Goal: Task Accomplishment & Management: Use online tool/utility

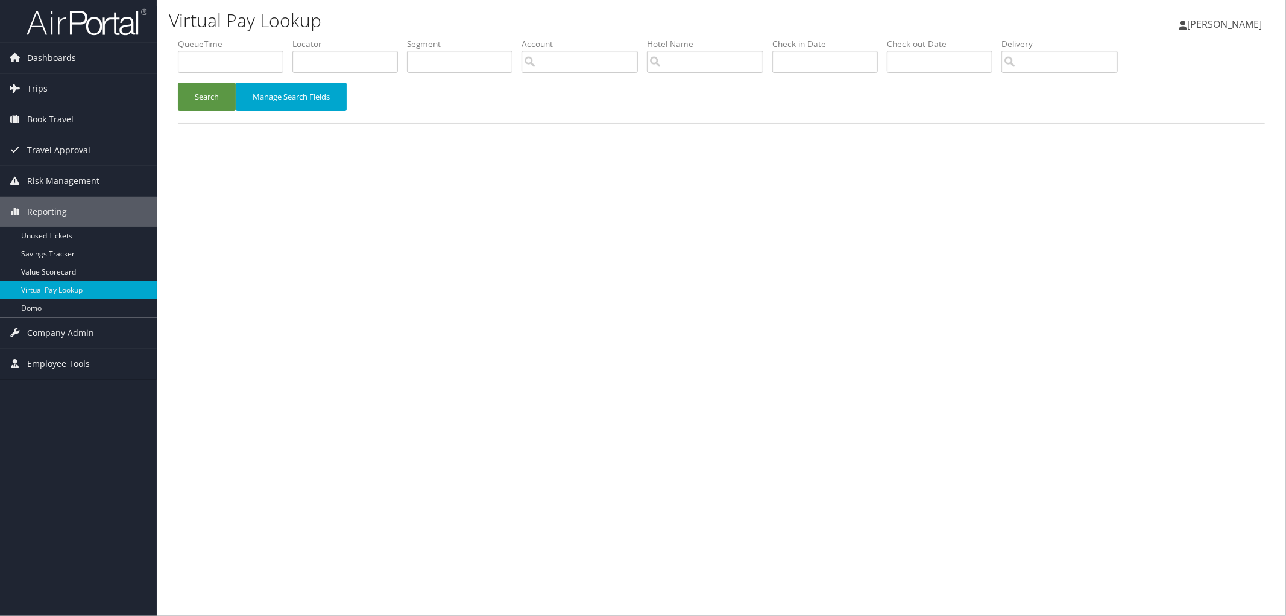
click at [504, 394] on div "Virtual Pay Lookup [PERSON_NAME] [PERSON_NAME] My Settings Travel Agency Contac…" at bounding box center [722, 308] width 1130 height 616
click at [359, 63] on input "text" at bounding box center [345, 62] width 106 height 22
paste input "D9NRVX"
type input "D9NRVX"
click at [195, 104] on button "Search" at bounding box center [207, 97] width 58 height 28
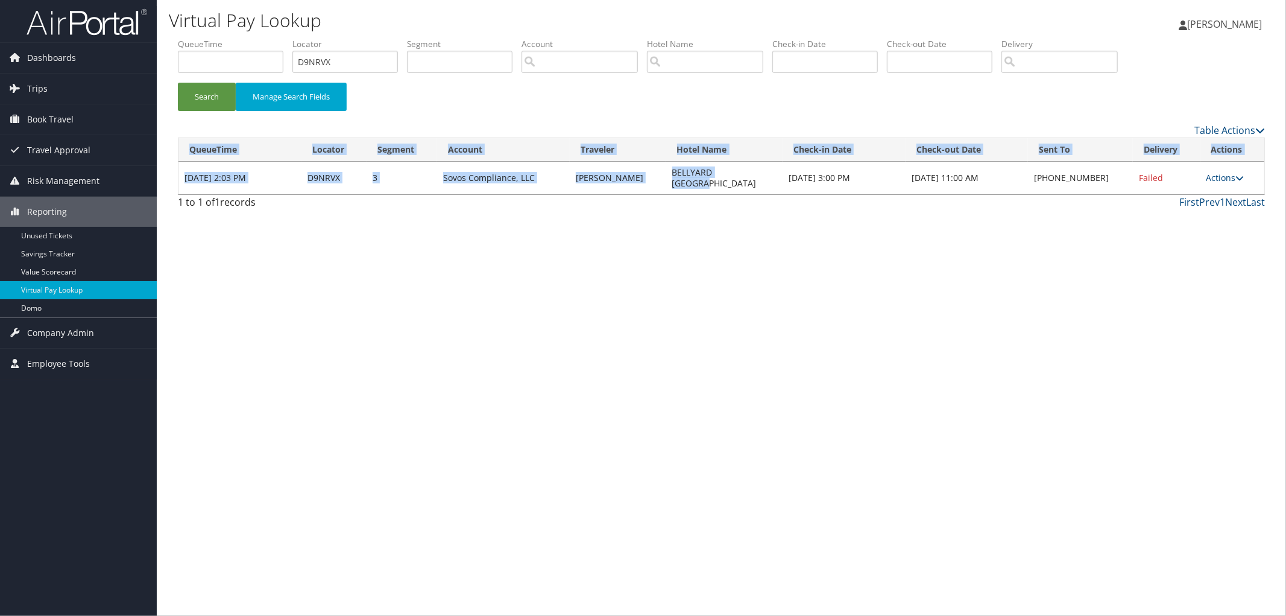
drag, startPoint x: 713, startPoint y: 177, endPoint x: 659, endPoint y: 185, distance: 54.8
click at [659, 185] on div "Loading... QueueTime Locator Segment Account Traveler Hotel Name Check-in Date …" at bounding box center [721, 166] width 1087 height 57
click at [666, 171] on td "BELLYARD [GEOGRAPHIC_DATA]" at bounding box center [724, 178] width 116 height 33
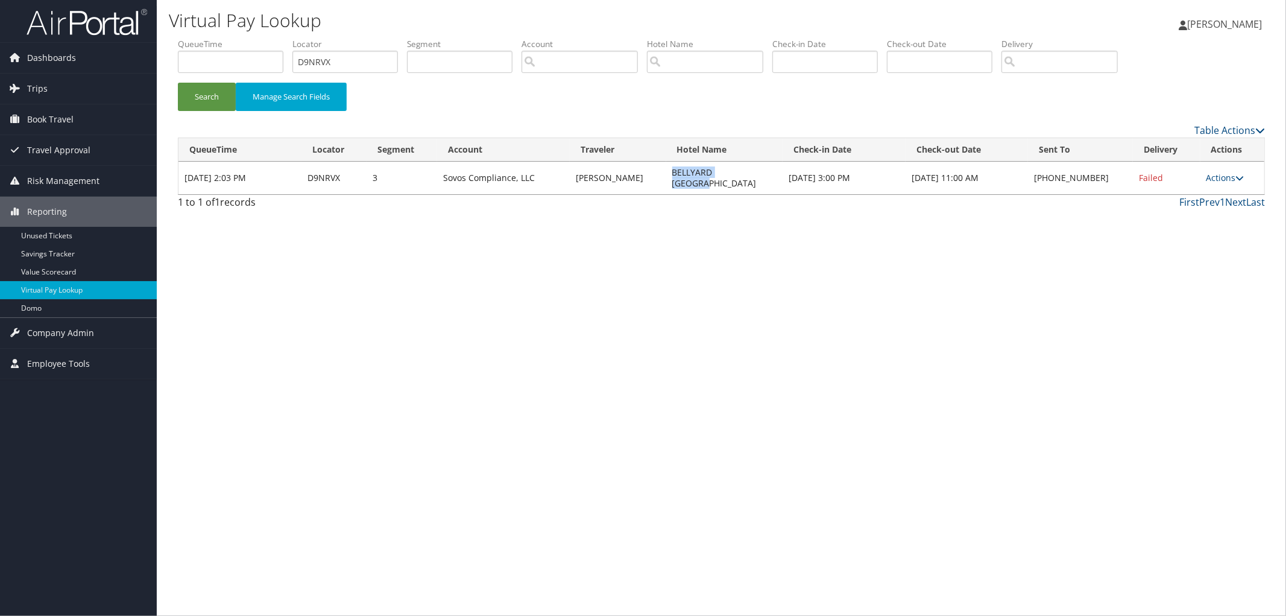
drag, startPoint x: 657, startPoint y: 171, endPoint x: 740, endPoint y: 169, distance: 82.6
click at [740, 169] on td "BELLYARD [GEOGRAPHIC_DATA]" at bounding box center [724, 178] width 116 height 33
copy td "BELLYARD [GEOGRAPHIC_DATA]"
click at [1215, 172] on link "Actions" at bounding box center [1226, 177] width 38 height 11
click at [1209, 188] on link "Resend" at bounding box center [1188, 190] width 103 height 21
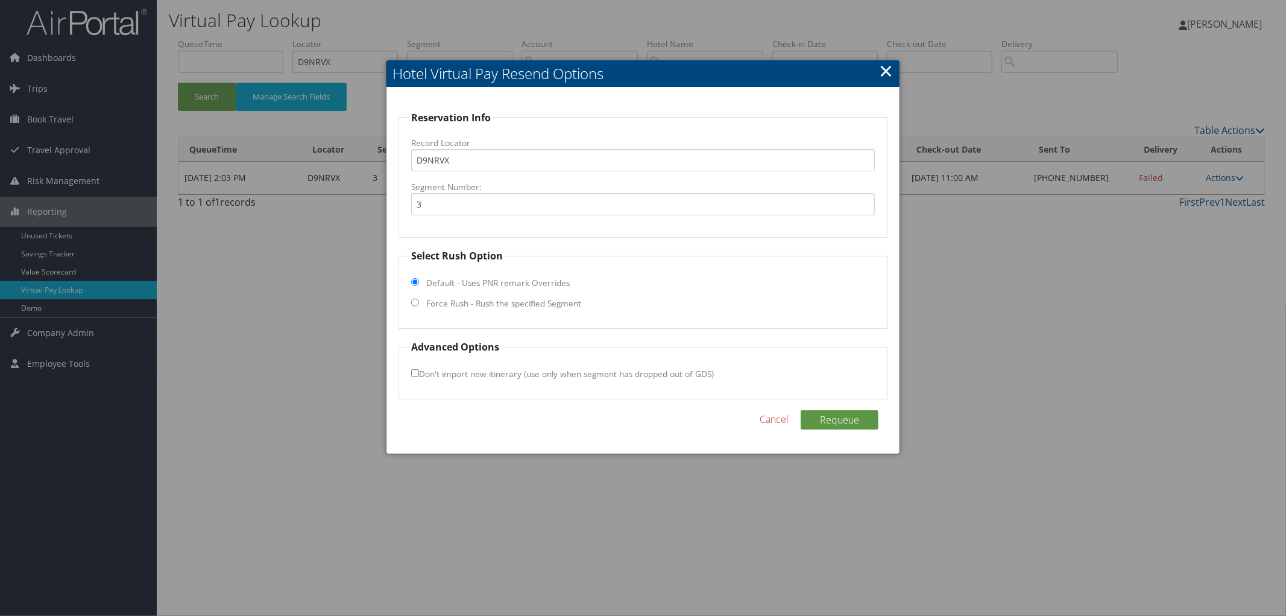
click at [557, 294] on fieldset "Select Rush Option Default - Uses PNR remark Overrides Force Rush - Rush the sp…" at bounding box center [643, 288] width 489 height 80
click at [557, 305] on label "Force Rush - Rush the specified Segment" at bounding box center [503, 303] width 155 height 12
click at [419, 305] on input "Force Rush - Rush the specified Segment" at bounding box center [415, 303] width 8 height 8
radio input "true"
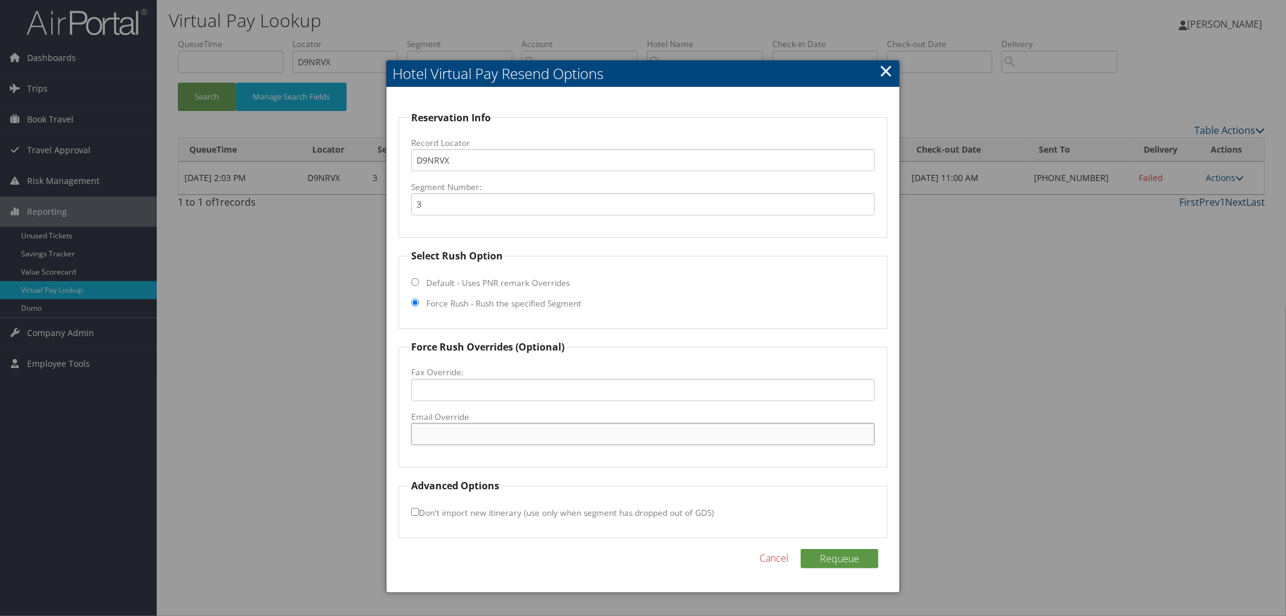
paste input "[EMAIL_ADDRESS][DOMAIN_NAME]"
type input "[EMAIL_ADDRESS][DOMAIN_NAME]"
click at [835, 560] on button "Requeue" at bounding box center [840, 558] width 78 height 19
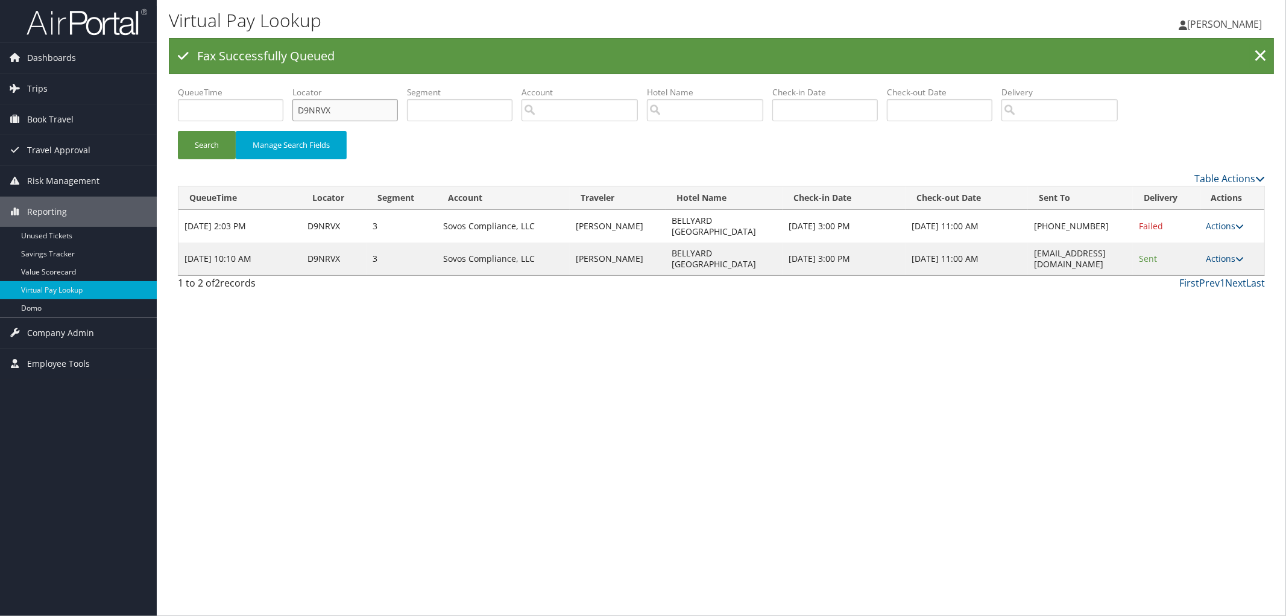
drag, startPoint x: 335, startPoint y: 112, endPoint x: 271, endPoint y: 112, distance: 63.9
click at [273, 86] on ul "QueueTime Locator D9NRVX Segment Account Traveler Hotel Name Check-in Date Chec…" at bounding box center [721, 86] width 1087 height 0
paste input "D9MDJ5"
type input "D9MDJ5"
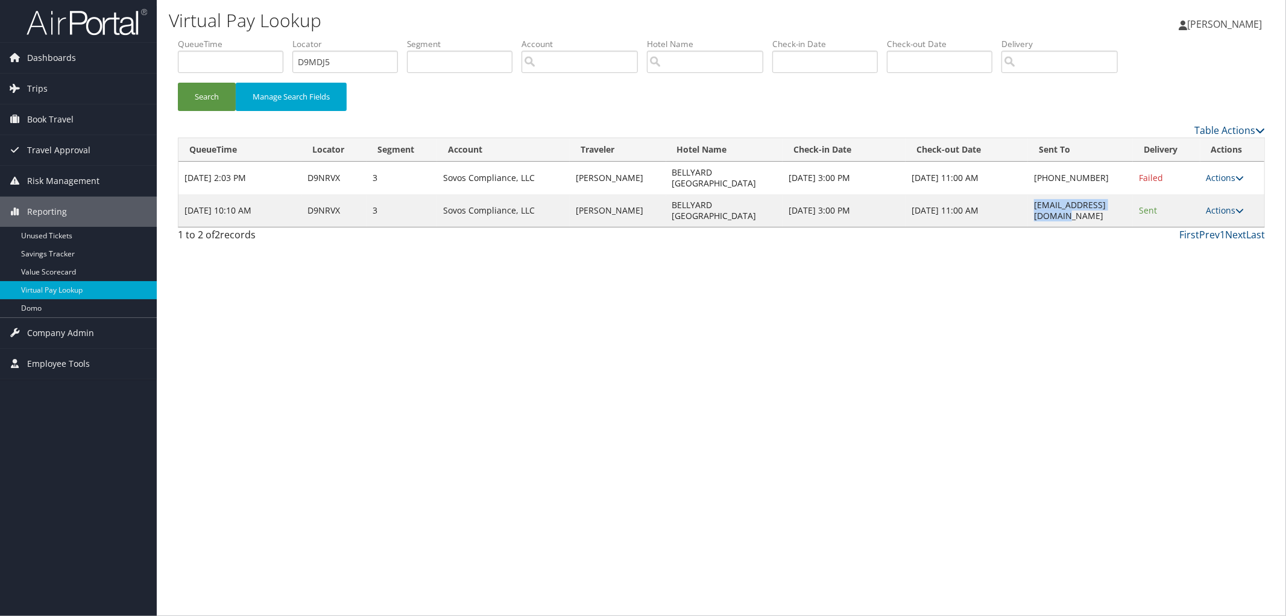
drag, startPoint x: 1114, startPoint y: 244, endPoint x: 1008, endPoint y: 197, distance: 116.3
click at [1028, 197] on td "[EMAIL_ADDRESS][DOMAIN_NAME]" at bounding box center [1080, 210] width 105 height 33
copy td "[EMAIL_ADDRESS][DOMAIN_NAME]"
click at [187, 83] on button "Search" at bounding box center [207, 97] width 58 height 28
click at [1221, 204] on link "Actions" at bounding box center [1226, 209] width 38 height 11
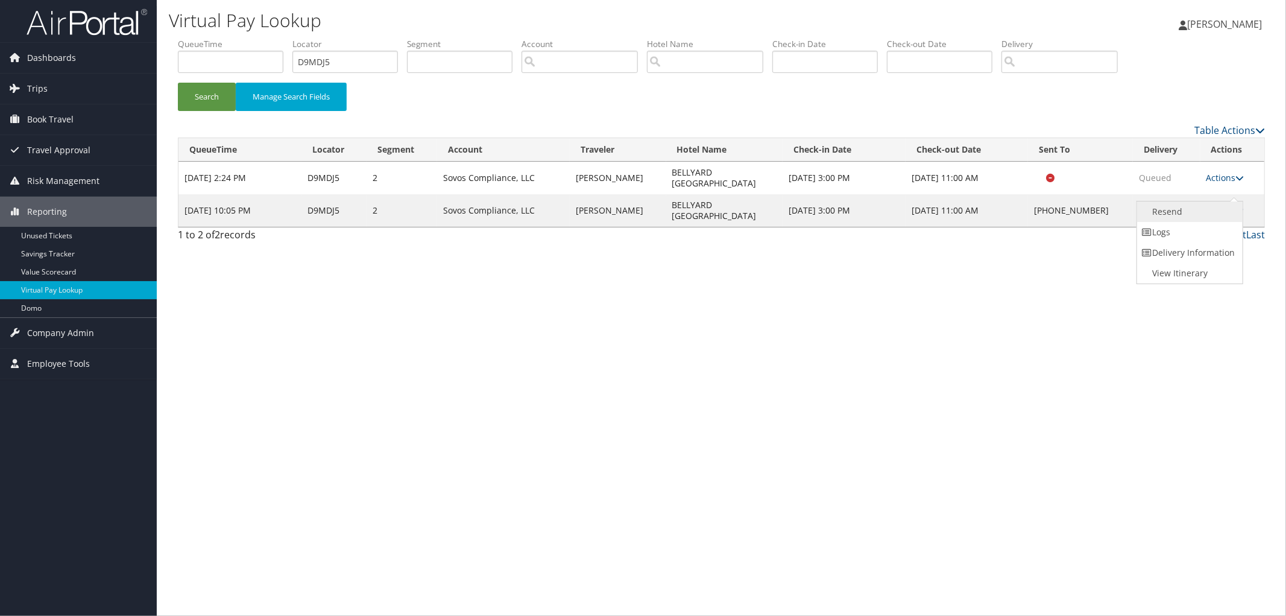
click at [1210, 206] on link "Resend" at bounding box center [1188, 211] width 103 height 21
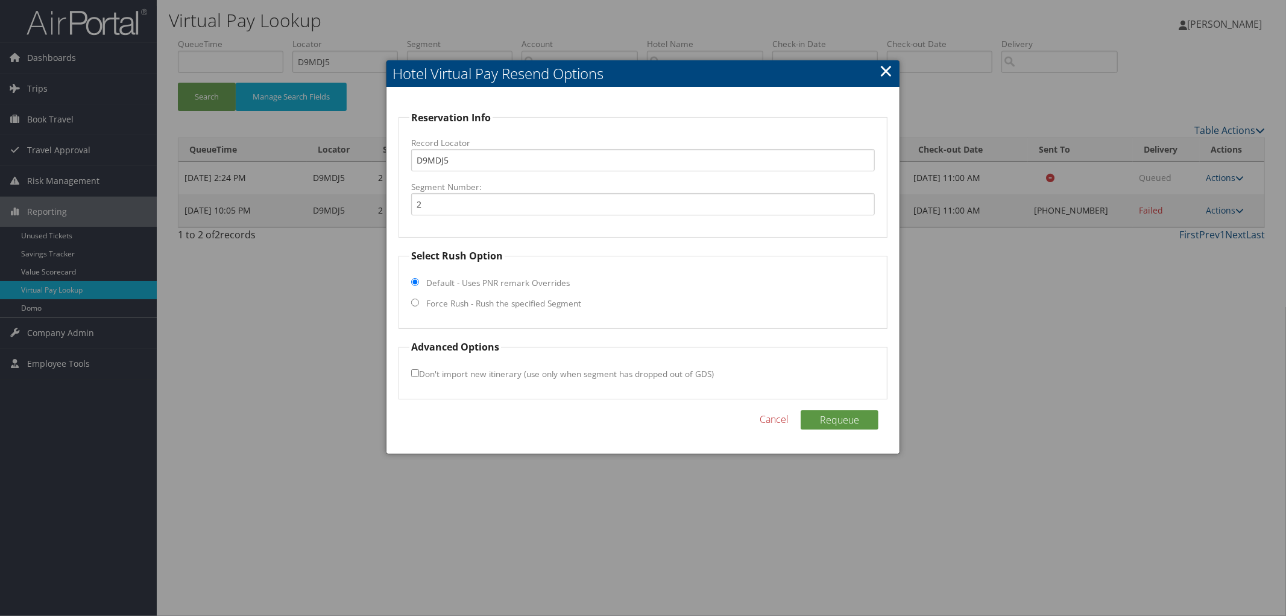
click at [498, 306] on label "Force Rush - Rush the specified Segment" at bounding box center [503, 303] width 155 height 12
click at [419, 306] on input "Force Rush - Rush the specified Segment" at bounding box center [415, 303] width 8 height 8
radio input "true"
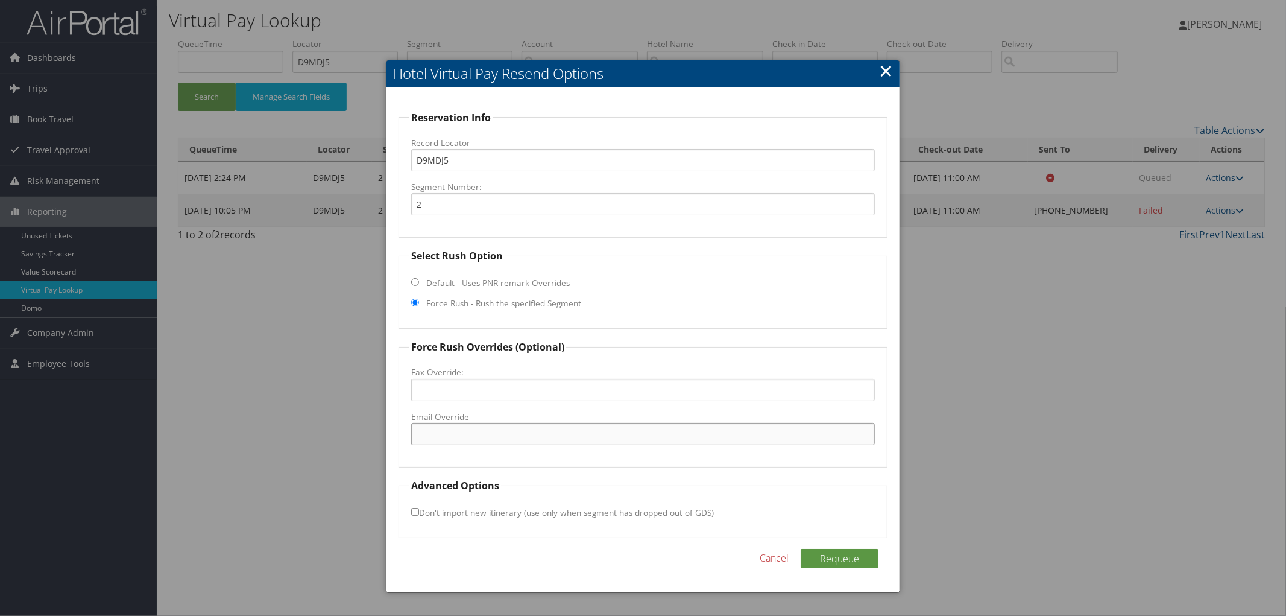
paste input "[EMAIL_ADDRESS][DOMAIN_NAME]"
type input "[EMAIL_ADDRESS][DOMAIN_NAME]"
click at [835, 557] on button "Requeue" at bounding box center [840, 558] width 78 height 19
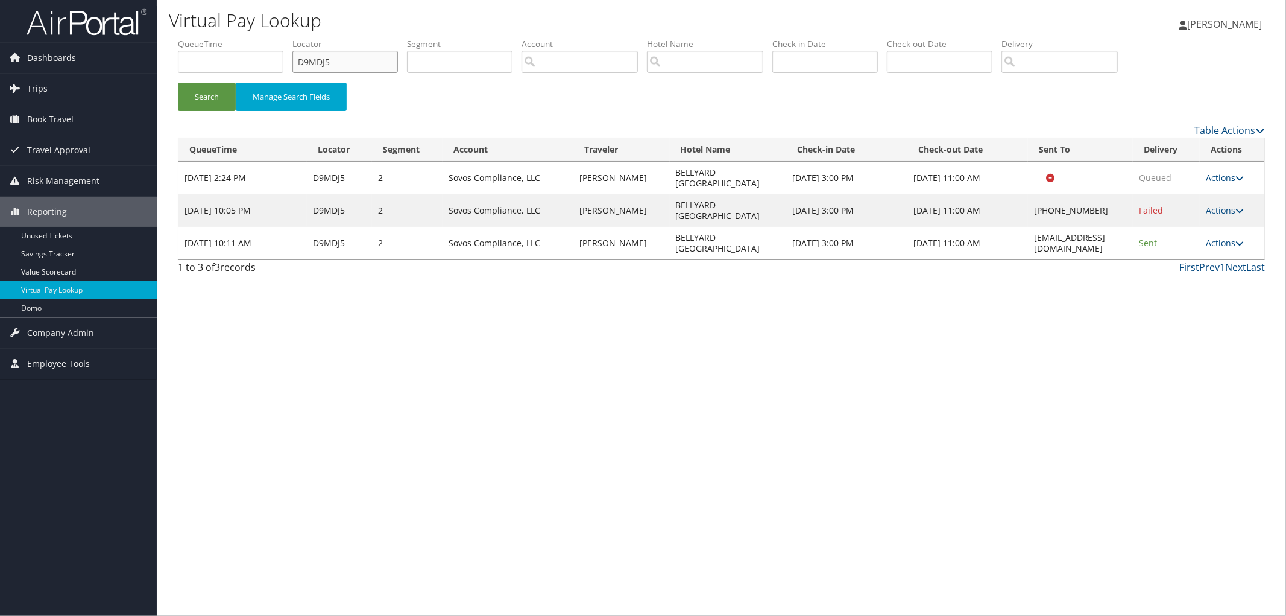
drag, startPoint x: 355, startPoint y: 62, endPoint x: 232, endPoint y: 63, distance: 123.0
click at [232, 38] on ul "QueueTime Locator D9MDJ5 Segment Account Traveler Hotel Name Check-in Date Chec…" at bounding box center [721, 38] width 1087 height 0
paste input "CDSP84"
type input "CDSP84"
click at [178, 83] on button "Search" at bounding box center [207, 97] width 58 height 28
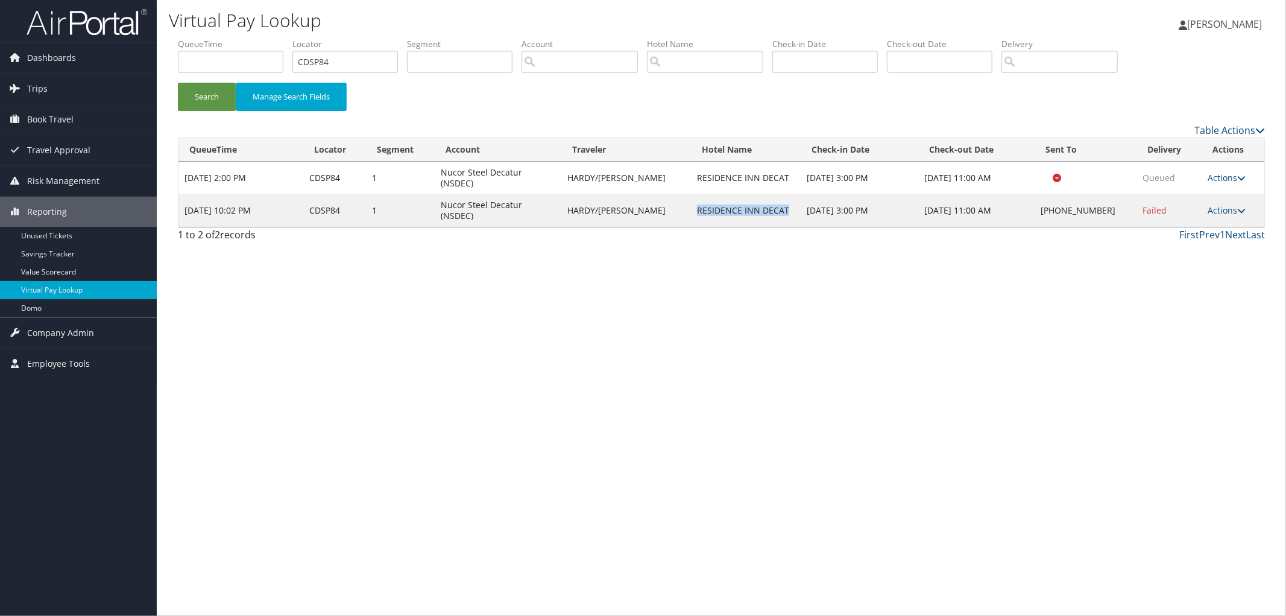
drag, startPoint x: 780, startPoint y: 191, endPoint x: 672, endPoint y: 194, distance: 107.4
click at [691, 194] on td "RESIDENCE INN DECAT" at bounding box center [746, 210] width 110 height 33
copy td "RESIDENCE INN DECAT"
drag, startPoint x: 315, startPoint y: 65, endPoint x: 263, endPoint y: 69, distance: 52.7
click at [296, 38] on ul "QueueTime Locator CDSP84 Segment Account Traveler Hotel Name Check-in Date Chec…" at bounding box center [721, 38] width 1087 height 0
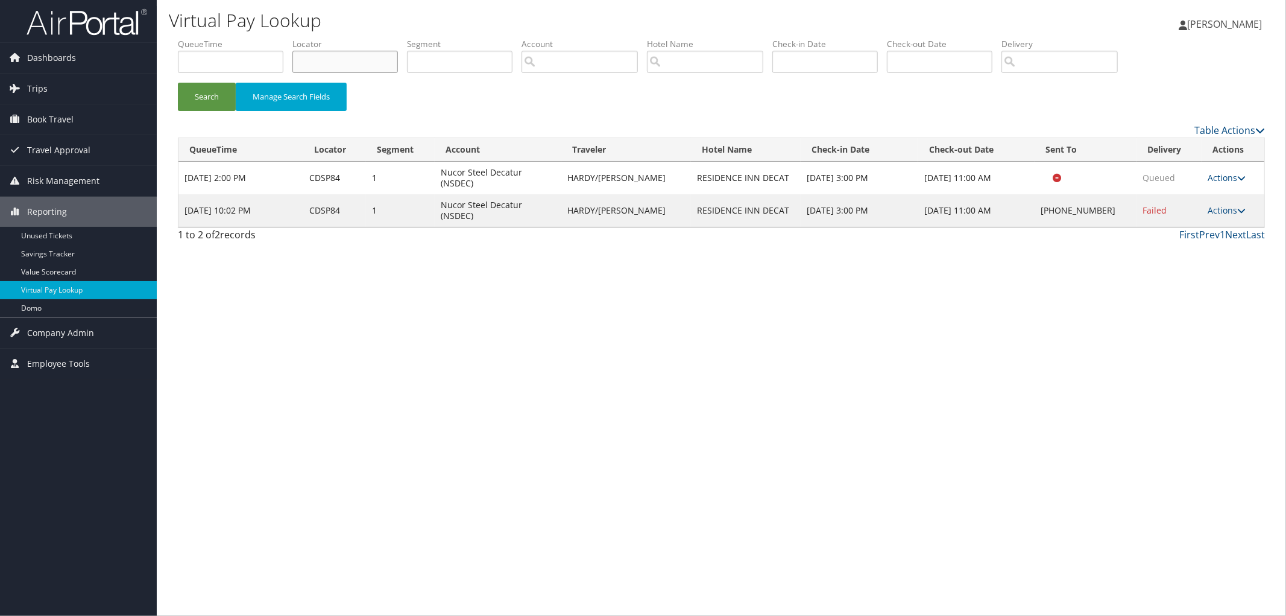
paste input "DJRX85"
type input "DJRX85"
click at [178, 83] on button "Search" at bounding box center [207, 97] width 58 height 28
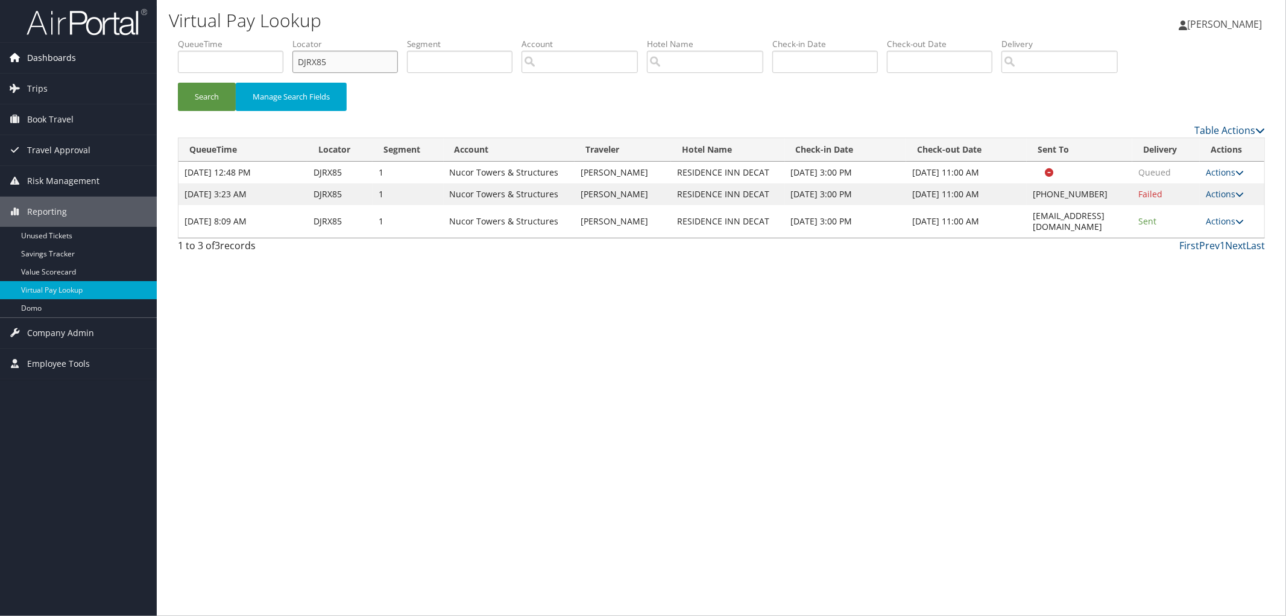
drag, startPoint x: 346, startPoint y: 57, endPoint x: 103, endPoint y: 63, distance: 242.5
click at [127, 58] on div "Dashboards AirPortal 360™ (Manager) AirPortal 360™ (Agent) My Travel Dashboard …" at bounding box center [643, 308] width 1286 height 616
paste input "CDSPN5"
type input "CDSPN5"
drag, startPoint x: 1095, startPoint y: 242, endPoint x: 1002, endPoint y: 242, distance: 92.9
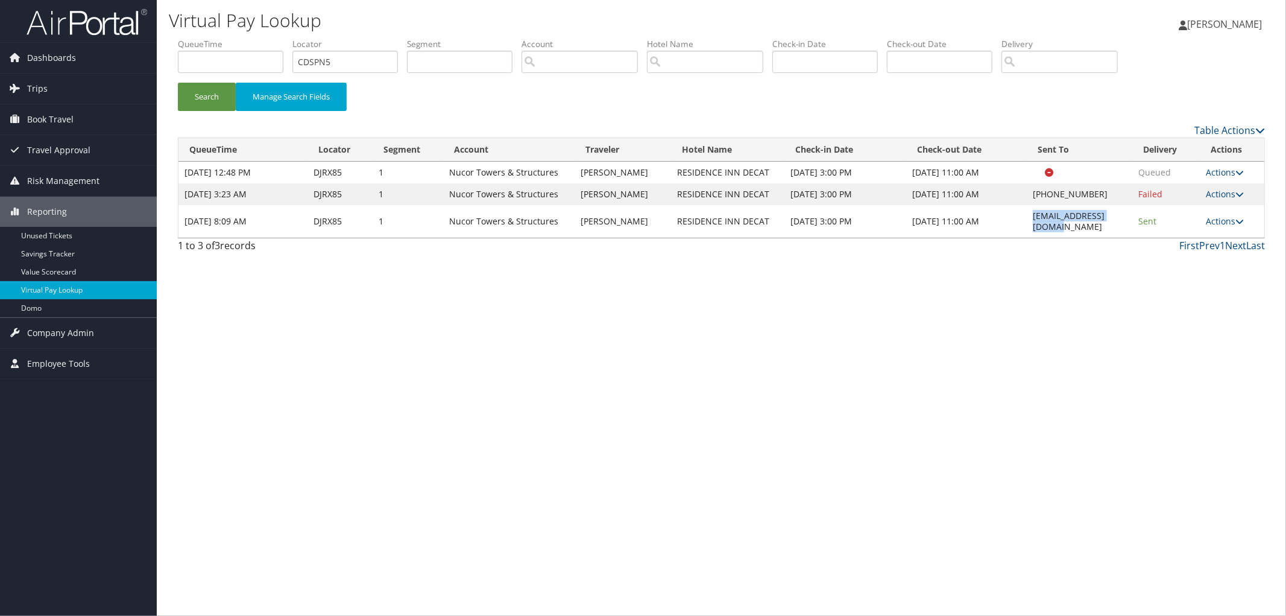
click at [1027, 238] on td "[EMAIL_ADDRESS][DOMAIN_NAME]" at bounding box center [1080, 221] width 106 height 33
copy td "[EMAIL_ADDRESS][DOMAIN_NAME]"
click at [224, 95] on button "Search" at bounding box center [207, 97] width 58 height 28
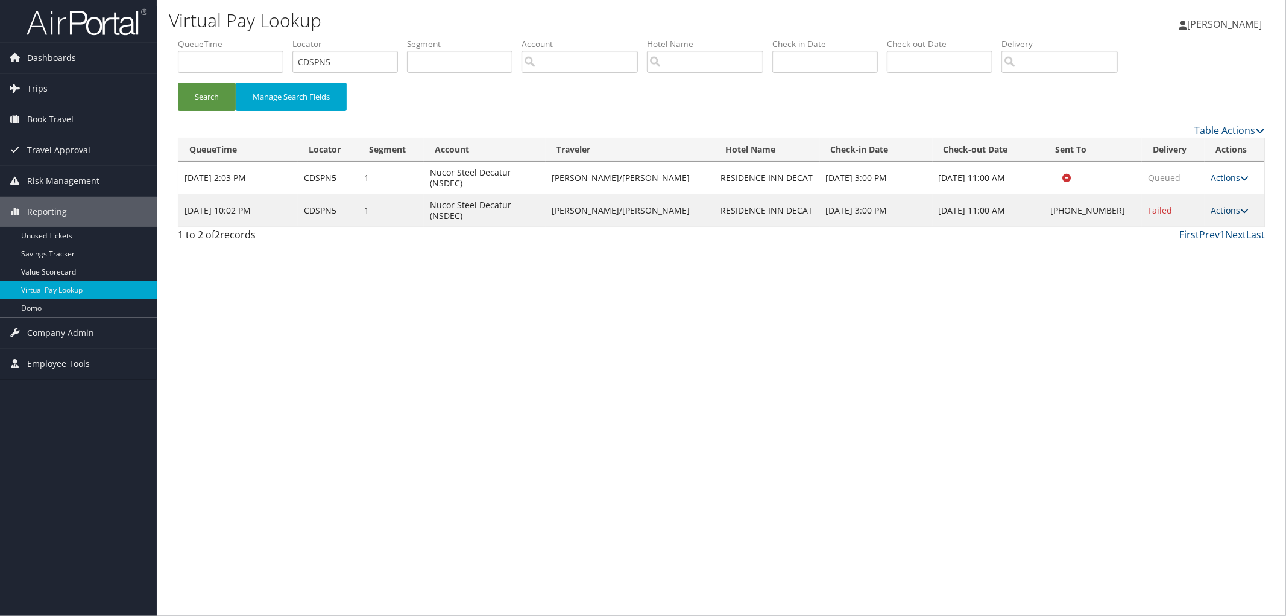
click at [1219, 204] on link "Actions" at bounding box center [1230, 209] width 38 height 11
click at [1216, 209] on link "Resend" at bounding box center [1188, 211] width 103 height 21
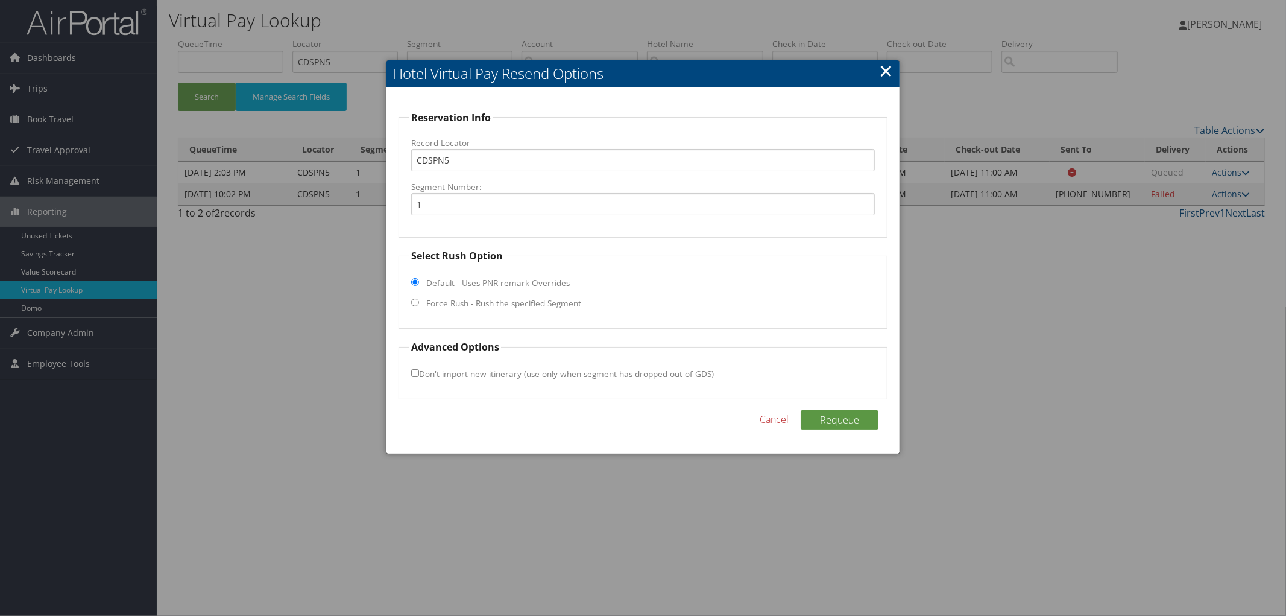
click at [542, 305] on label "Force Rush - Rush the specified Segment" at bounding box center [503, 303] width 155 height 12
click at [419, 305] on input "Force Rush - Rush the specified Segment" at bounding box center [415, 303] width 8 height 8
radio input "true"
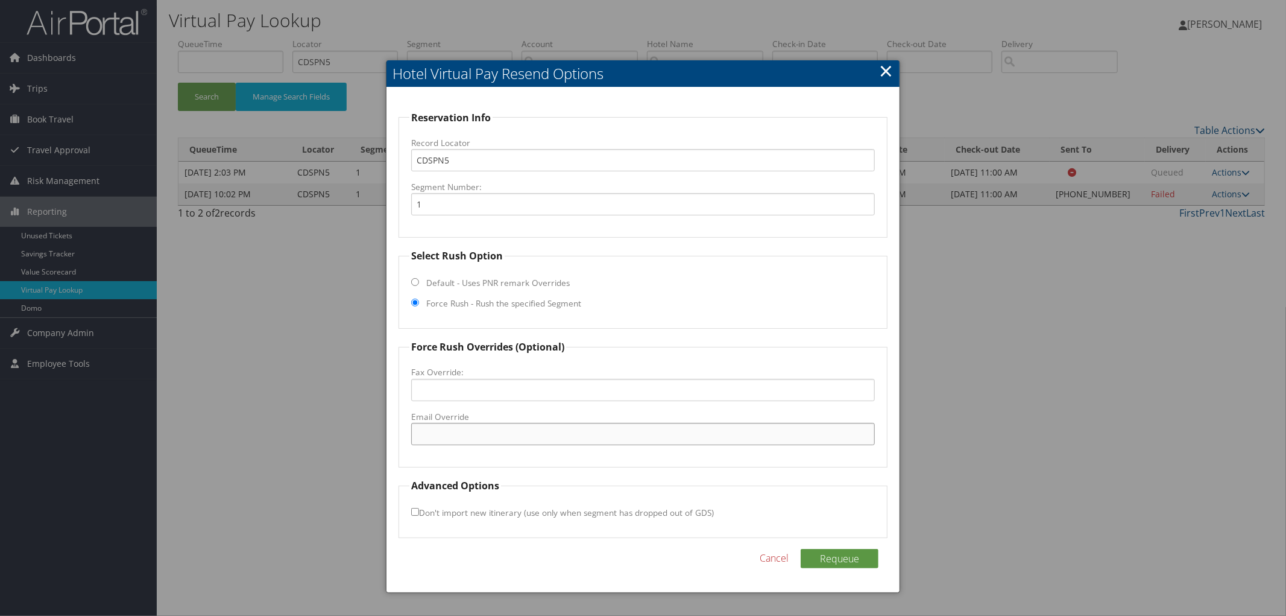
paste input "[EMAIL_ADDRESS][DOMAIN_NAME]"
type input "[EMAIL_ADDRESS][DOMAIN_NAME]"
click at [841, 561] on button "Requeue" at bounding box center [840, 558] width 78 height 19
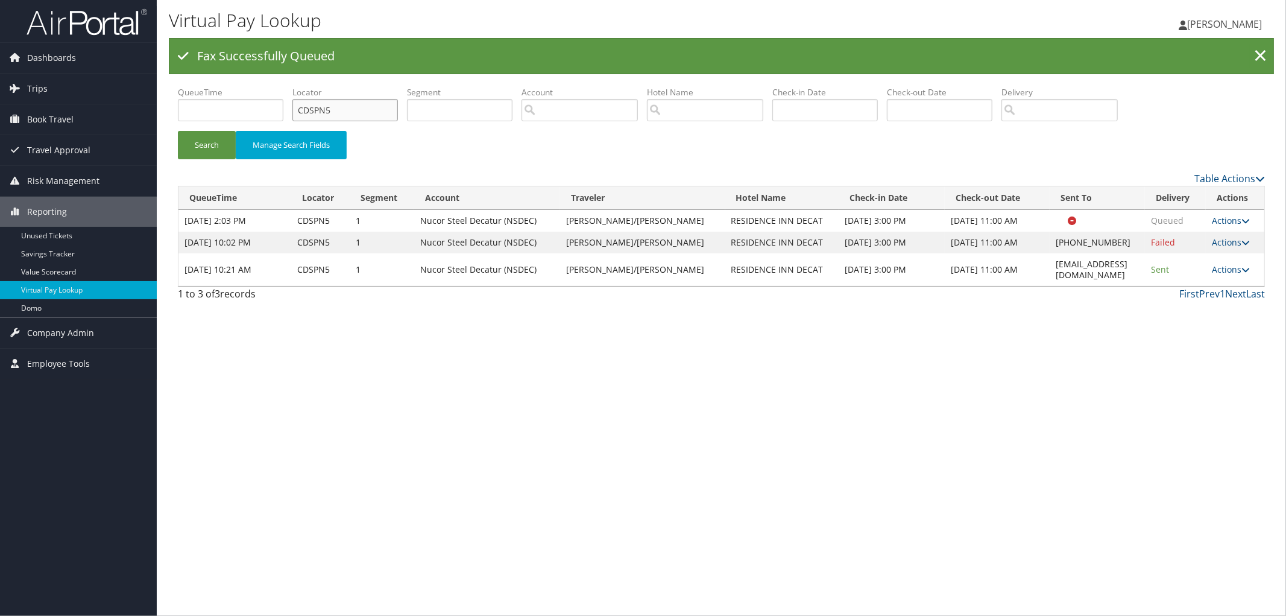
drag, startPoint x: 362, startPoint y: 111, endPoint x: 209, endPoint y: 111, distance: 152.6
click at [209, 86] on ul "QueueTime Locator CDSPN5 Segment Account Traveler Hotel Name Check-in Date Chec…" at bounding box center [721, 86] width 1087 height 0
paste input "CDSP84"
type input "CDSP84"
drag, startPoint x: 1105, startPoint y: 260, endPoint x: 1002, endPoint y: 261, distance: 102.5
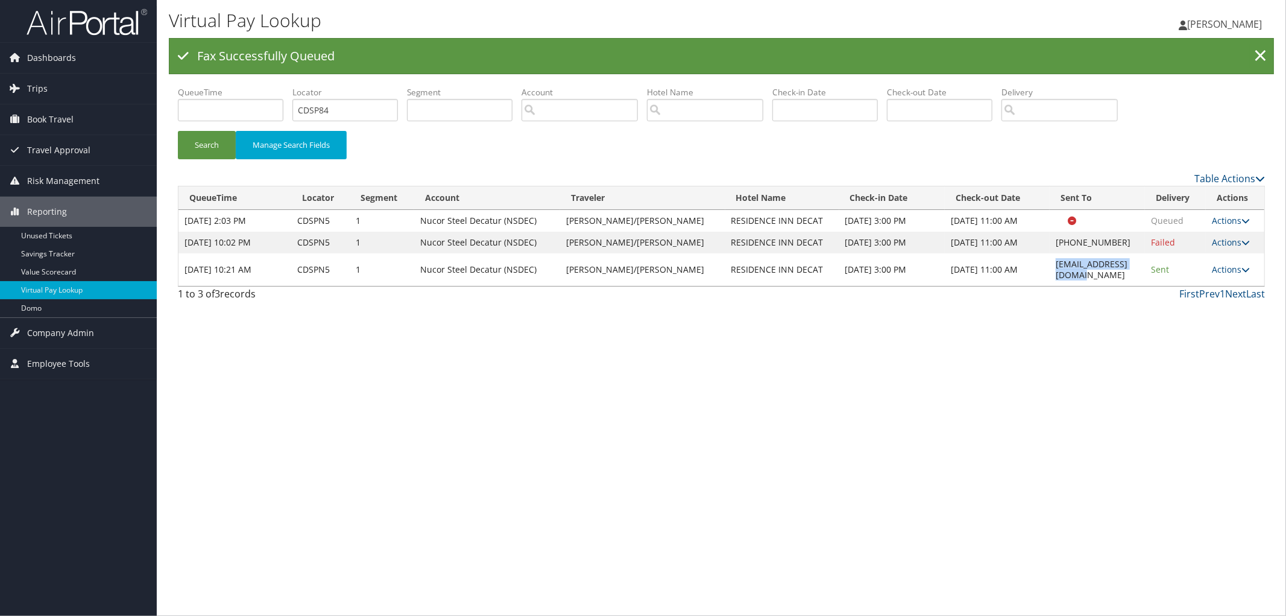
click at [1050, 261] on td "[EMAIL_ADDRESS][DOMAIN_NAME]" at bounding box center [1097, 269] width 95 height 33
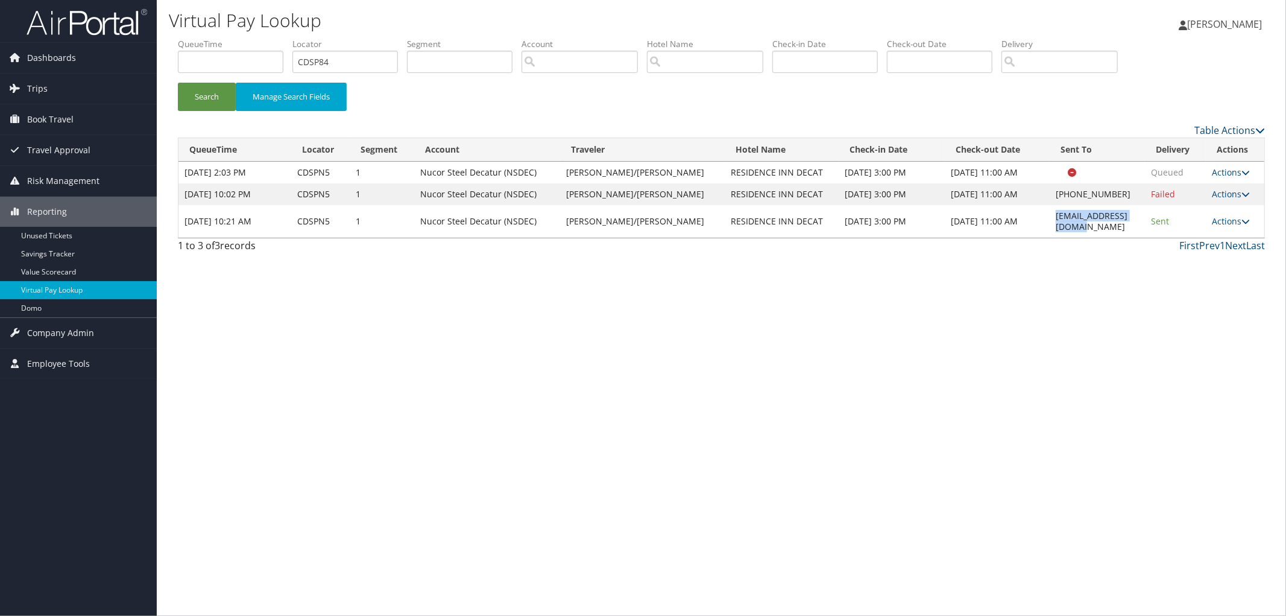
copy td "[EMAIL_ADDRESS][DOMAIN_NAME]"
click at [214, 95] on button "Search" at bounding box center [207, 97] width 58 height 28
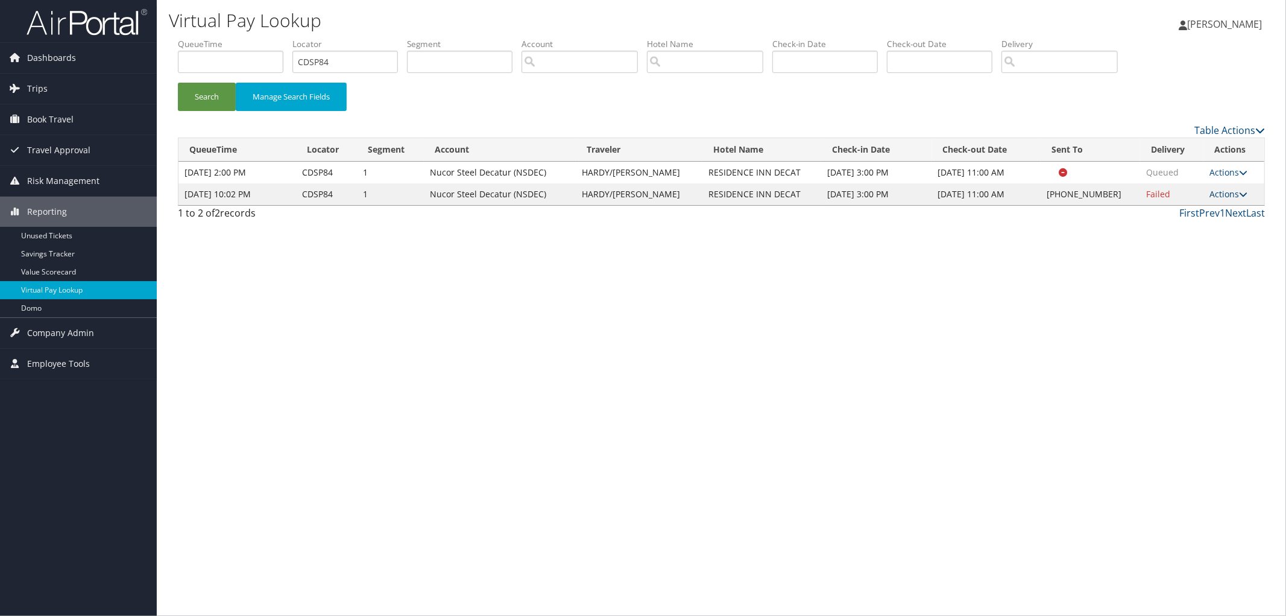
click at [1239, 197] on icon at bounding box center [1243, 194] width 8 height 8
click at [1213, 208] on link "Resend" at bounding box center [1190, 211] width 103 height 21
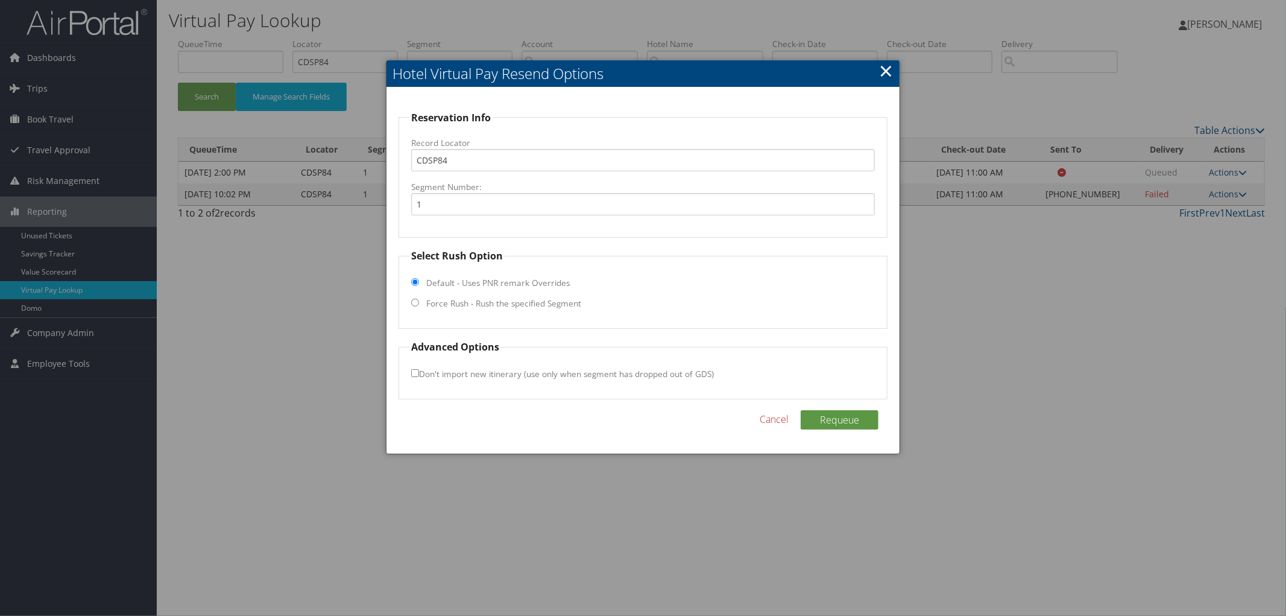
click at [483, 302] on label "Force Rush - Rush the specified Segment" at bounding box center [503, 303] width 155 height 12
click at [419, 302] on input "Force Rush - Rush the specified Segment" at bounding box center [415, 303] width 8 height 8
radio input "true"
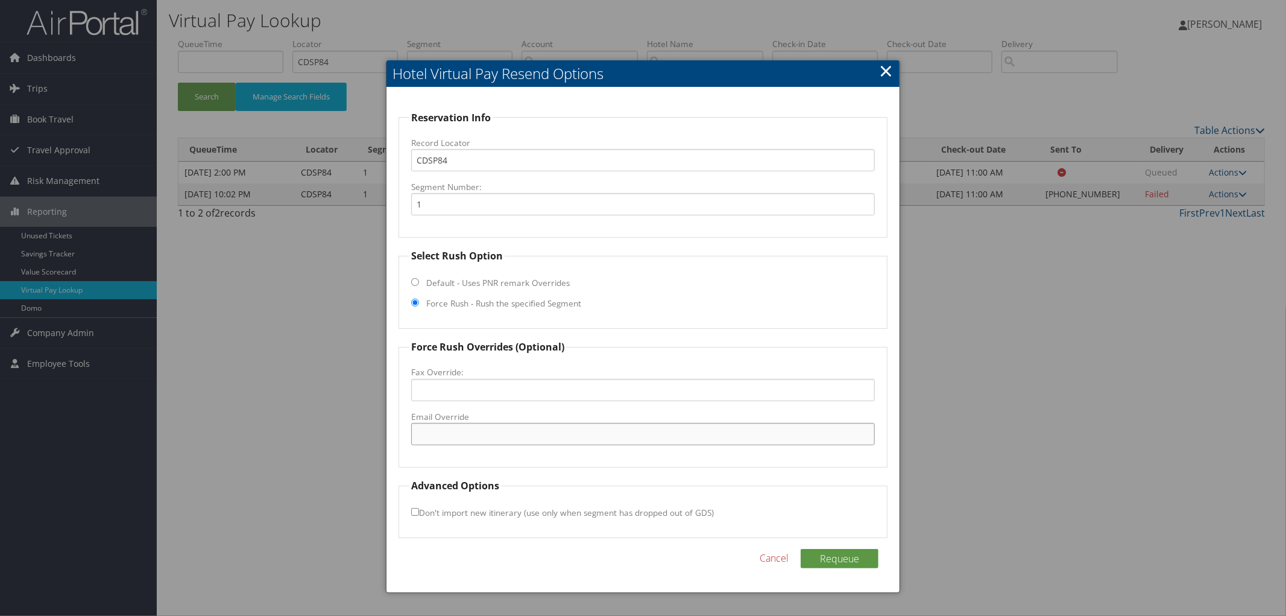
paste input "[EMAIL_ADDRESS][DOMAIN_NAME]"
type input "[EMAIL_ADDRESS][DOMAIN_NAME]"
click at [827, 551] on button "Requeue" at bounding box center [840, 558] width 78 height 19
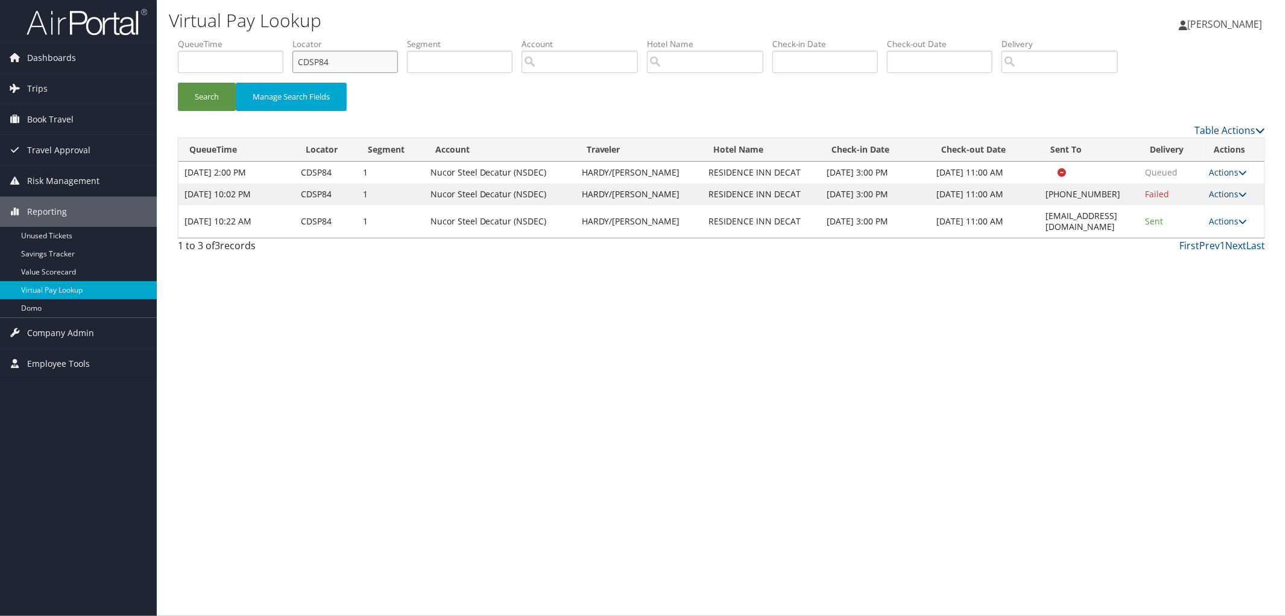
drag, startPoint x: 365, startPoint y: 57, endPoint x: 282, endPoint y: 63, distance: 83.4
click at [296, 38] on ul "QueueTime Locator CDSP84 Segment Account Traveler Hotel Name Check-in Date Chec…" at bounding box center [721, 38] width 1087 height 0
paste input "DGVM9Q"
type input "DGVM9Q"
click at [178, 83] on button "Search" at bounding box center [207, 97] width 58 height 28
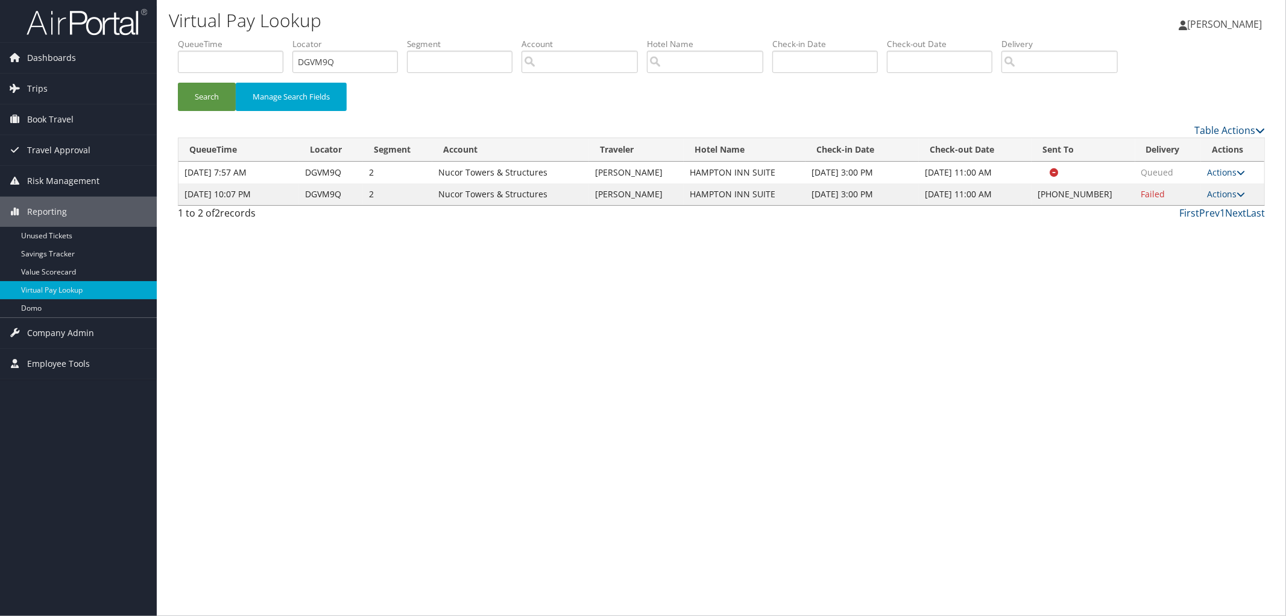
click at [1231, 201] on td "Actions Resend Logs Delivery Information View Itinerary" at bounding box center [1232, 194] width 63 height 22
click at [1229, 200] on link "Actions" at bounding box center [1226, 193] width 38 height 11
click at [1188, 288] on link "View Itinerary" at bounding box center [1189, 289] width 103 height 21
click at [1227, 200] on link "Actions" at bounding box center [1226, 193] width 38 height 11
click at [1222, 221] on link "Resend" at bounding box center [1189, 228] width 103 height 21
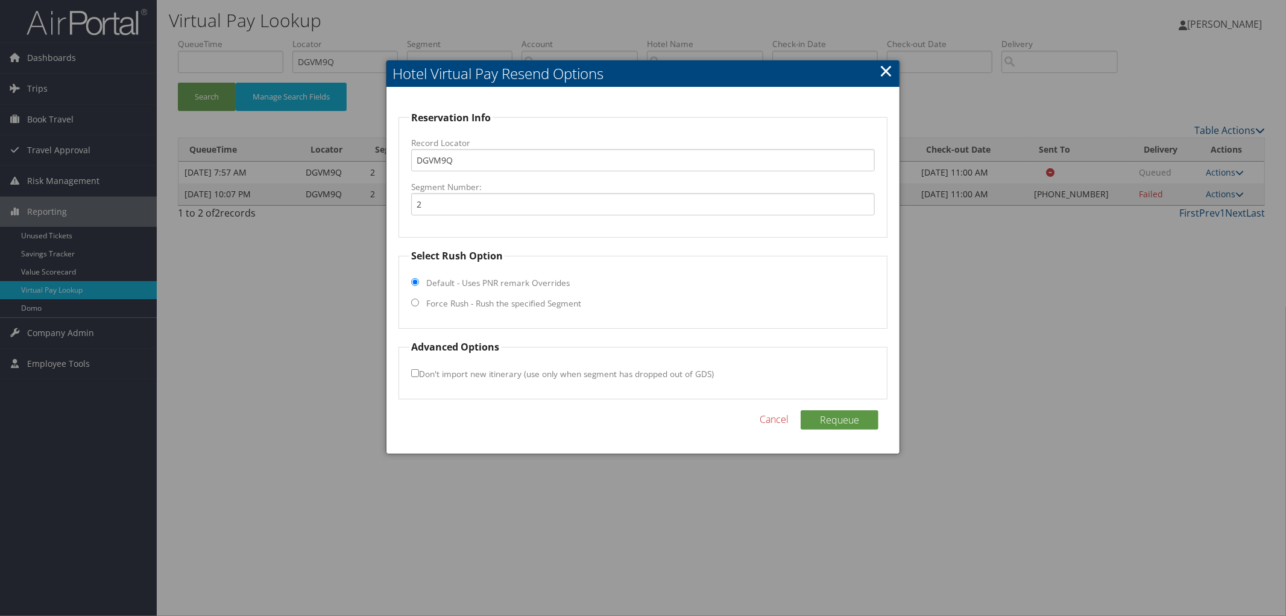
click at [547, 303] on label "Force Rush - Rush the specified Segment" at bounding box center [503, 303] width 155 height 12
click at [419, 303] on input "Force Rush - Rush the specified Segment" at bounding box center [415, 303] width 8 height 8
radio input "true"
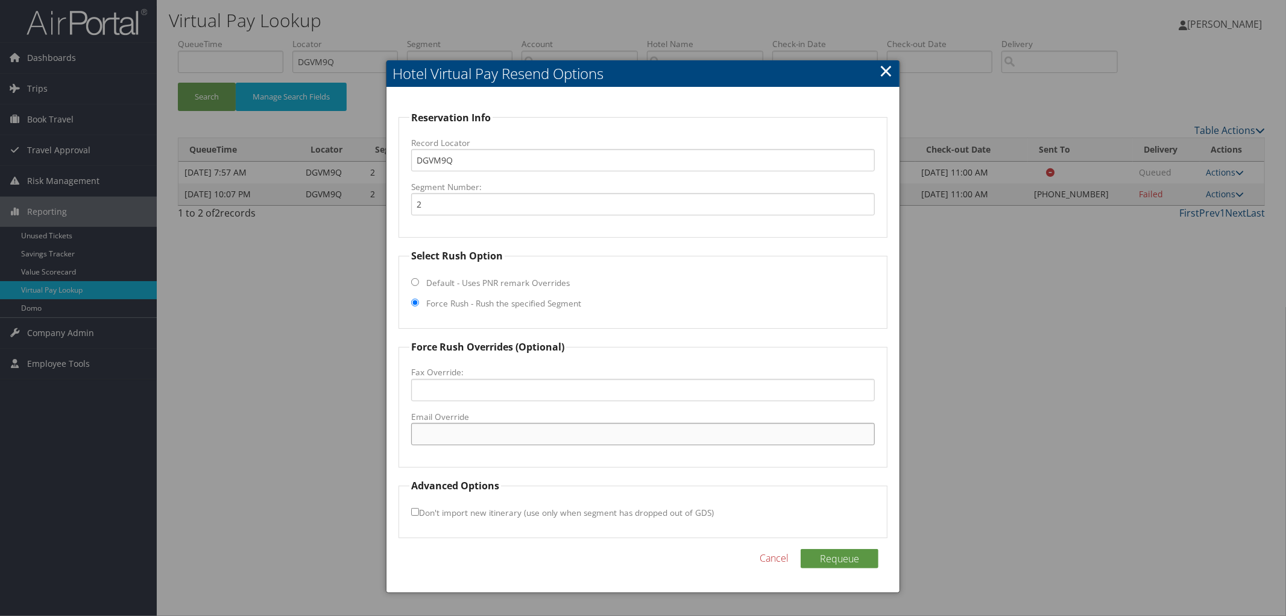
paste input "[EMAIL_ADDRESS][DOMAIN_NAME]"
type input "[EMAIL_ADDRESS][DOMAIN_NAME]"
click at [847, 555] on button "Requeue" at bounding box center [840, 558] width 78 height 19
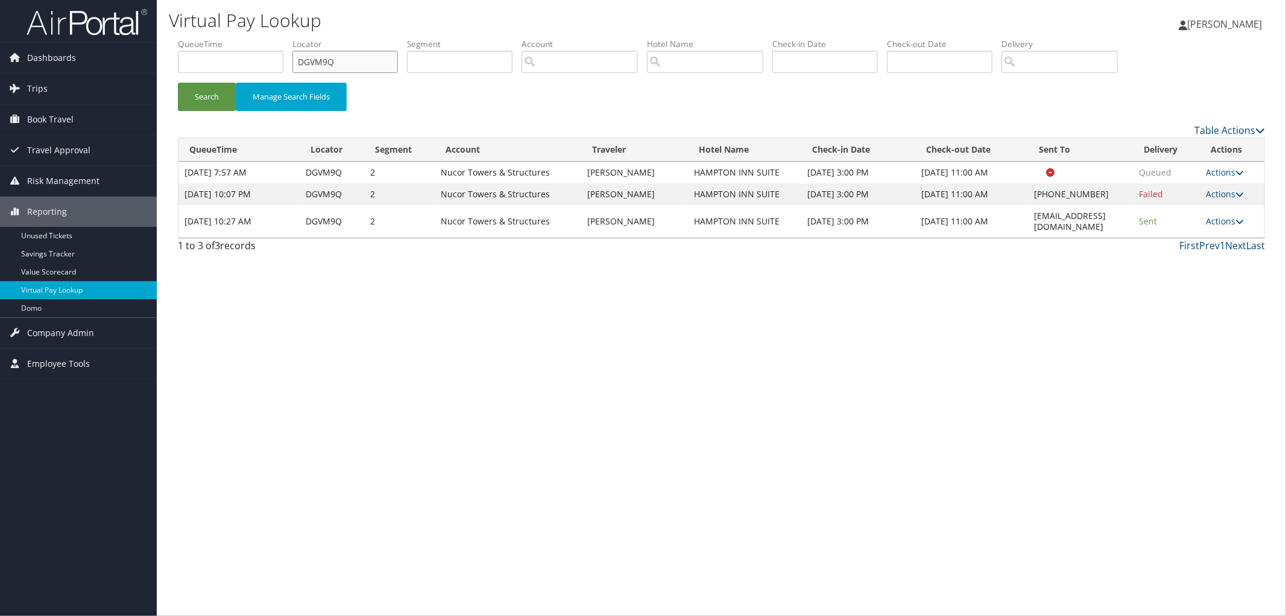
drag, startPoint x: 348, startPoint y: 62, endPoint x: 240, endPoint y: 69, distance: 108.2
click at [267, 38] on ul "QueueTime Locator DGVM9Q Segment Account Traveler Hotel Name Check-in Date Chec…" at bounding box center [721, 38] width 1087 height 0
paste input "DJQTM3"
type input "DJQTM3"
click at [178, 83] on button "Search" at bounding box center [207, 97] width 58 height 28
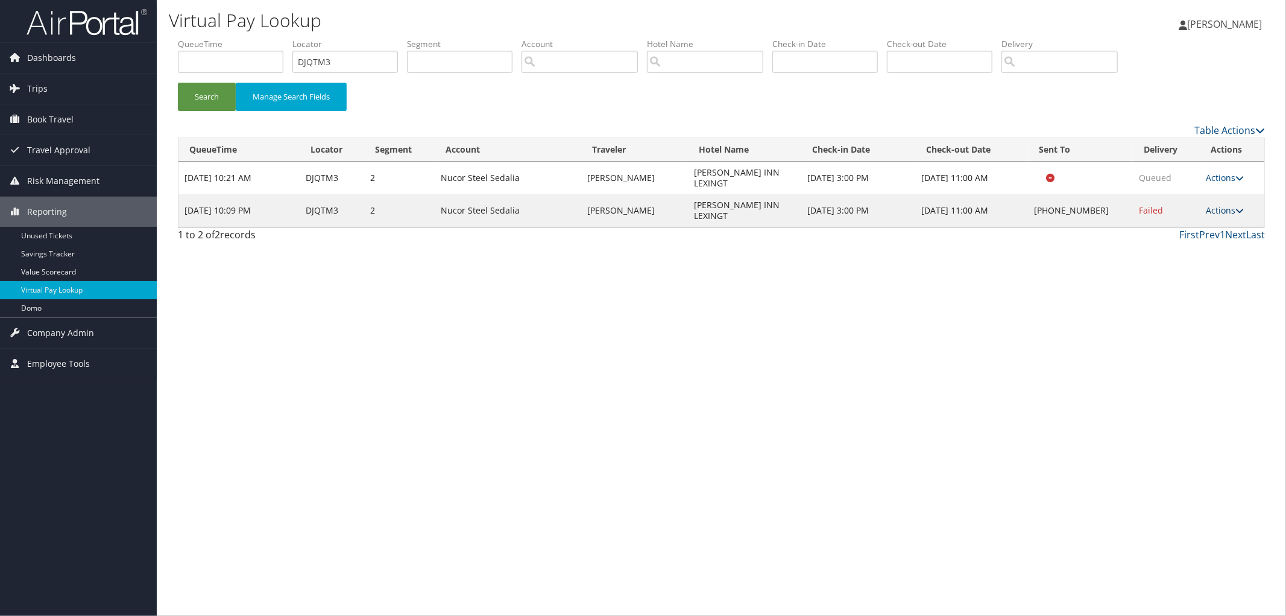
click at [1219, 204] on link "Actions" at bounding box center [1226, 209] width 38 height 11
click at [1176, 279] on link "View Itinerary" at bounding box center [1190, 273] width 103 height 21
click at [1229, 204] on link "Actions" at bounding box center [1226, 209] width 38 height 11
click at [1196, 272] on link "View Itinerary" at bounding box center [1190, 273] width 103 height 21
click at [1240, 206] on icon at bounding box center [1240, 210] width 8 height 8
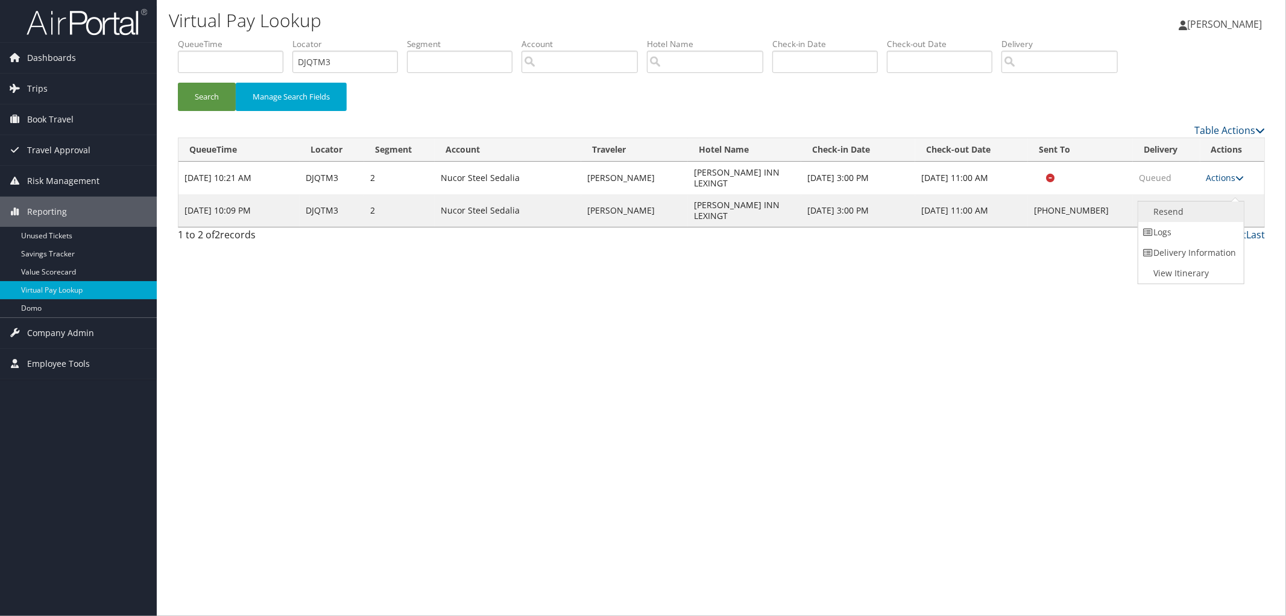
click at [1224, 207] on link "Resend" at bounding box center [1190, 211] width 103 height 21
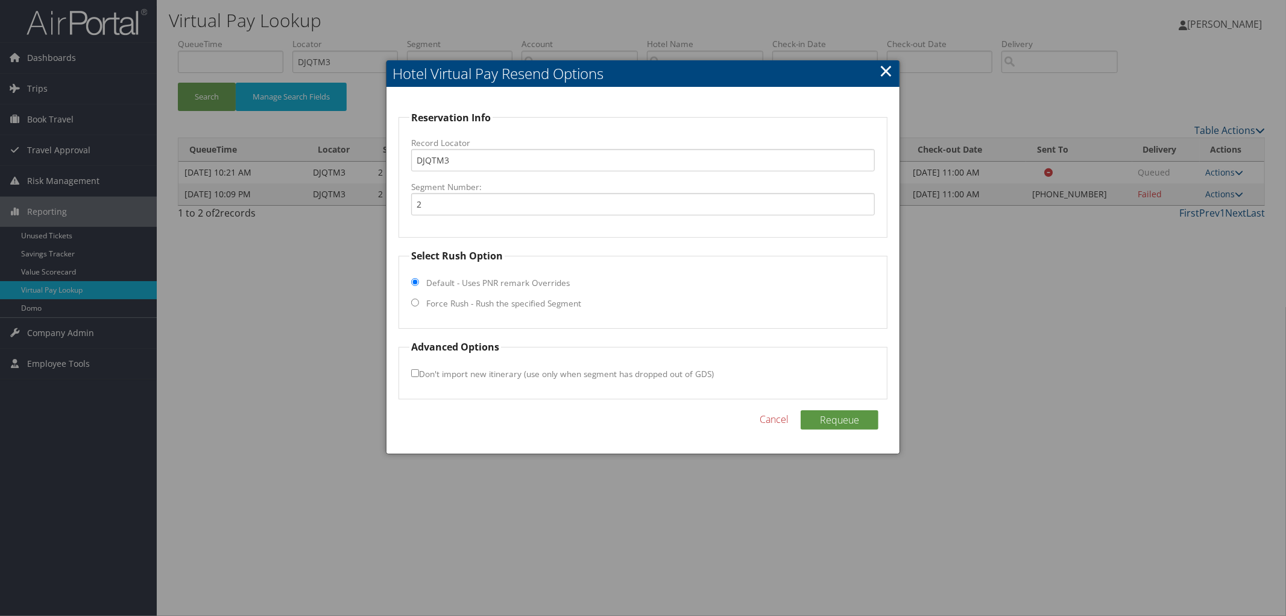
click at [460, 300] on label "Force Rush - Rush the specified Segment" at bounding box center [503, 303] width 155 height 12
click at [419, 300] on input "Force Rush - Rush the specified Segment" at bounding box center [415, 303] width 8 height 8
radio input "true"
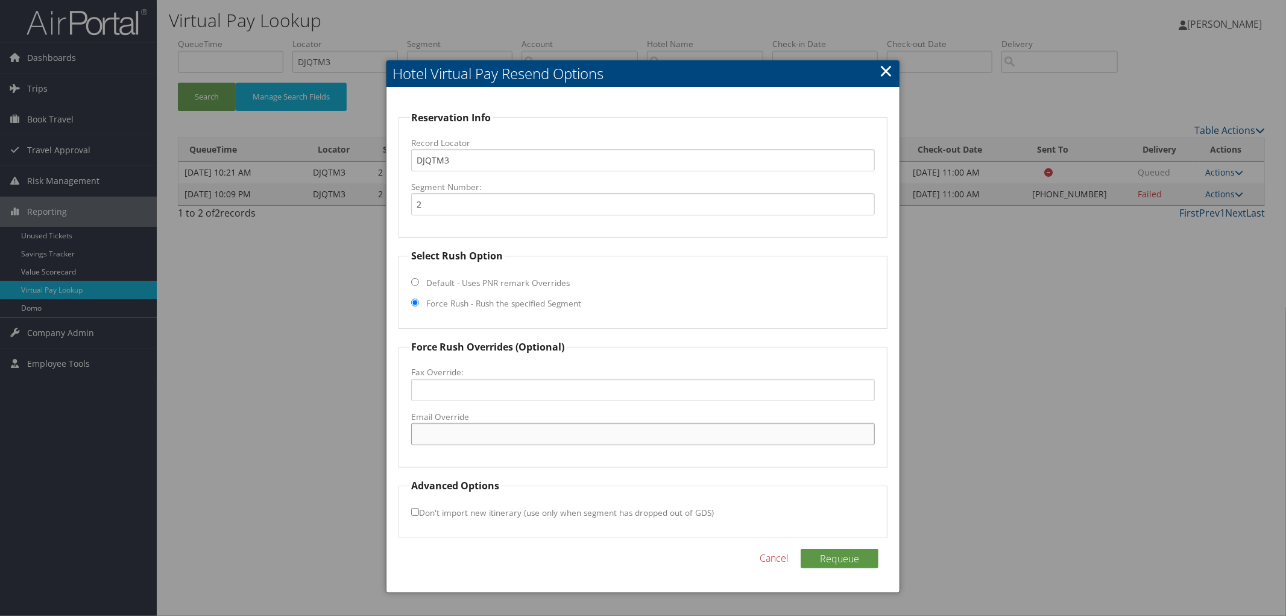
paste input "[EMAIL_ADDRESS][DOMAIN_NAME]"
type input "[EMAIL_ADDRESS][DOMAIN_NAME]"
click at [818, 560] on button "Requeue" at bounding box center [840, 558] width 78 height 19
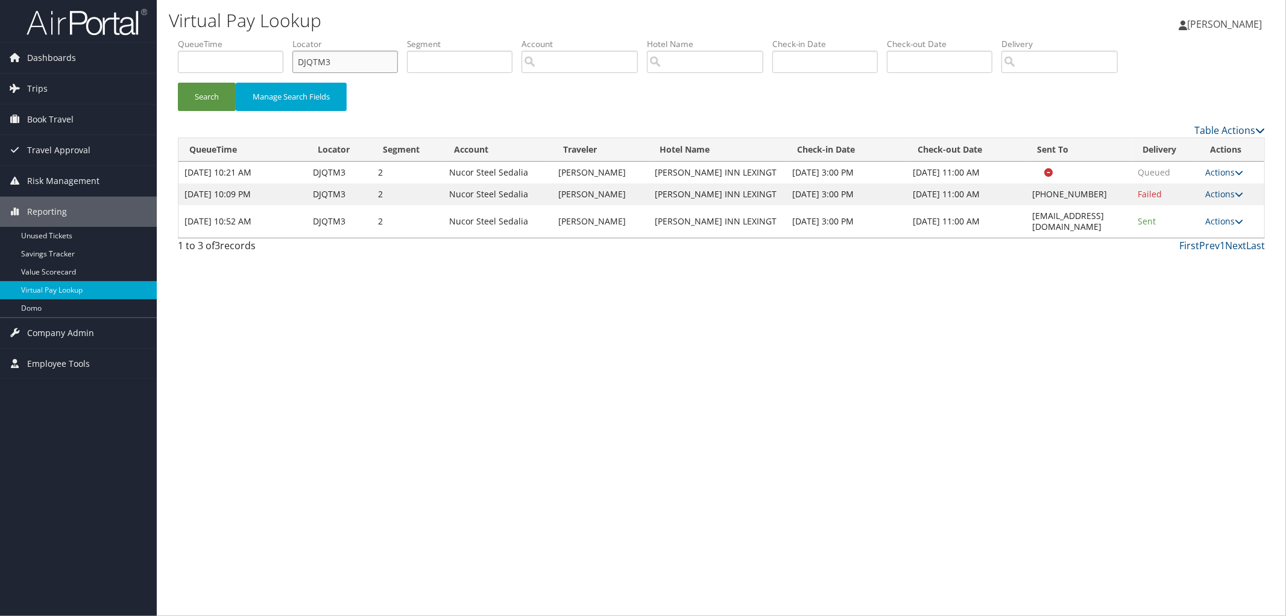
drag, startPoint x: 299, startPoint y: 49, endPoint x: 290, endPoint y: 51, distance: 8.5
click at [290, 38] on ul "QueueTime Locator DJQTM3 Segment Account Traveler Hotel Name Check-in Date Chec…" at bounding box center [721, 38] width 1087 height 0
type input "="
paste input "DB0VY7"
type input "DB0VY7"
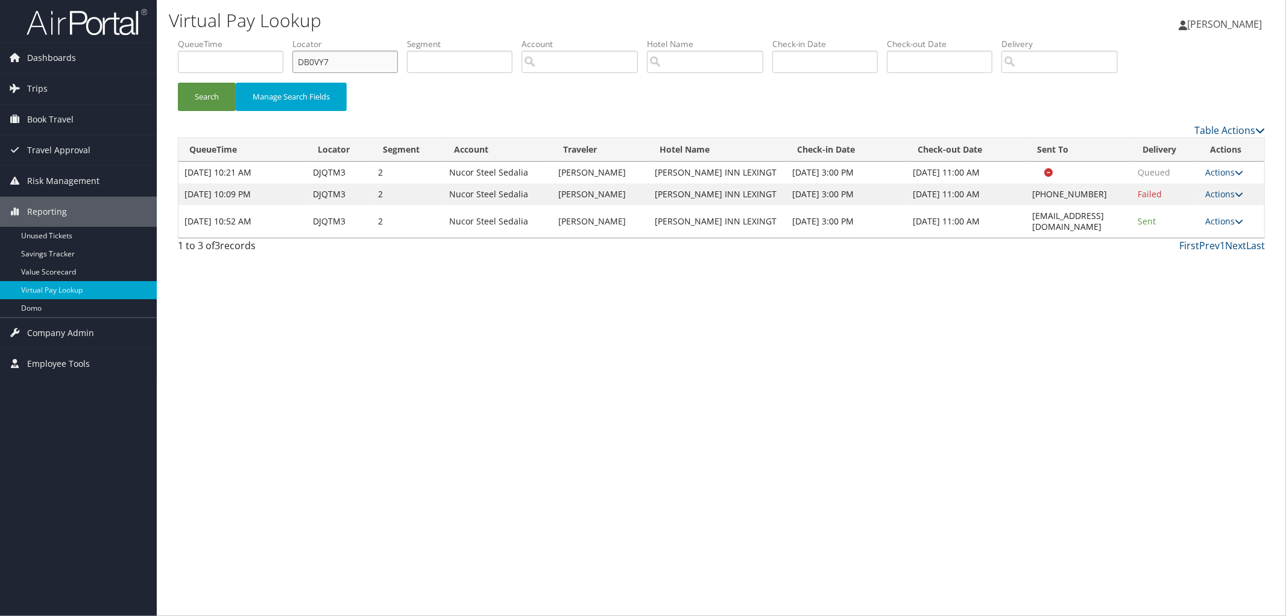
click at [178, 83] on button "Search" at bounding box center [207, 97] width 58 height 28
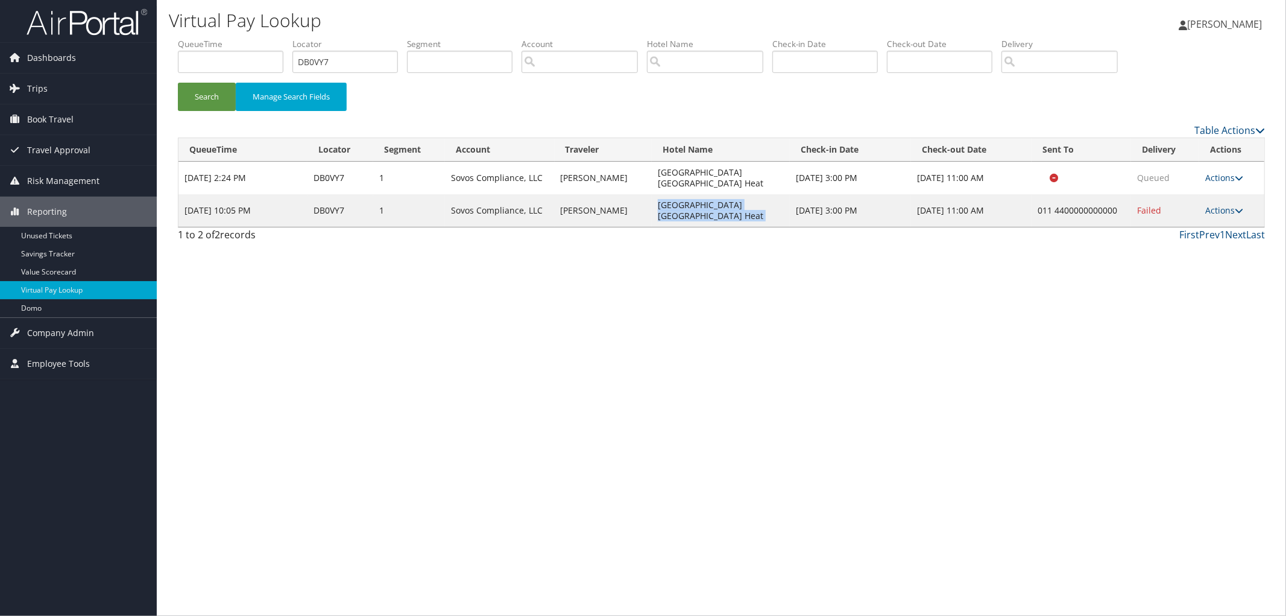
drag, startPoint x: 761, startPoint y: 197, endPoint x: 652, endPoint y: 195, distance: 109.2
click at [652, 195] on tr "[DATE] 10:05 PM DB0VY7 1 Sovos Compliance, LLC [PERSON_NAME][GEOGRAPHIC_DATA][P…" at bounding box center [722, 210] width 1086 height 33
copy td "[GEOGRAPHIC_DATA] [GEOGRAPHIC_DATA] Heat"
click at [1238, 206] on icon at bounding box center [1239, 210] width 8 height 8
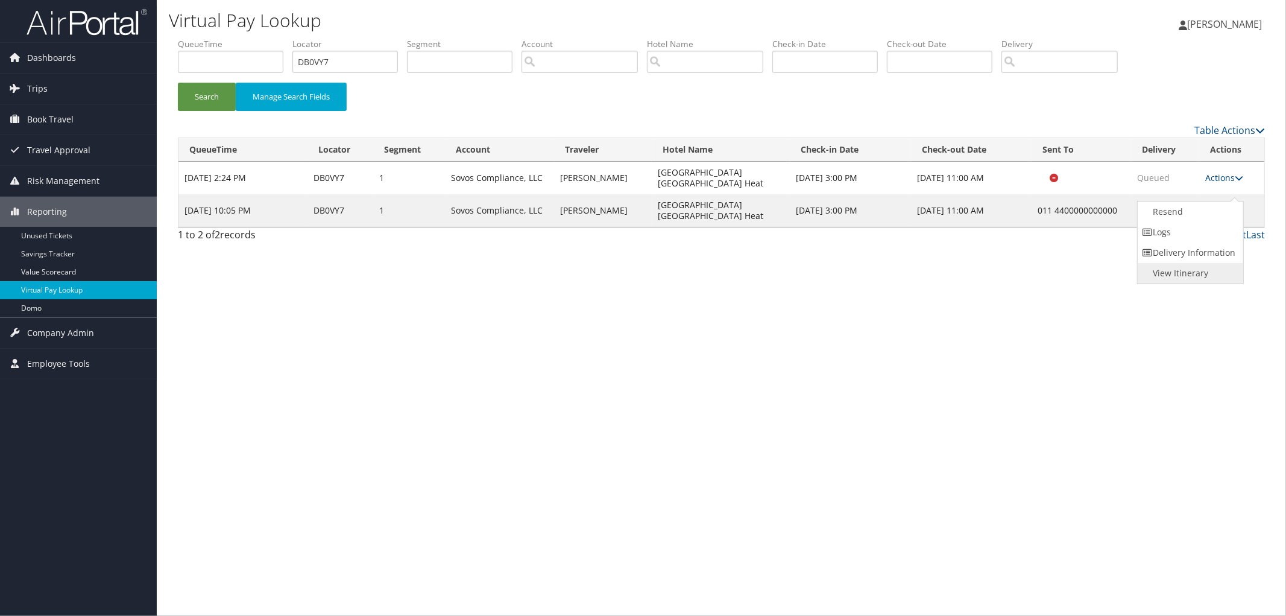
click at [1203, 269] on link "View Itinerary" at bounding box center [1189, 273] width 103 height 21
click at [1235, 204] on link "Actions" at bounding box center [1225, 209] width 38 height 11
click at [1227, 206] on link "Resend" at bounding box center [1189, 211] width 103 height 21
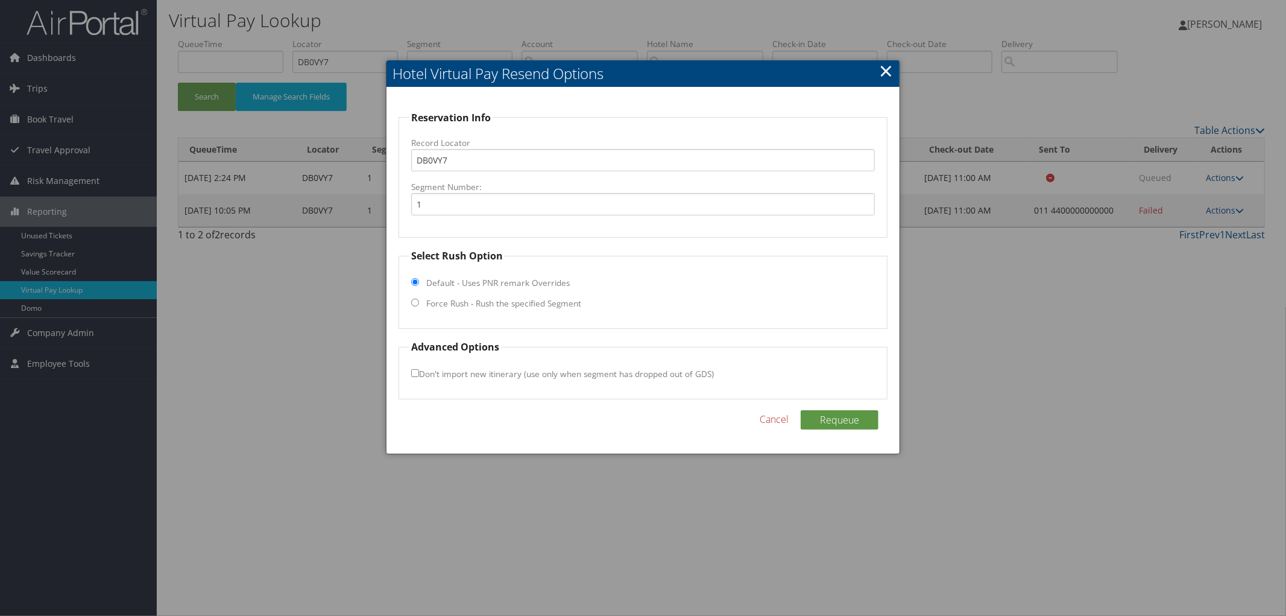
click at [542, 299] on label "Force Rush - Rush the specified Segment" at bounding box center [503, 303] width 155 height 12
click at [419, 299] on input "Force Rush - Rush the specified Segment" at bounding box center [415, 303] width 8 height 8
radio input "true"
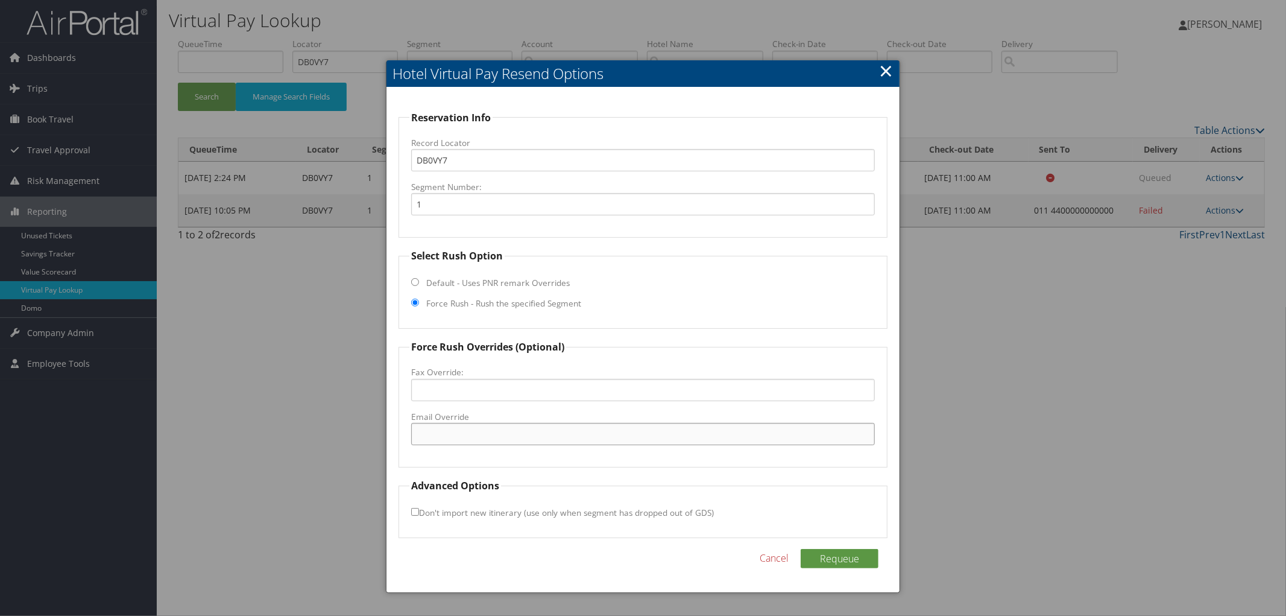
paste input "[EMAIL_ADDRESS][DOMAIN_NAME]"
type input "[EMAIL_ADDRESS][DOMAIN_NAME]"
click at [811, 553] on button "Requeue" at bounding box center [840, 558] width 78 height 19
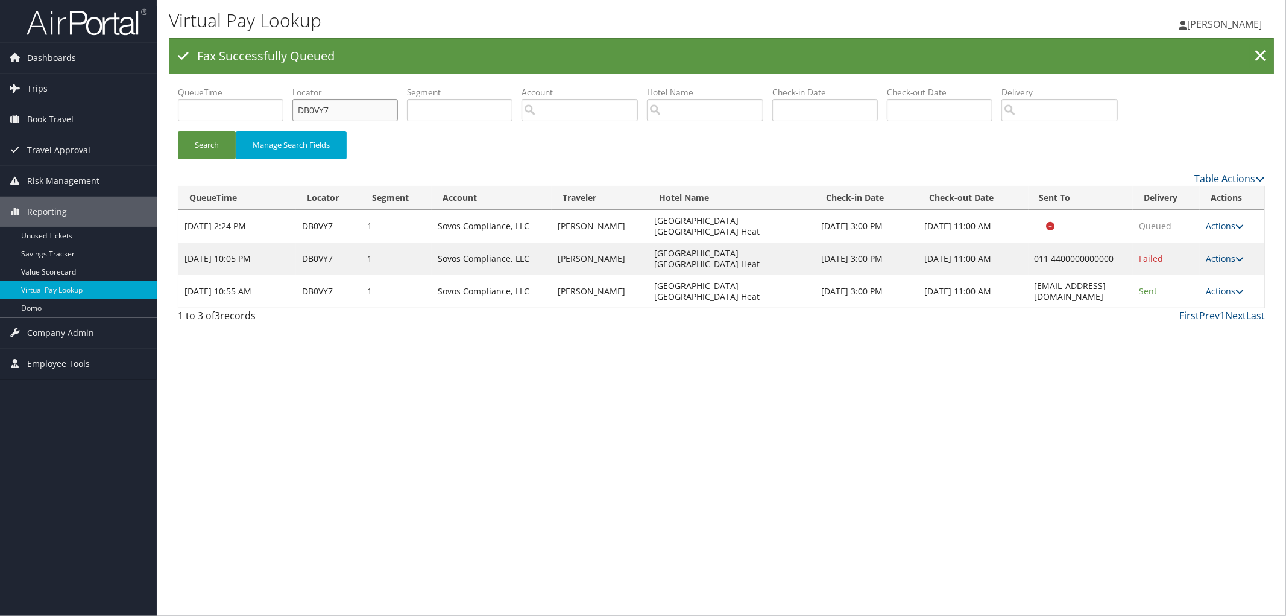
drag, startPoint x: 342, startPoint y: 110, endPoint x: 286, endPoint y: 118, distance: 56.6
click at [286, 86] on ul "QueueTime Locator DB0VY7 Segment Account Traveler Hotel Name Check-in Date Chec…" at bounding box center [721, 86] width 1087 height 0
paste input "DDQ68B"
type input "DDQ68B"
click at [178, 131] on button "Search" at bounding box center [207, 145] width 58 height 28
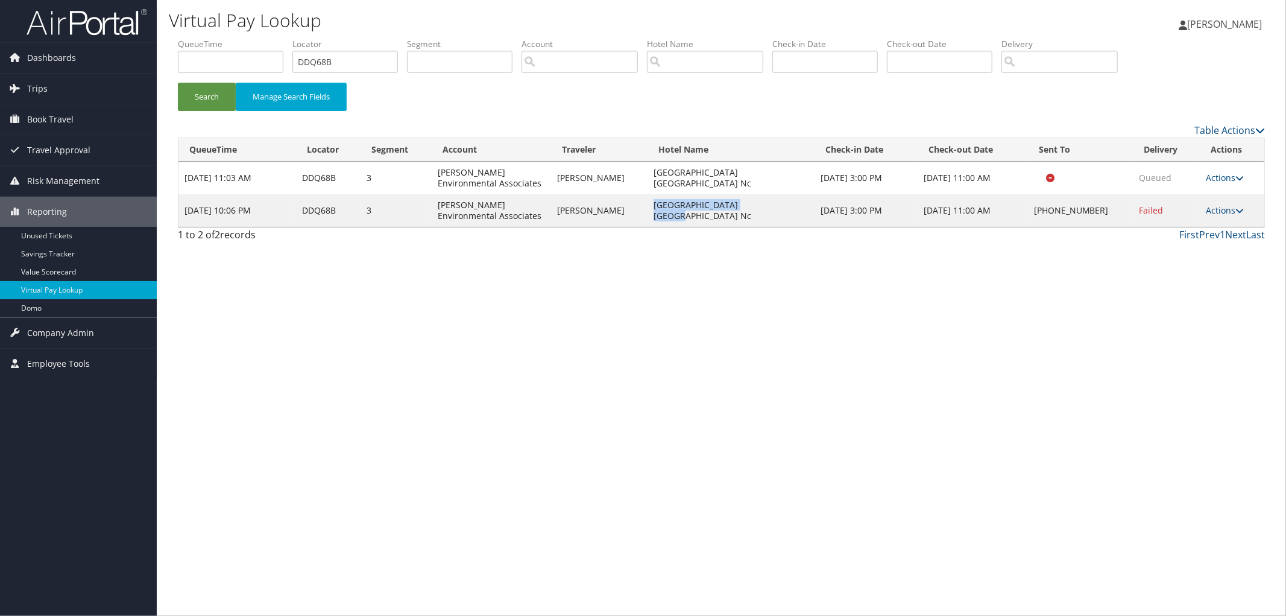
drag, startPoint x: 773, startPoint y: 216, endPoint x: 656, endPoint y: 223, distance: 117.2
click at [656, 223] on td "[GEOGRAPHIC_DATA] [GEOGRAPHIC_DATA] Nc" at bounding box center [731, 210] width 167 height 33
click at [1222, 211] on link "Actions" at bounding box center [1225, 209] width 38 height 11
click at [1201, 235] on link "Resend" at bounding box center [1190, 228] width 103 height 21
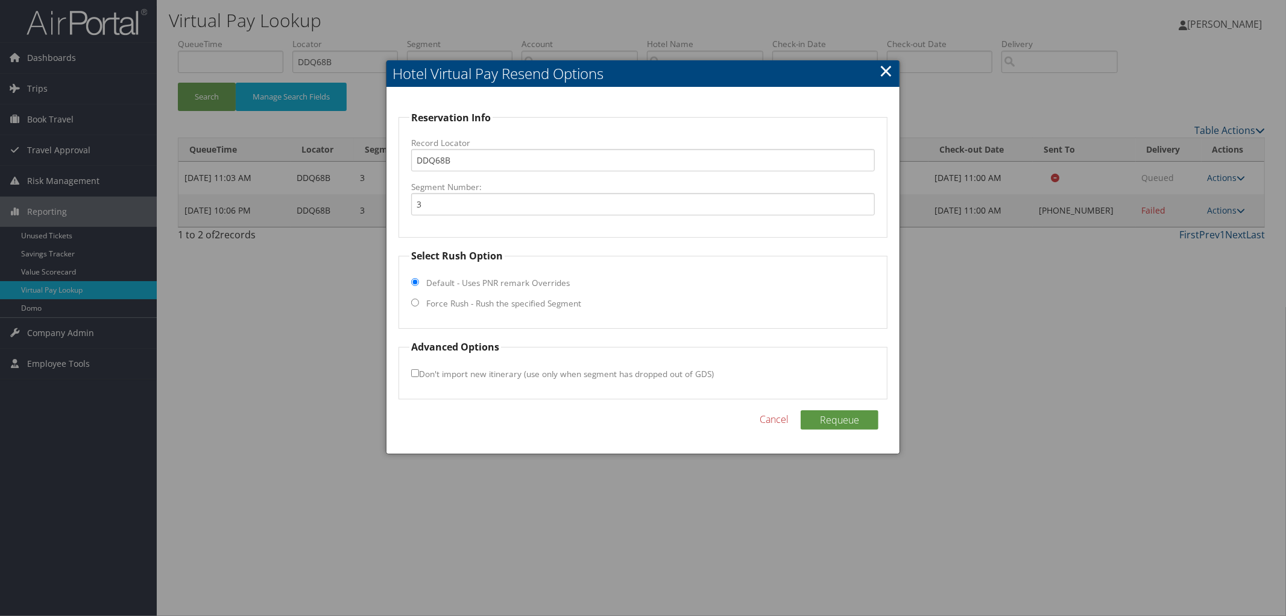
click at [472, 303] on label "Force Rush - Rush the specified Segment" at bounding box center [503, 303] width 155 height 12
click at [419, 303] on input "Force Rush - Rush the specified Segment" at bounding box center [415, 303] width 8 height 8
radio input "true"
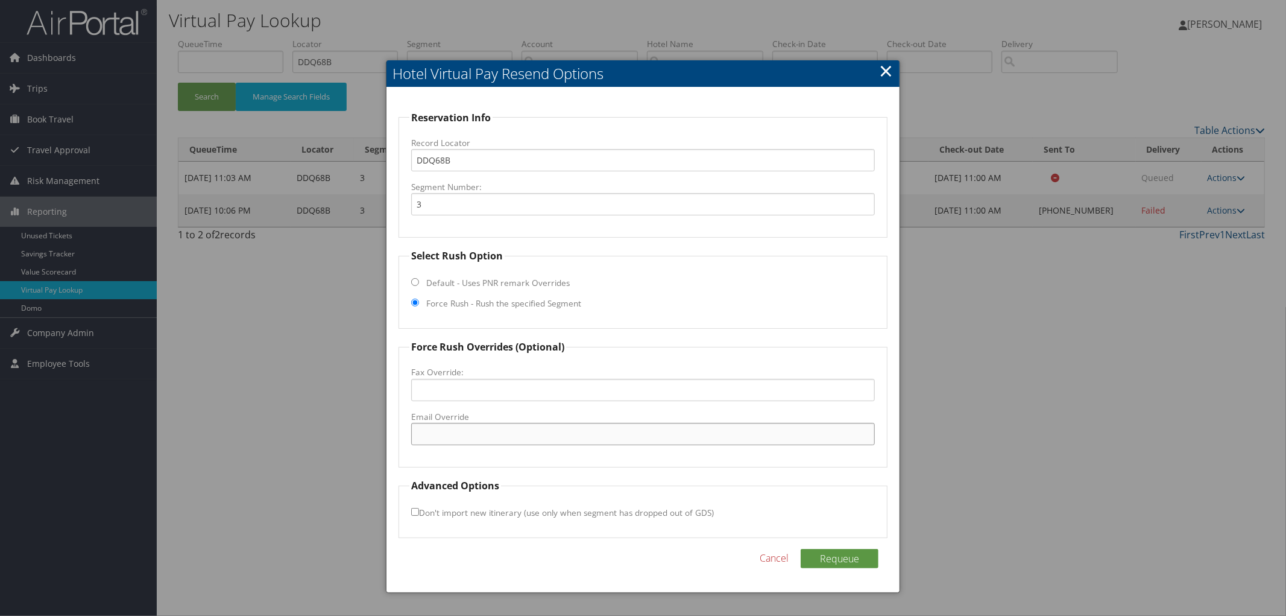
paste input "[EMAIL_ADDRESS][DOMAIN_NAME]"
type input "[EMAIL_ADDRESS][DOMAIN_NAME]"
click at [849, 565] on button "Requeue" at bounding box center [840, 558] width 78 height 19
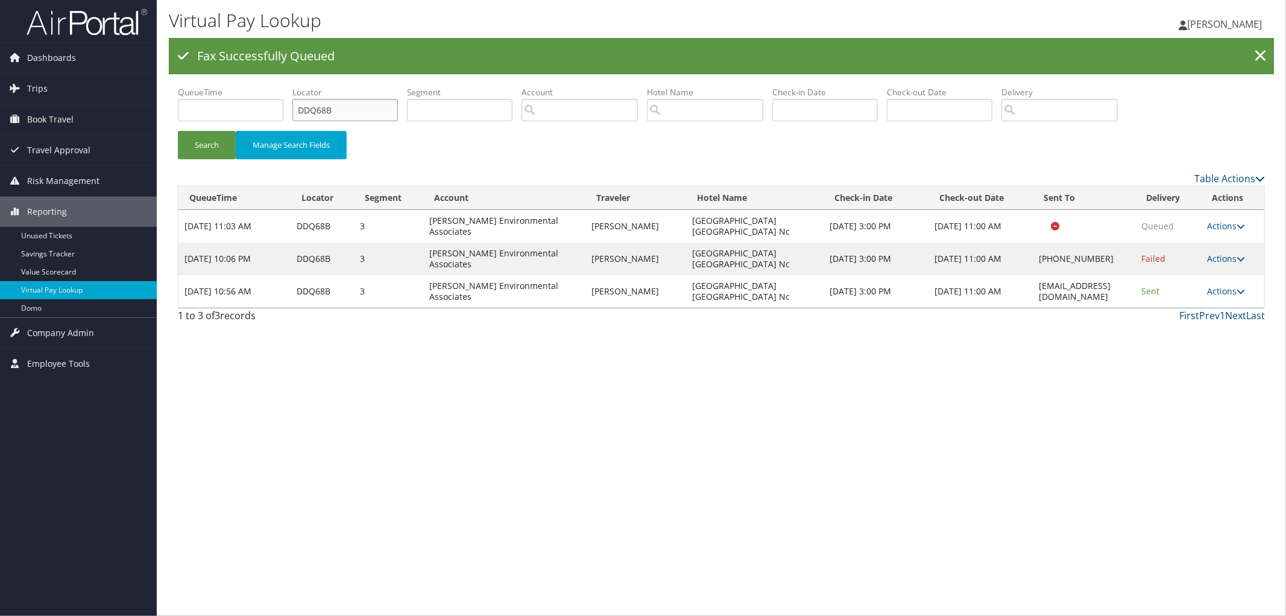
drag, startPoint x: 314, startPoint y: 119, endPoint x: 276, endPoint y: 124, distance: 38.2
click at [276, 86] on ul "QueueTime Locator DDQ68B Segment Account Traveler Hotel Name Check-in Date Chec…" at bounding box center [721, 86] width 1087 height 0
paste input "DD7ZF9"
type input "DD7ZF9"
click at [178, 131] on button "Search" at bounding box center [207, 145] width 58 height 28
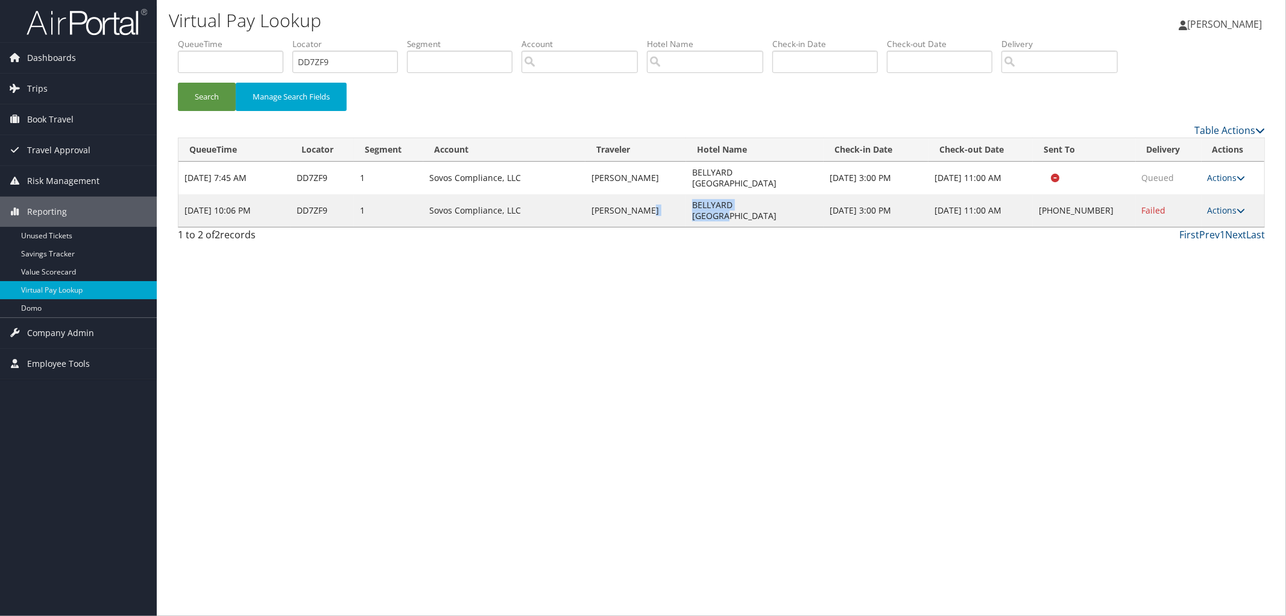
drag, startPoint x: 782, startPoint y: 195, endPoint x: 659, endPoint y: 195, distance: 123.6
click at [659, 195] on tr "[DATE] 10:06 PM DD7ZF9 1 Sovos Compliance, LLC [PERSON_NAME] BELLYARD [GEOGRAPH…" at bounding box center [722, 210] width 1086 height 33
click at [836, 324] on div "Virtual Pay Lookup [PERSON_NAME] [PERSON_NAME] My Settings Travel Agency Contac…" at bounding box center [722, 308] width 1130 height 616
drag, startPoint x: 788, startPoint y: 191, endPoint x: 757, endPoint y: 195, distance: 31.1
click at [757, 195] on td "BELLYARD [GEOGRAPHIC_DATA]" at bounding box center [755, 210] width 138 height 33
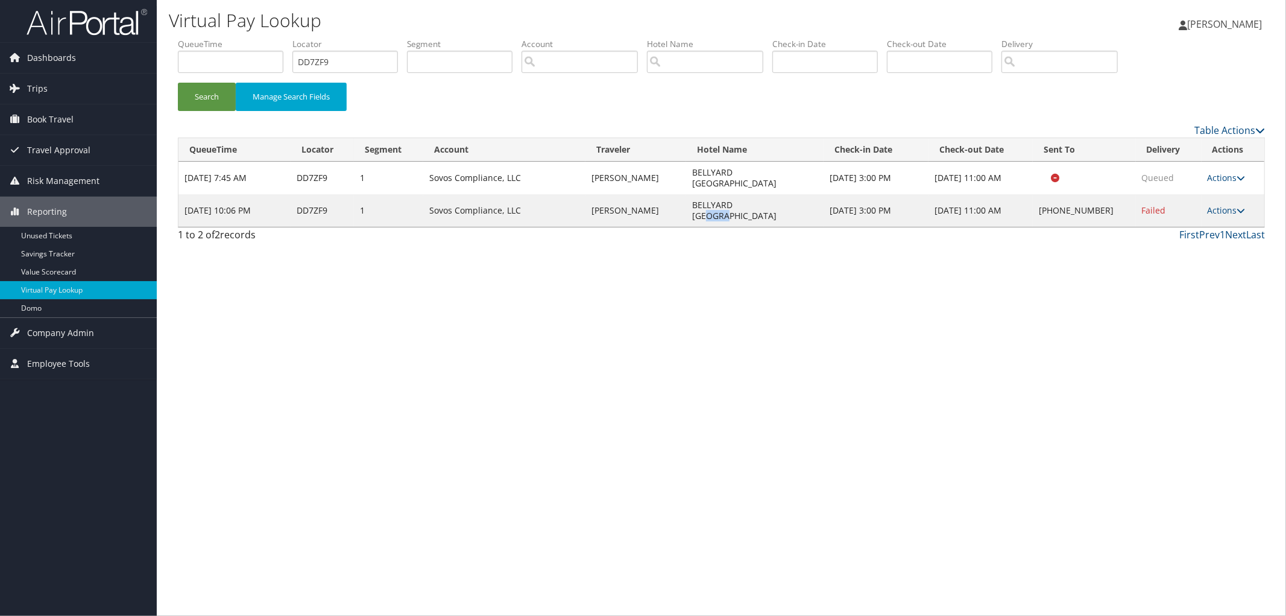
click at [785, 195] on td "BELLYARD [GEOGRAPHIC_DATA]" at bounding box center [755, 210] width 138 height 33
drag, startPoint x: 732, startPoint y: 195, endPoint x: 701, endPoint y: 200, distance: 31.2
click at [701, 200] on td "BELLYARD [GEOGRAPHIC_DATA]" at bounding box center [755, 210] width 138 height 33
click at [817, 182] on td "BELLYARD [GEOGRAPHIC_DATA]" at bounding box center [755, 178] width 138 height 33
drag, startPoint x: 805, startPoint y: 190, endPoint x: 698, endPoint y: 200, distance: 107.2
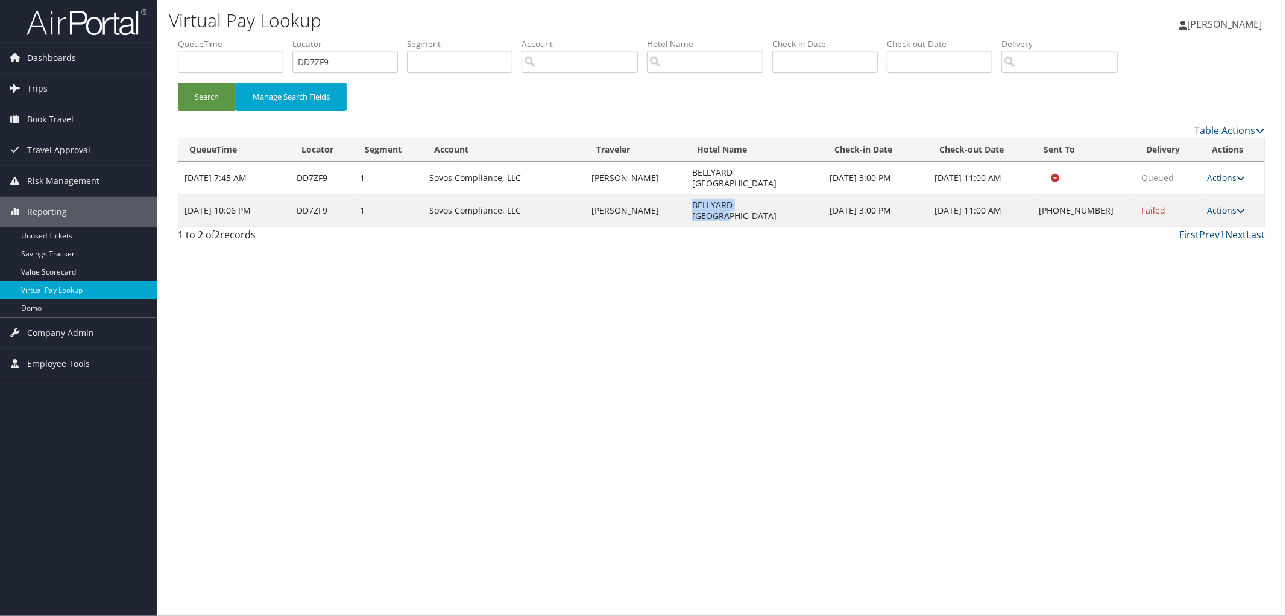
click at [698, 200] on td "BELLYARD [GEOGRAPHIC_DATA]" at bounding box center [755, 210] width 138 height 33
copy td "BELLYARD [GEOGRAPHIC_DATA]"
click at [1212, 204] on link "Actions" at bounding box center [1227, 209] width 38 height 11
click at [1213, 215] on link "Resend" at bounding box center [1190, 211] width 103 height 21
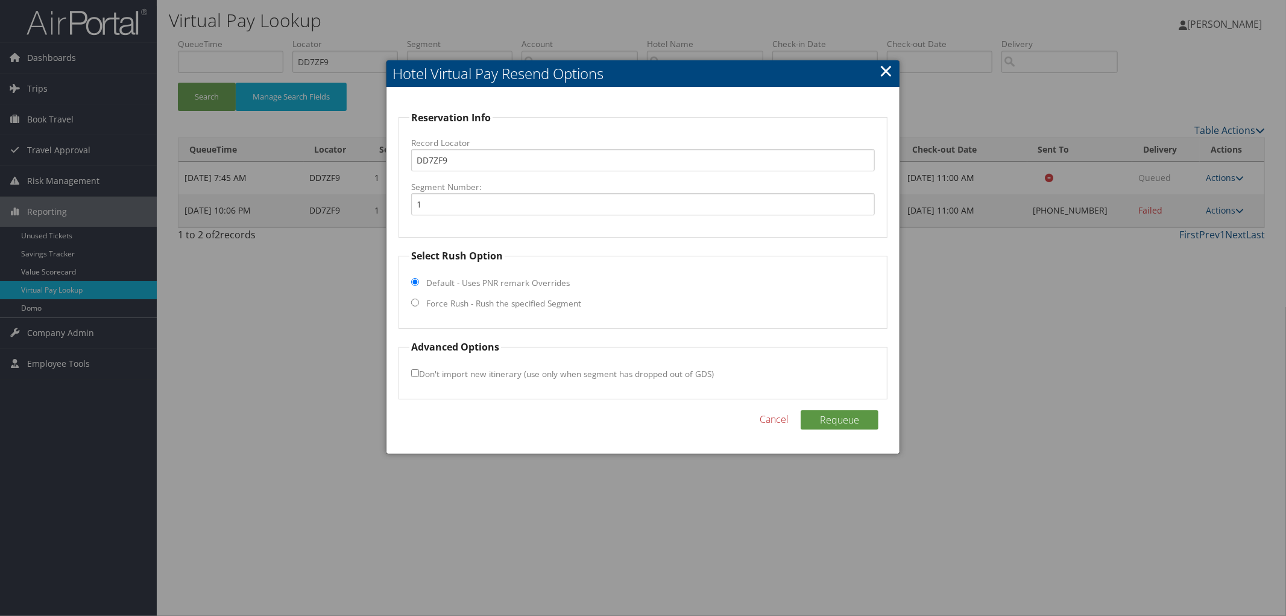
click at [538, 302] on label "Force Rush - Rush the specified Segment" at bounding box center [503, 303] width 155 height 12
click at [419, 302] on input "Force Rush - Rush the specified Segment" at bounding box center [415, 303] width 8 height 8
radio input "true"
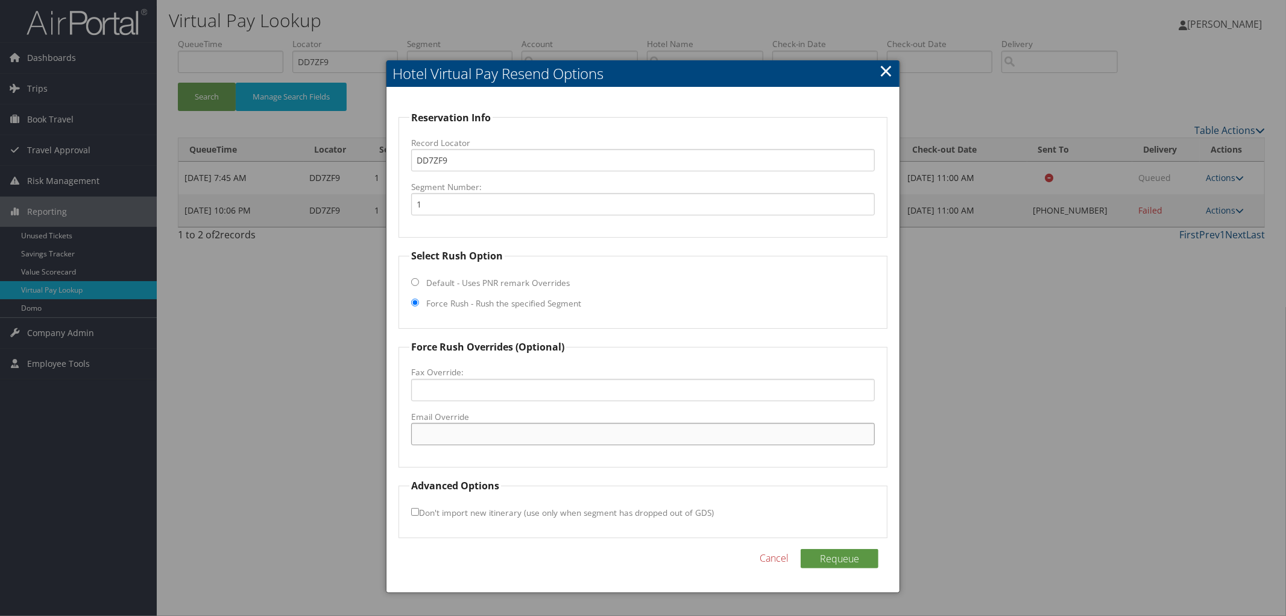
paste input "[EMAIL_ADDRESS][DOMAIN_NAME]"
type input "[EMAIL_ADDRESS][DOMAIN_NAME]"
click at [858, 549] on button "Requeue" at bounding box center [840, 558] width 78 height 19
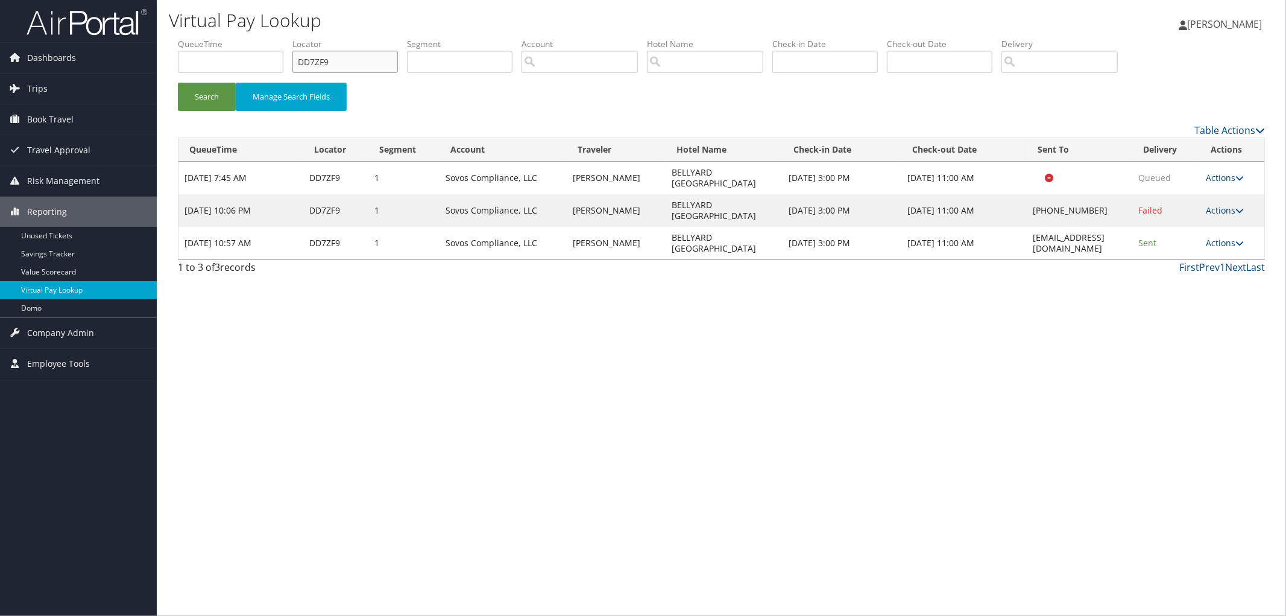
drag, startPoint x: 350, startPoint y: 64, endPoint x: 270, endPoint y: 64, distance: 80.2
click at [271, 38] on ul "QueueTime Locator DD7ZF9 Segment Account Traveler Hotel Name Check-in Date Chec…" at bounding box center [721, 38] width 1087 height 0
paste input "DDZD4W"
type input "DDZD4W"
click at [178, 83] on button "Search" at bounding box center [207, 97] width 58 height 28
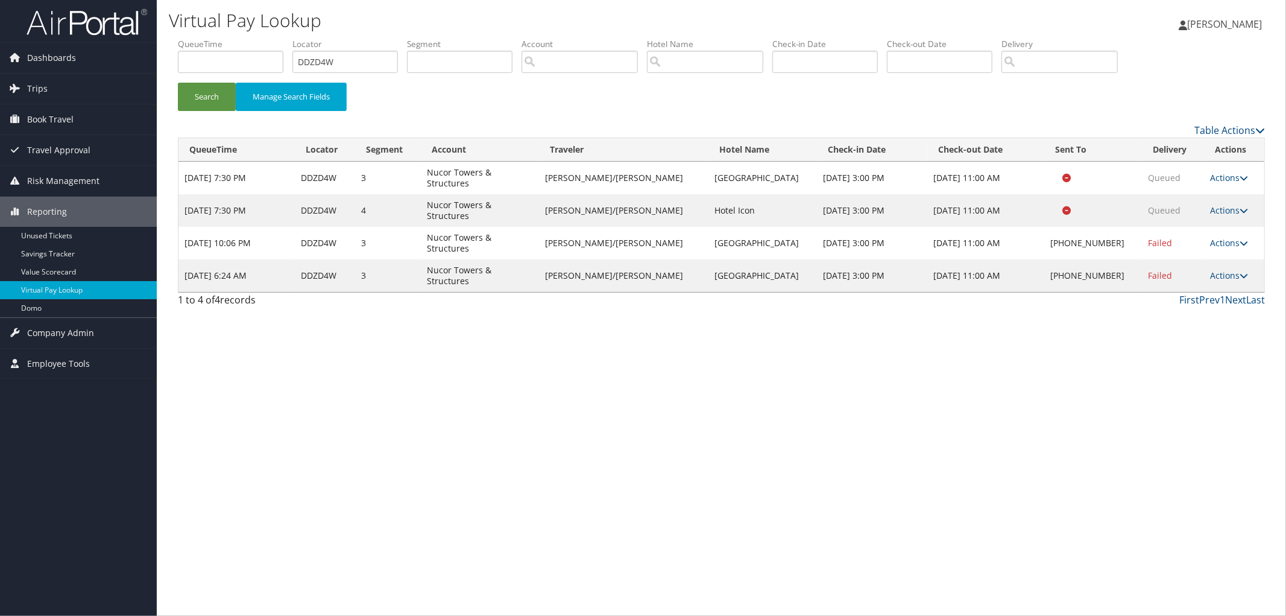
drag, startPoint x: 727, startPoint y: 277, endPoint x: 688, endPoint y: 262, distance: 41.7
click at [709, 262] on td "[GEOGRAPHIC_DATA]" at bounding box center [763, 275] width 109 height 33
click at [1219, 270] on link "Actions" at bounding box center [1230, 275] width 38 height 11
click at [1211, 283] on link "Resend" at bounding box center [1190, 282] width 103 height 21
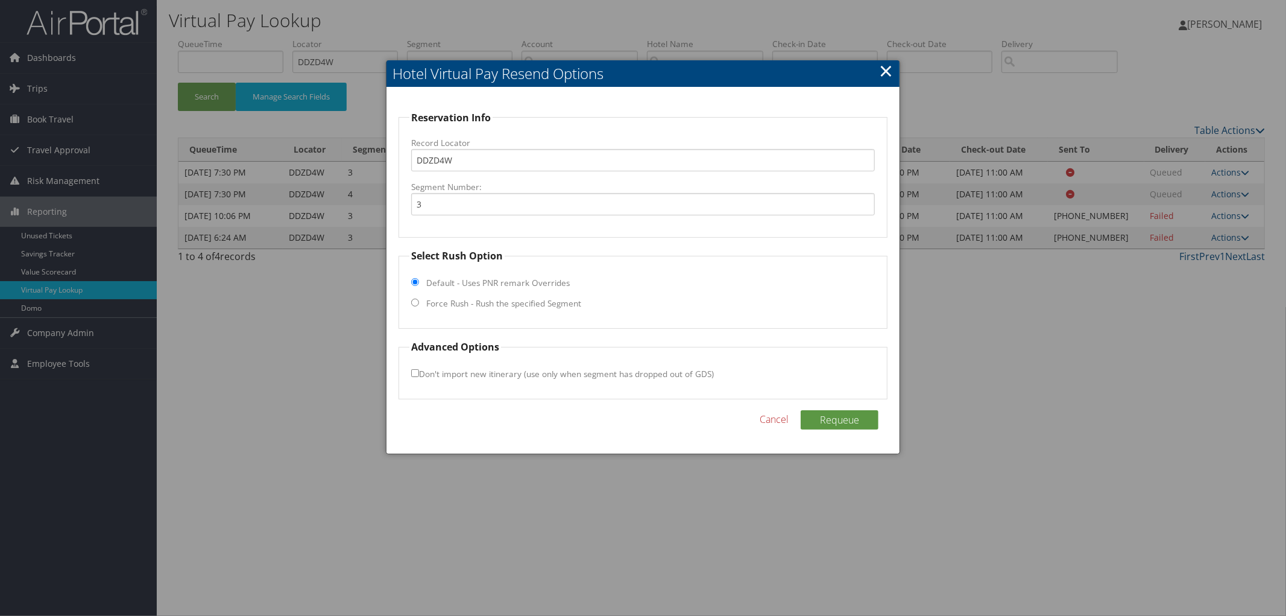
click at [436, 308] on label "Force Rush - Rush the specified Segment" at bounding box center [503, 303] width 155 height 12
click at [419, 306] on input "Force Rush - Rush the specified Segment" at bounding box center [415, 303] width 8 height 8
radio input "true"
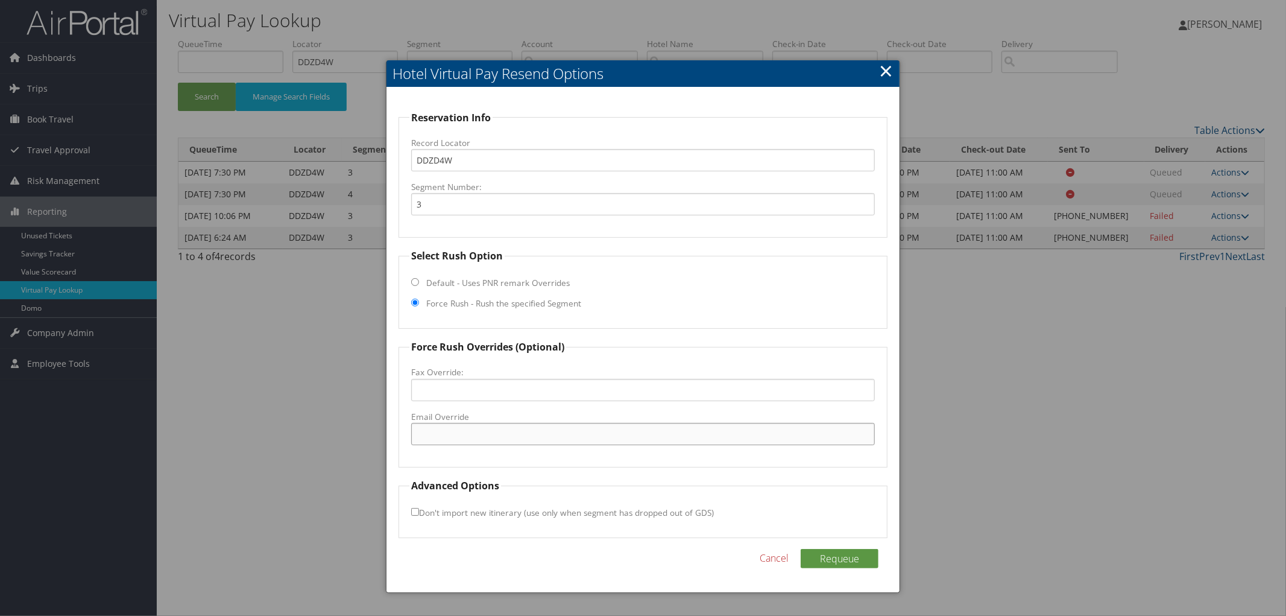
paste input "[EMAIL_ADDRESS][DOMAIN_NAME]"
type input "[EMAIL_ADDRESS][DOMAIN_NAME]"
click at [835, 564] on button "Requeue" at bounding box center [840, 558] width 78 height 19
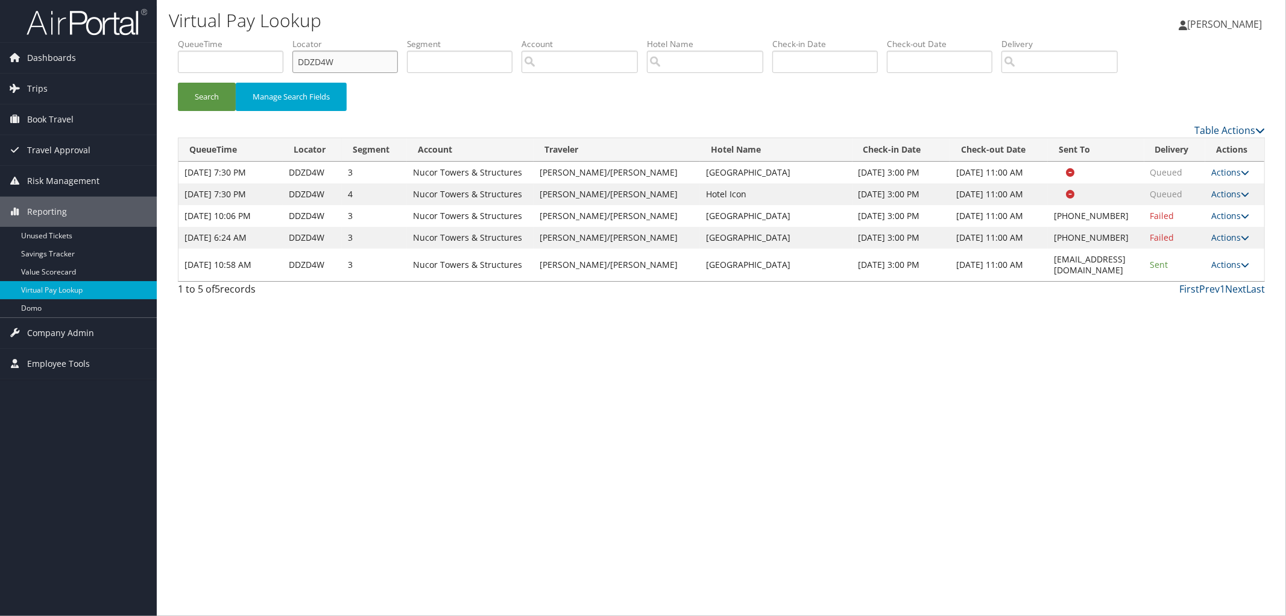
drag, startPoint x: 388, startPoint y: 66, endPoint x: 283, endPoint y: 66, distance: 104.9
click at [283, 38] on ul "QueueTime Locator DDZD4W Segment Account Traveler Hotel Name Check-in Date Chec…" at bounding box center [721, 38] width 1087 height 0
paste input "DK2601"
type input "DK2601"
click at [178, 83] on button "Search" at bounding box center [207, 97] width 58 height 28
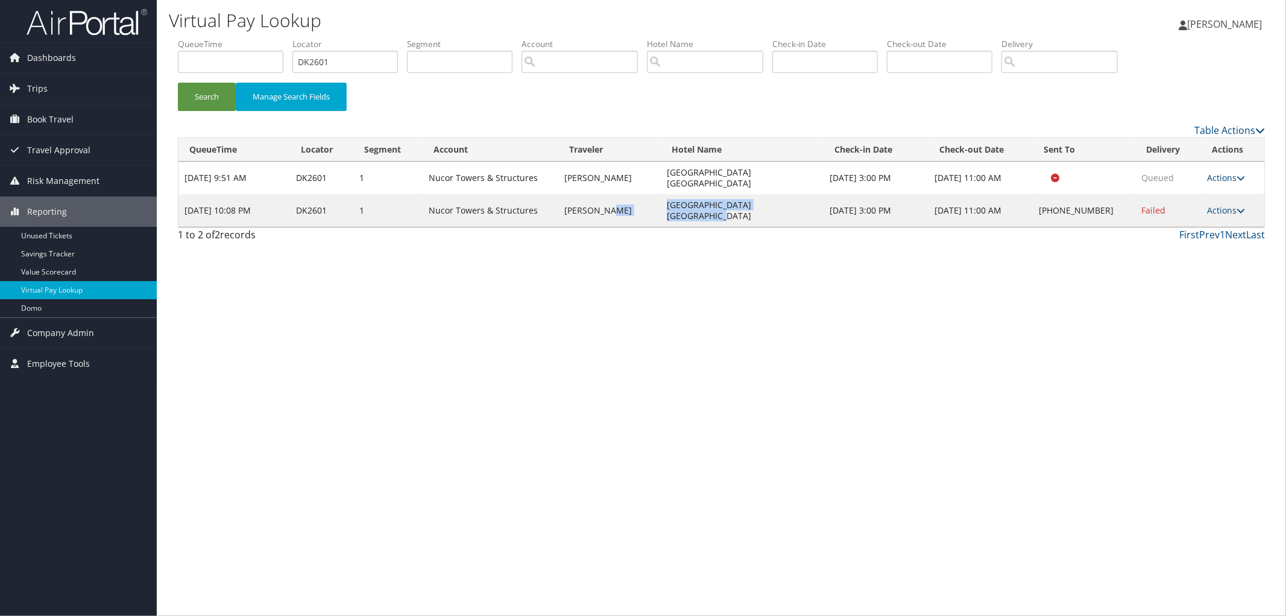
drag, startPoint x: 803, startPoint y: 197, endPoint x: 666, endPoint y: 201, distance: 137.0
click at [666, 201] on tr "[DATE] 10:08 PM DK2601 1 Nucor Towers & Structures [PERSON_NAME][GEOGRAPHIC_DAT…" at bounding box center [722, 210] width 1086 height 33
click at [1216, 204] on link "Actions" at bounding box center [1227, 209] width 38 height 11
click at [1210, 203] on link "Resend" at bounding box center [1190, 211] width 103 height 21
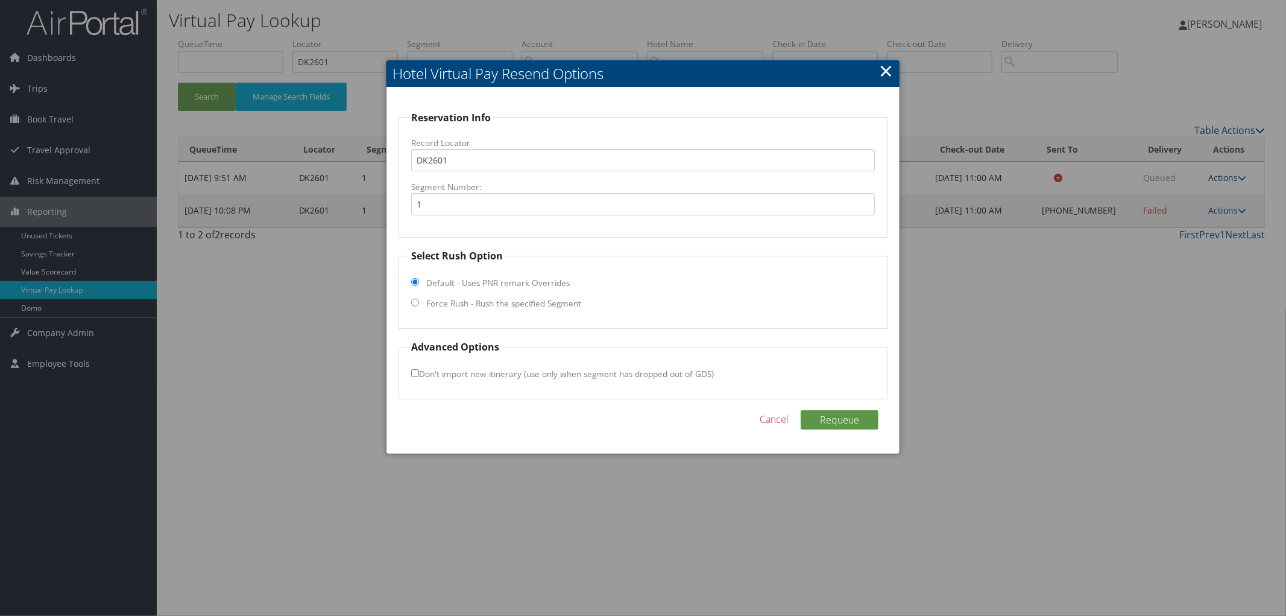
click at [482, 300] on label "Force Rush - Rush the specified Segment" at bounding box center [503, 303] width 155 height 12
click at [419, 300] on input "Force Rush - Rush the specified Segment" at bounding box center [415, 303] width 8 height 8
radio input "true"
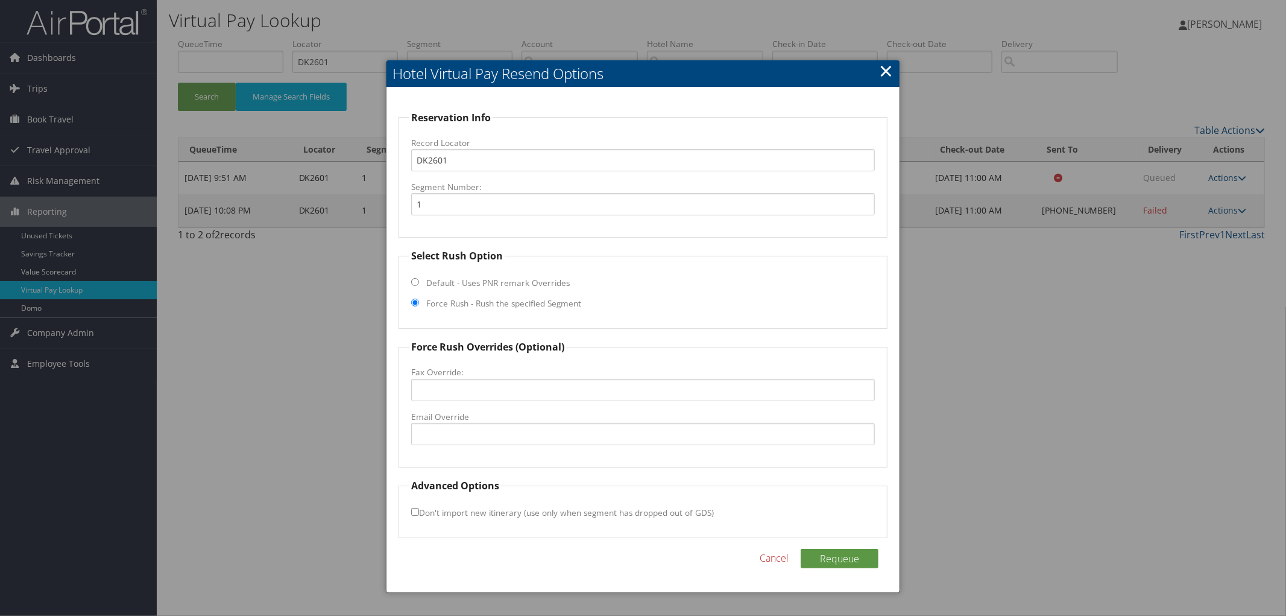
click at [437, 420] on label "Email Override" at bounding box center [643, 417] width 464 height 12
click at [437, 423] on input "Email Override" at bounding box center [643, 434] width 464 height 22
paste input "[EMAIL_ADDRESS][DOMAIN_NAME]"
type input "[EMAIL_ADDRESS][DOMAIN_NAME]"
click at [830, 558] on button "Requeue" at bounding box center [840, 558] width 78 height 19
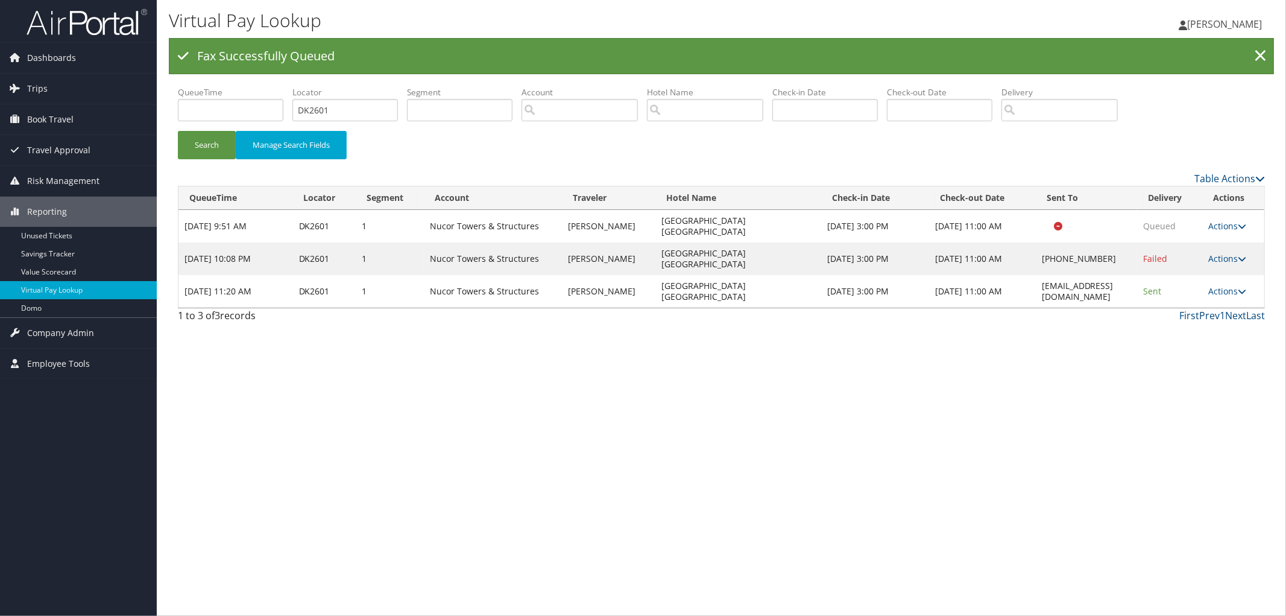
click at [321, 123] on li "Locator DK2601" at bounding box center [349, 108] width 115 height 44
click at [266, 86] on ul "QueueTime Locator DK2601 Segment Account Traveler Hotel Name Check-in Date Chec…" at bounding box center [721, 86] width 1087 height 0
paste input "DDFH8F"
type input "DDFH8F"
click at [178, 131] on button "Search" at bounding box center [207, 145] width 58 height 28
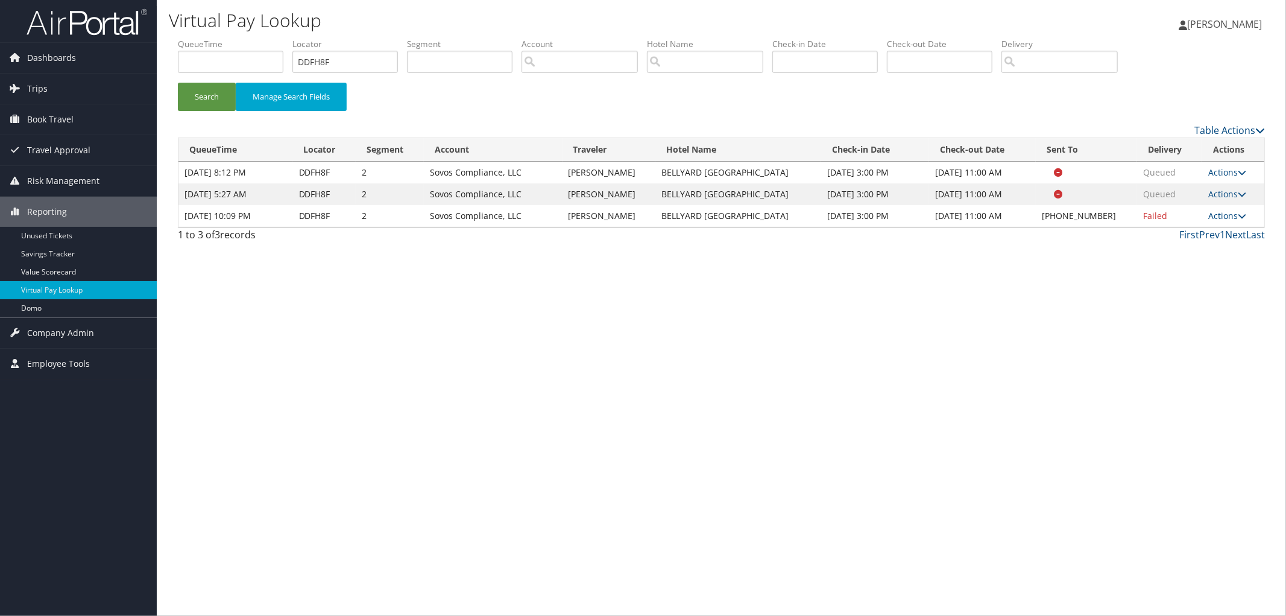
click at [1251, 215] on td "Actions Resend Logs Delivery Information View Itinerary" at bounding box center [1234, 216] width 62 height 22
click at [1235, 215] on link "Actions" at bounding box center [1228, 215] width 38 height 11
click at [1215, 231] on link "Resend" at bounding box center [1190, 233] width 103 height 21
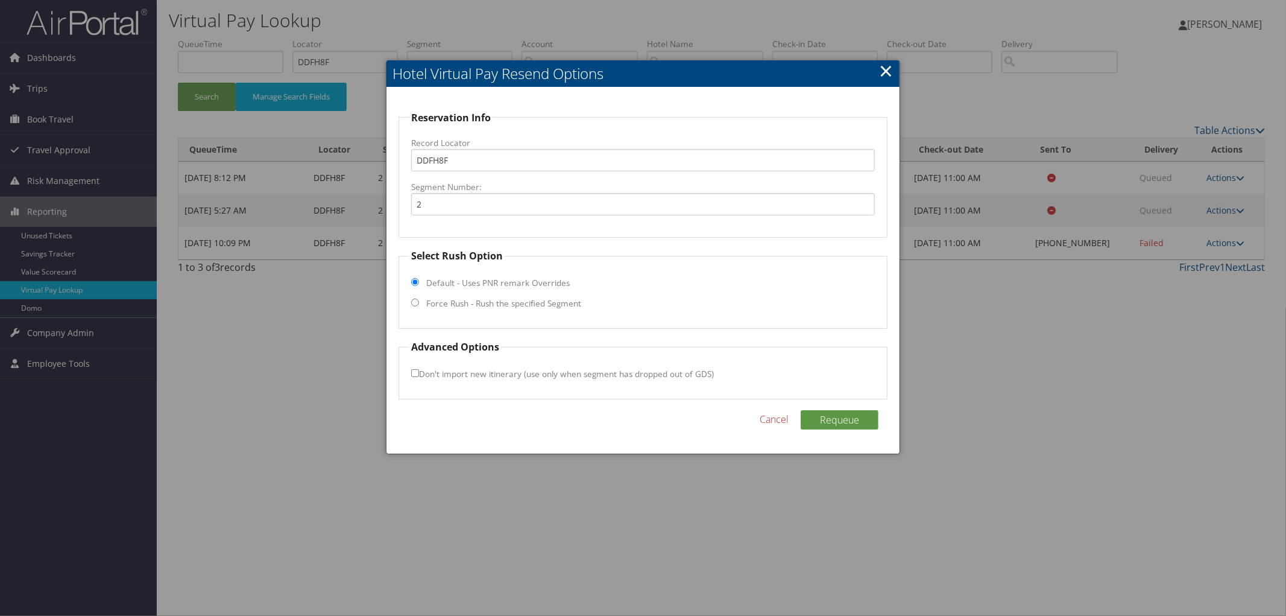
click at [498, 309] on fieldset "Select Rush Option Default - Uses PNR remark Overrides Force Rush - Rush the sp…" at bounding box center [643, 288] width 489 height 80
click at [498, 306] on label "Force Rush - Rush the specified Segment" at bounding box center [503, 303] width 155 height 12
click at [419, 306] on input "Force Rush - Rush the specified Segment" at bounding box center [415, 303] width 8 height 8
radio input "true"
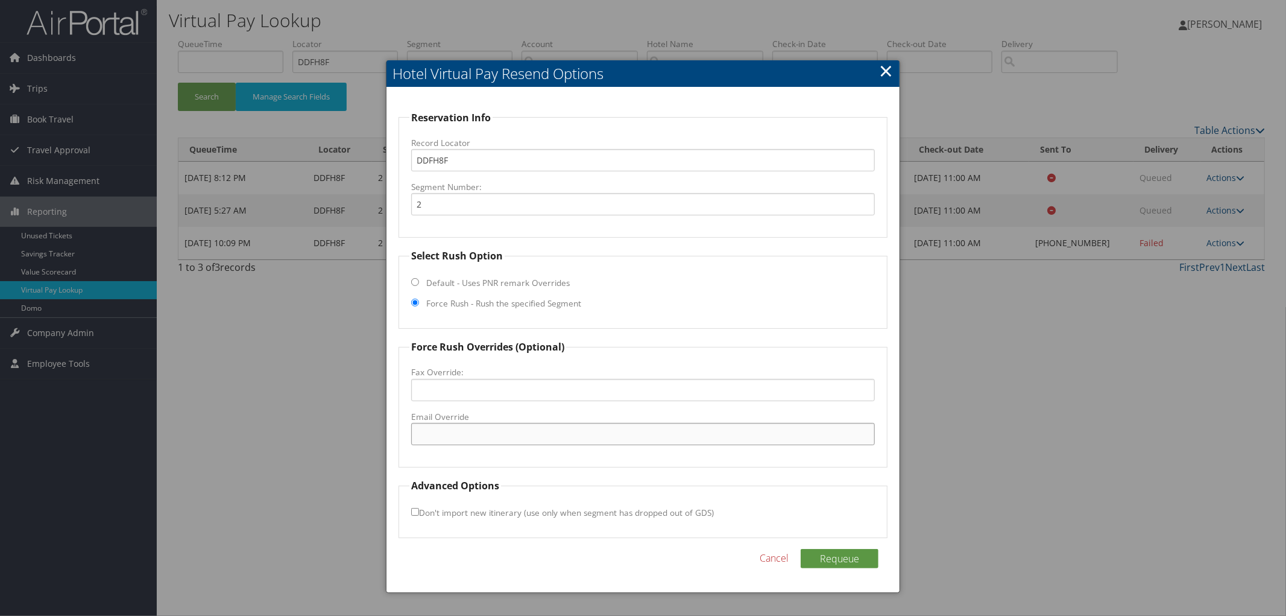
paste input "[EMAIL_ADDRESS][DOMAIN_NAME]"
type input "[EMAIL_ADDRESS][DOMAIN_NAME]"
click at [820, 551] on button "Requeue" at bounding box center [840, 558] width 78 height 19
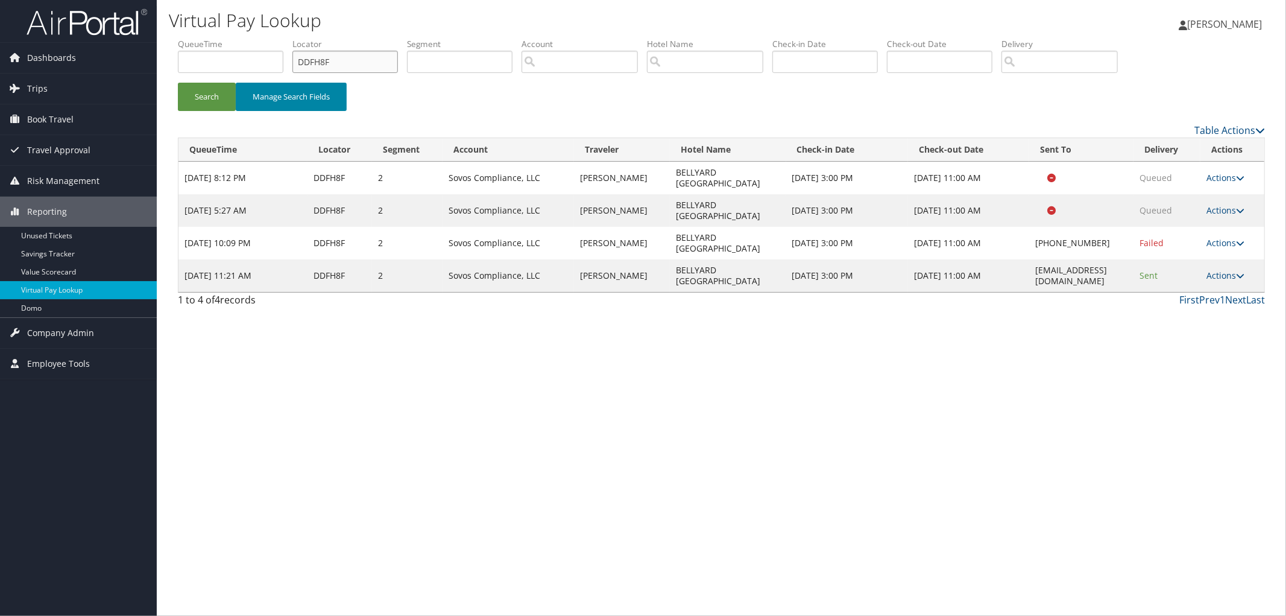
drag, startPoint x: 376, startPoint y: 63, endPoint x: 274, endPoint y: 81, distance: 103.5
click at [312, 68] on input "DDFH8F" at bounding box center [345, 62] width 106 height 22
type input "D"
paste input "D588RZ"
type input "D588RZ"
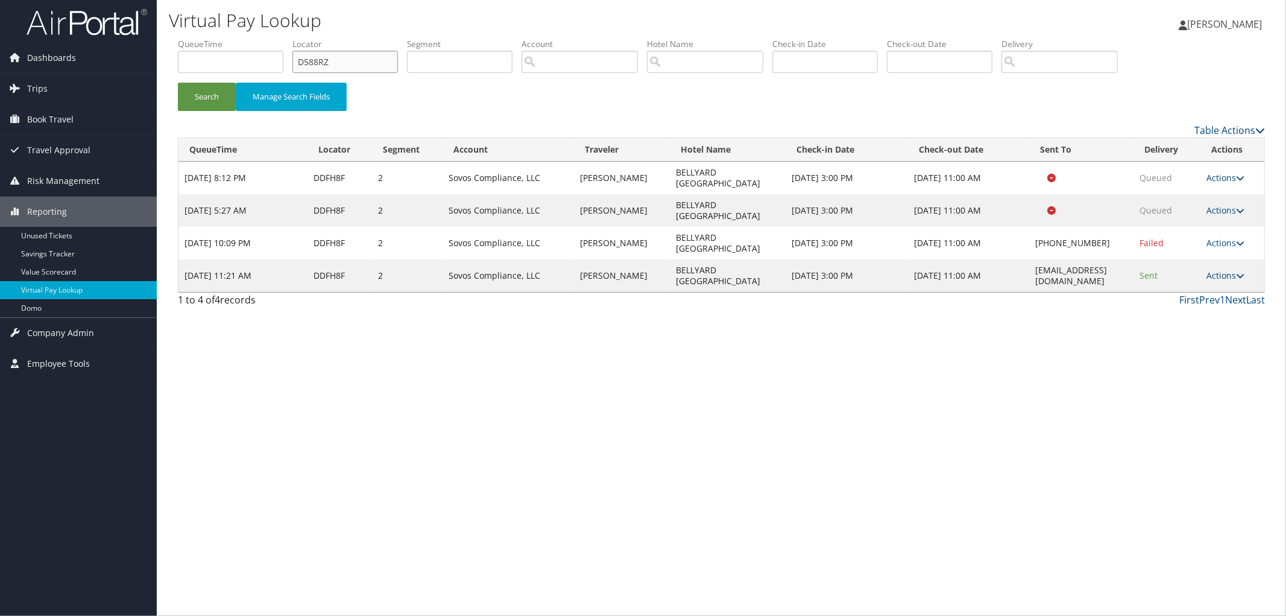
click at [178, 83] on button "Search" at bounding box center [207, 97] width 58 height 28
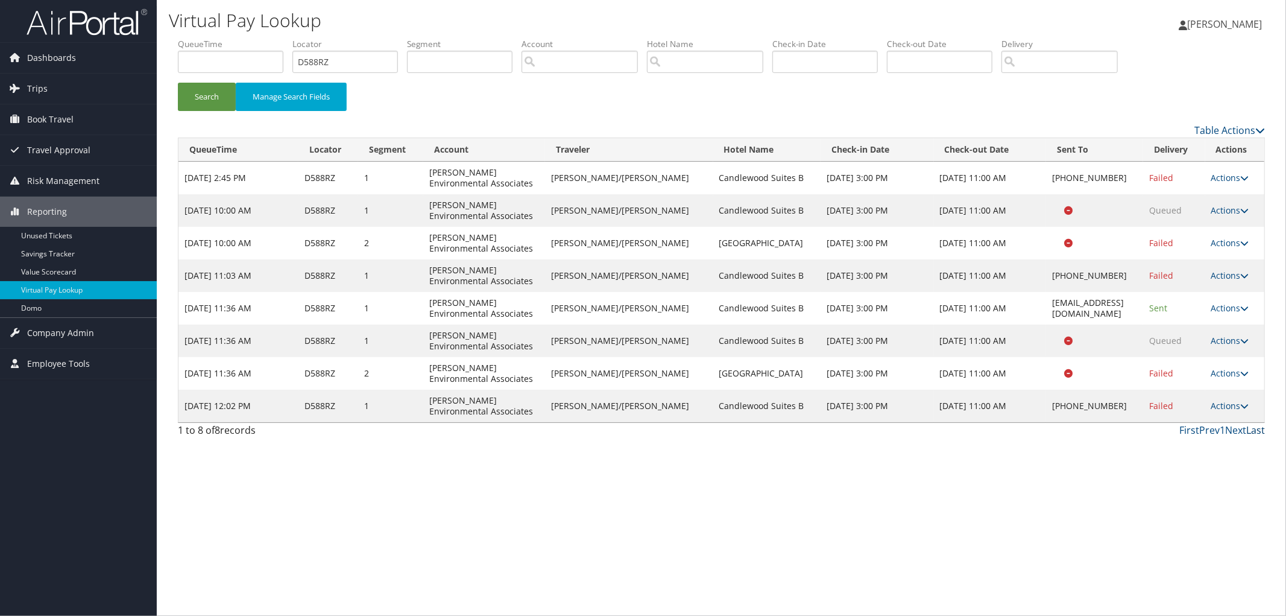
click at [1247, 429] on link "Last" at bounding box center [1256, 429] width 19 height 13
click at [1245, 430] on link "Next" at bounding box center [1235, 429] width 21 height 13
click at [1235, 431] on link "Next" at bounding box center [1235, 429] width 21 height 13
click at [227, 93] on button "Search" at bounding box center [207, 97] width 58 height 28
click at [413, 244] on td "2" at bounding box center [390, 243] width 65 height 33
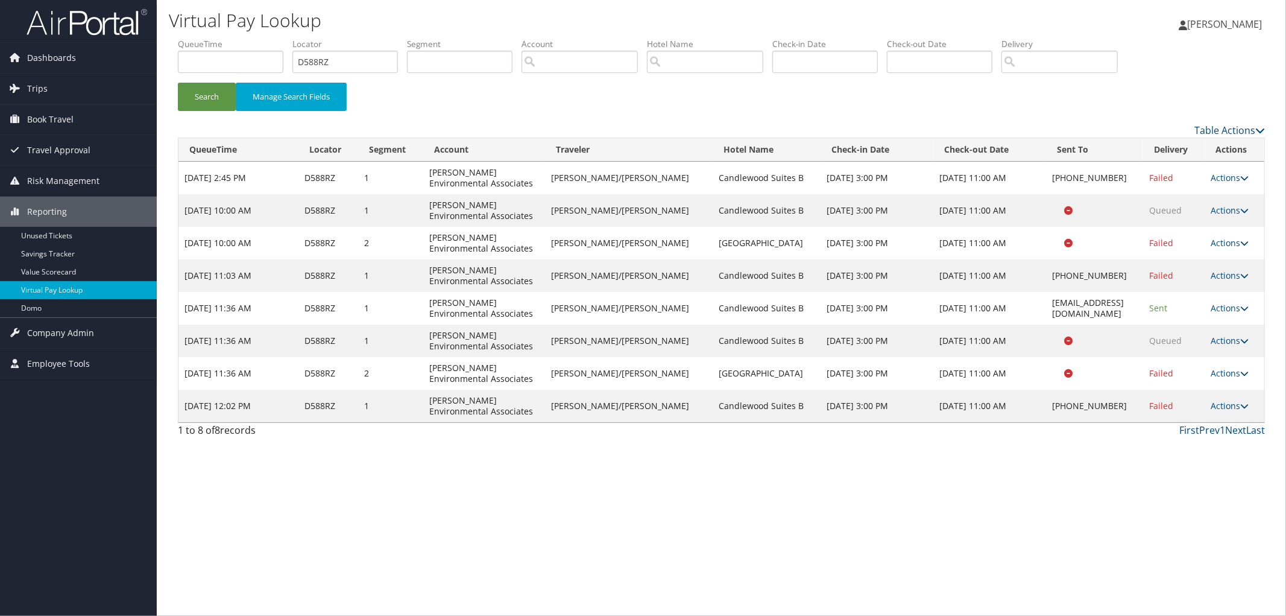
click at [1233, 249] on td "Actions Resend Logs View Itinerary" at bounding box center [1235, 243] width 59 height 33
click at [1233, 245] on link "Actions" at bounding box center [1231, 242] width 38 height 11
click at [1210, 284] on link "Logs" at bounding box center [1204, 281] width 76 height 21
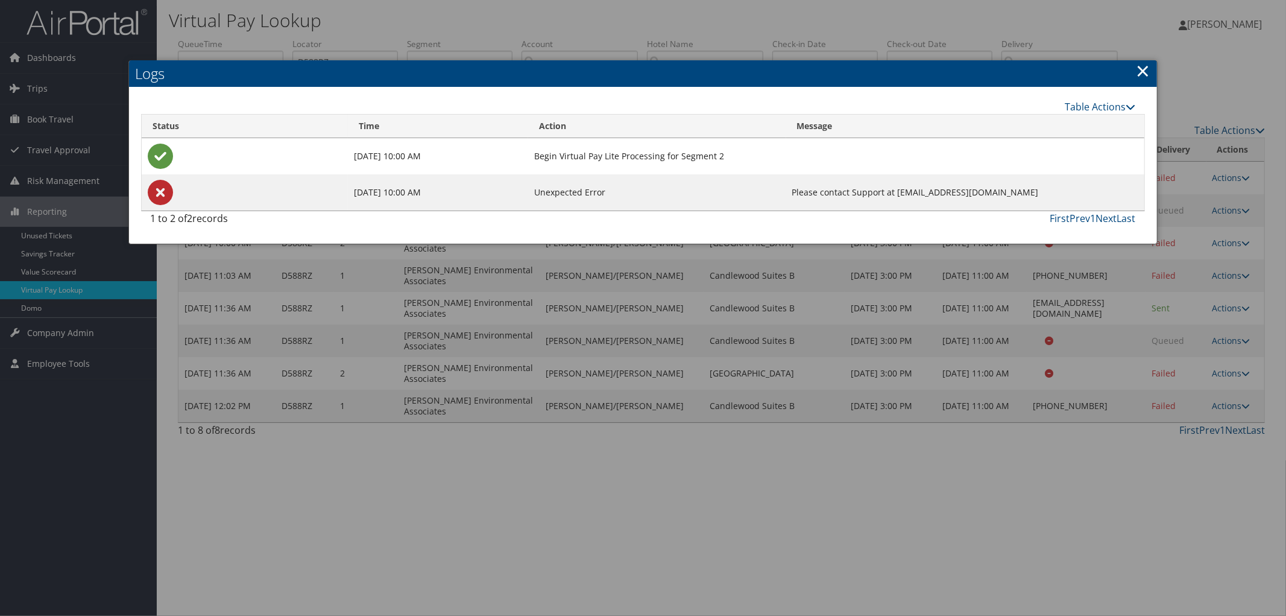
click at [1140, 70] on link "×" at bounding box center [1144, 70] width 14 height 24
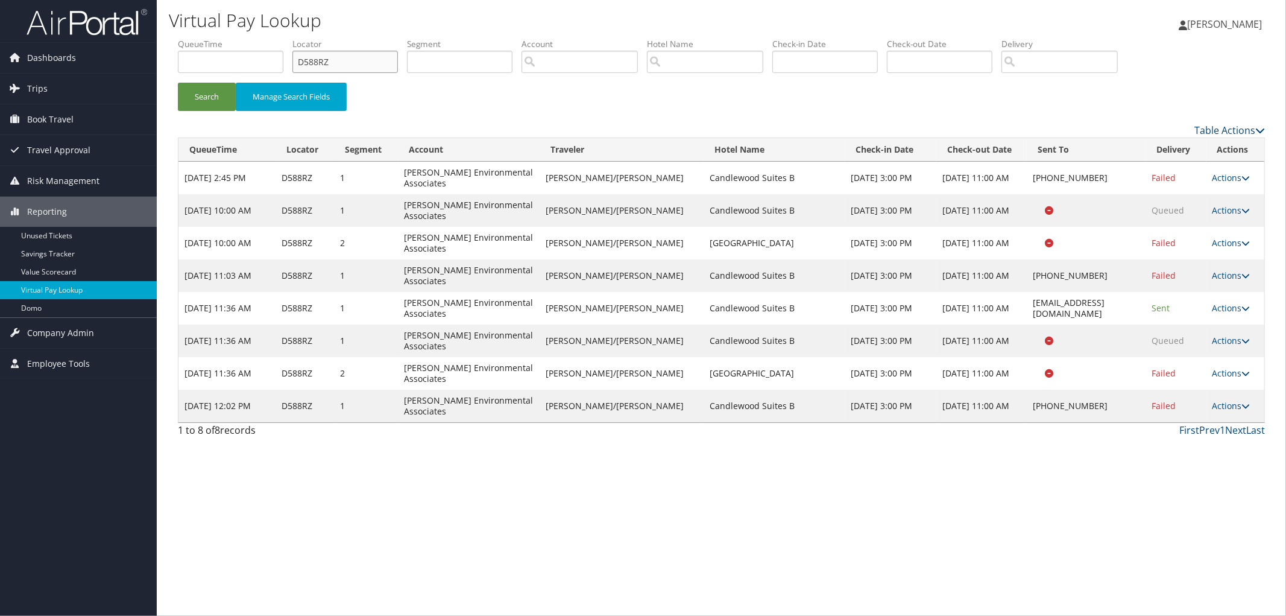
drag, startPoint x: 381, startPoint y: 62, endPoint x: 229, endPoint y: 62, distance: 152.0
click at [230, 38] on ul "QueueTime Locator D588RZ Segment Account Traveler Hotel Name Check-in Date Chec…" at bounding box center [721, 38] width 1087 height 0
paste input "DJ139Q"
type input "DJ139Q"
click at [178, 83] on button "Search" at bounding box center [207, 97] width 58 height 28
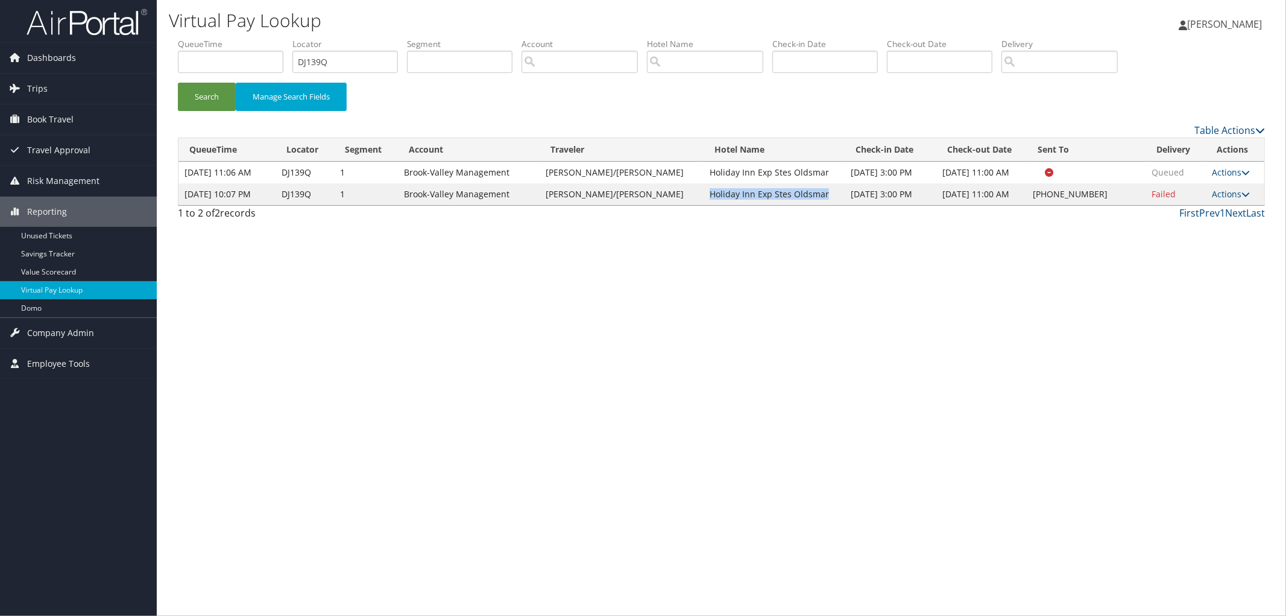
drag, startPoint x: 793, startPoint y: 189, endPoint x: 674, endPoint y: 190, distance: 119.4
click at [704, 190] on td "Holiday Inn Exp Stes Oldsmar" at bounding box center [774, 194] width 141 height 22
click at [1239, 188] on link "Actions" at bounding box center [1232, 193] width 38 height 11
click at [1230, 201] on ul "Resend Logs Delivery Information View Itinerary" at bounding box center [1194, 242] width 107 height 83
click at [1221, 194] on link "Actions" at bounding box center [1232, 193] width 38 height 11
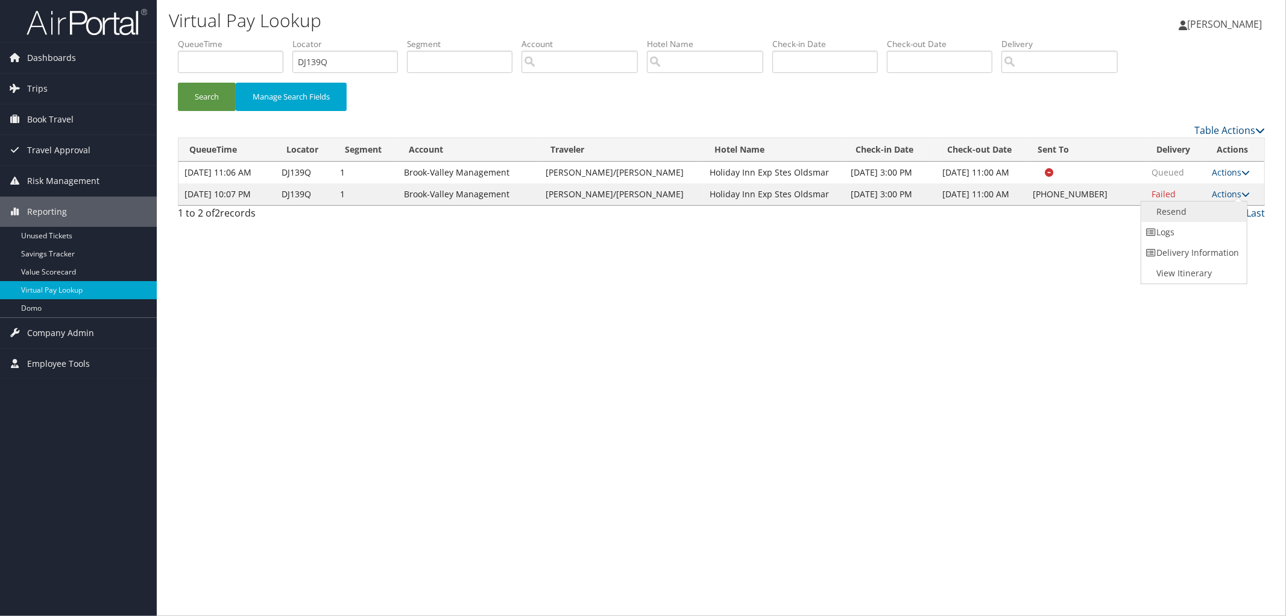
click at [1209, 212] on link "Resend" at bounding box center [1193, 211] width 103 height 21
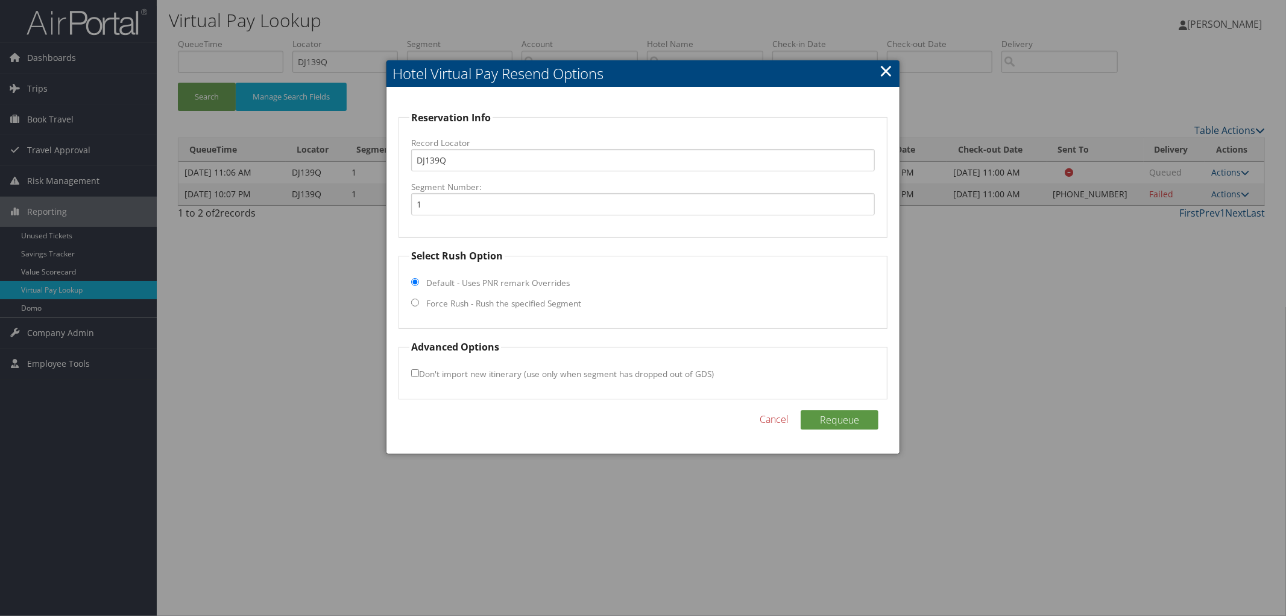
click at [462, 303] on label "Force Rush - Rush the specified Segment" at bounding box center [503, 303] width 155 height 12
click at [419, 303] on input "Force Rush - Rush the specified Segment" at bounding box center [415, 303] width 8 height 8
radio input "true"
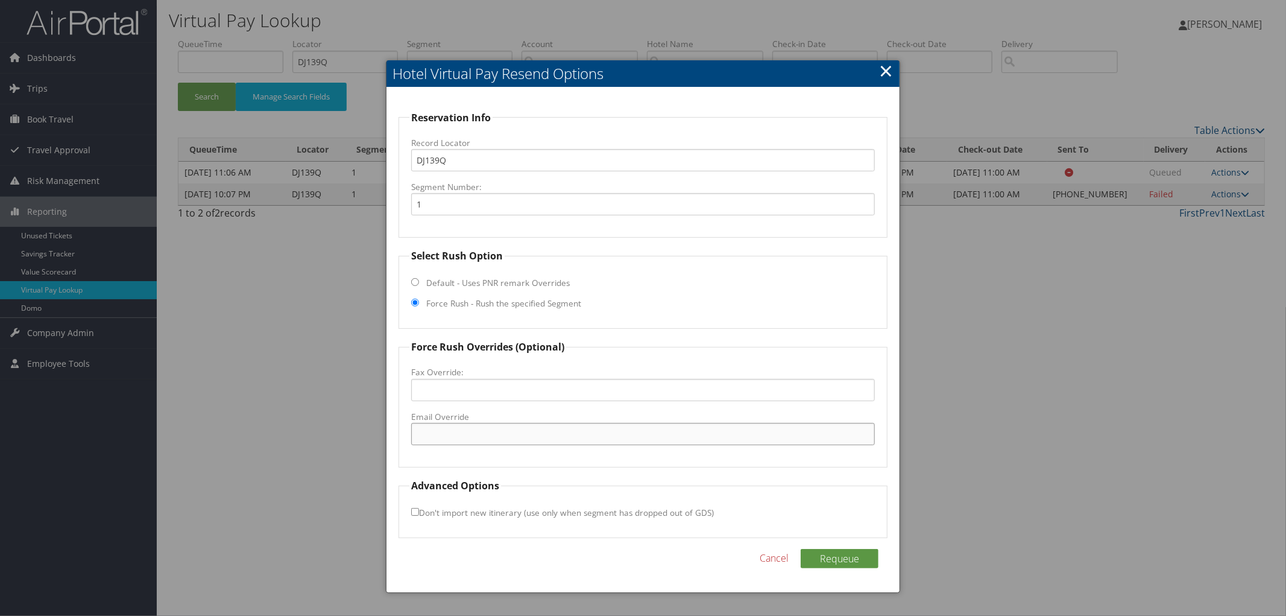
paste input "[EMAIL_ADDRESS][DOMAIN_NAME]"
type input "[EMAIL_ADDRESS][DOMAIN_NAME]"
click at [823, 546] on div "Reservation Info Record Locator DJ139Q Segment Number: 1 Select Rush Option Def…" at bounding box center [643, 339] width 513 height 505
click at [823, 551] on button "Requeue" at bounding box center [840, 558] width 78 height 19
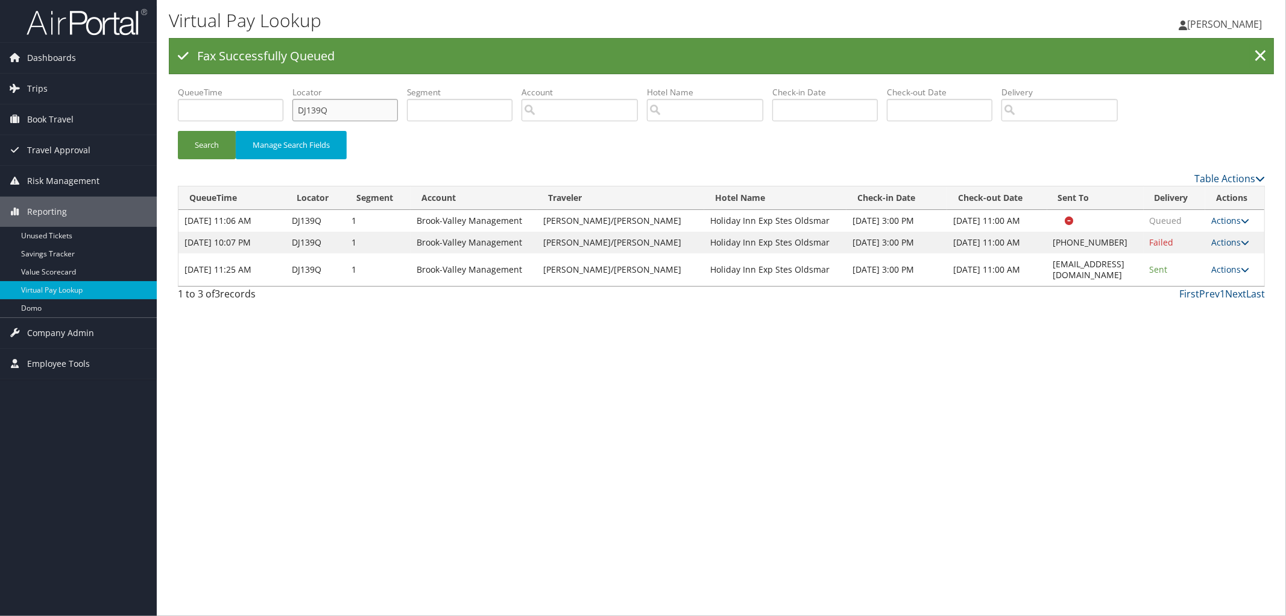
drag, startPoint x: 356, startPoint y: 115, endPoint x: 318, endPoint y: 98, distance: 42.1
click at [251, 86] on ul "QueueTime Locator DJ139Q Segment Account Traveler Hotel Name Check-in Date Chec…" at bounding box center [721, 86] width 1087 height 0
paste input "DJG9TF"
type input "DJG9TF"
click at [178, 131] on button "Search" at bounding box center [207, 145] width 58 height 28
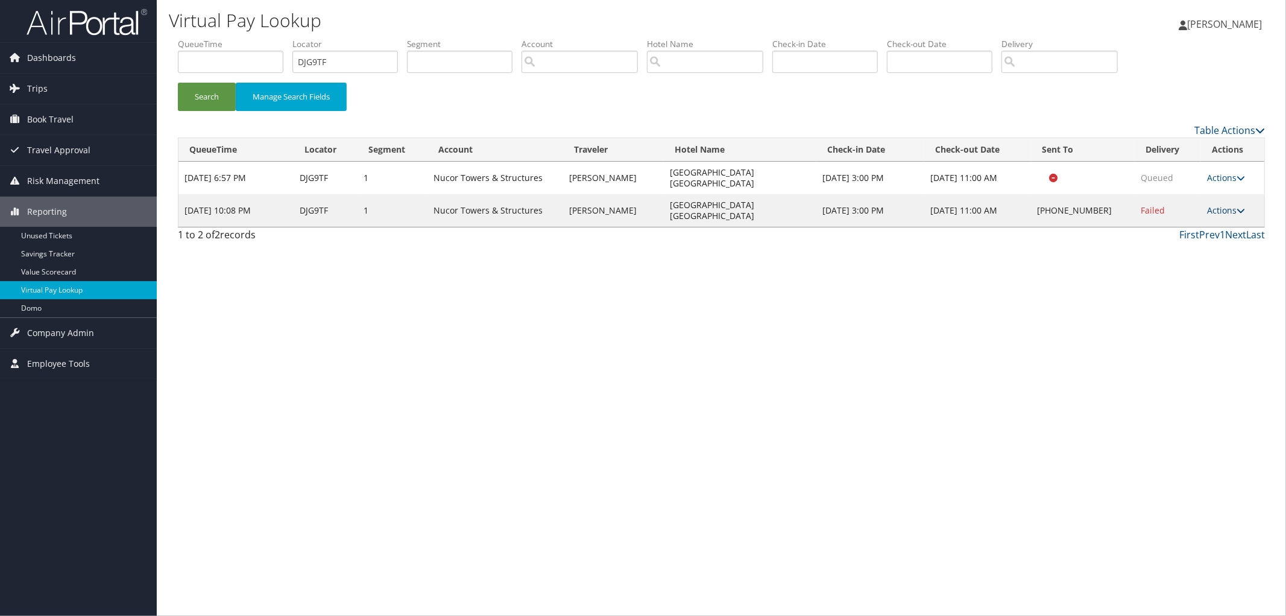
click at [1222, 204] on link "Actions" at bounding box center [1226, 209] width 38 height 11
click at [1164, 225] on link "Logs" at bounding box center [1190, 232] width 103 height 21
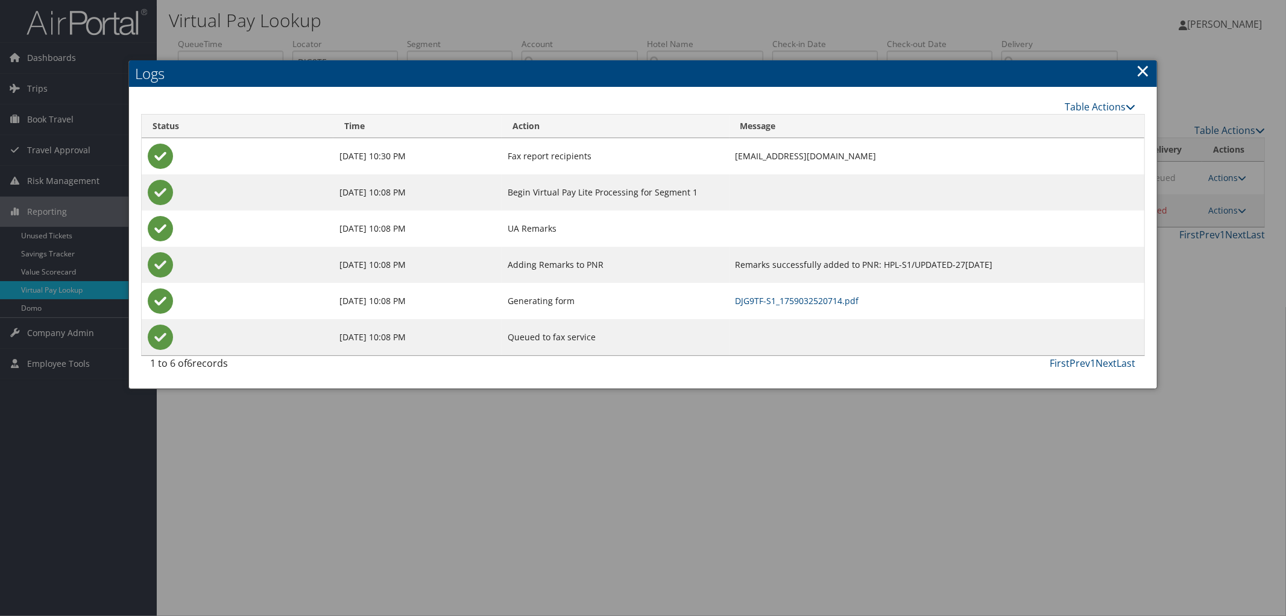
click at [1143, 72] on link "×" at bounding box center [1144, 70] width 14 height 24
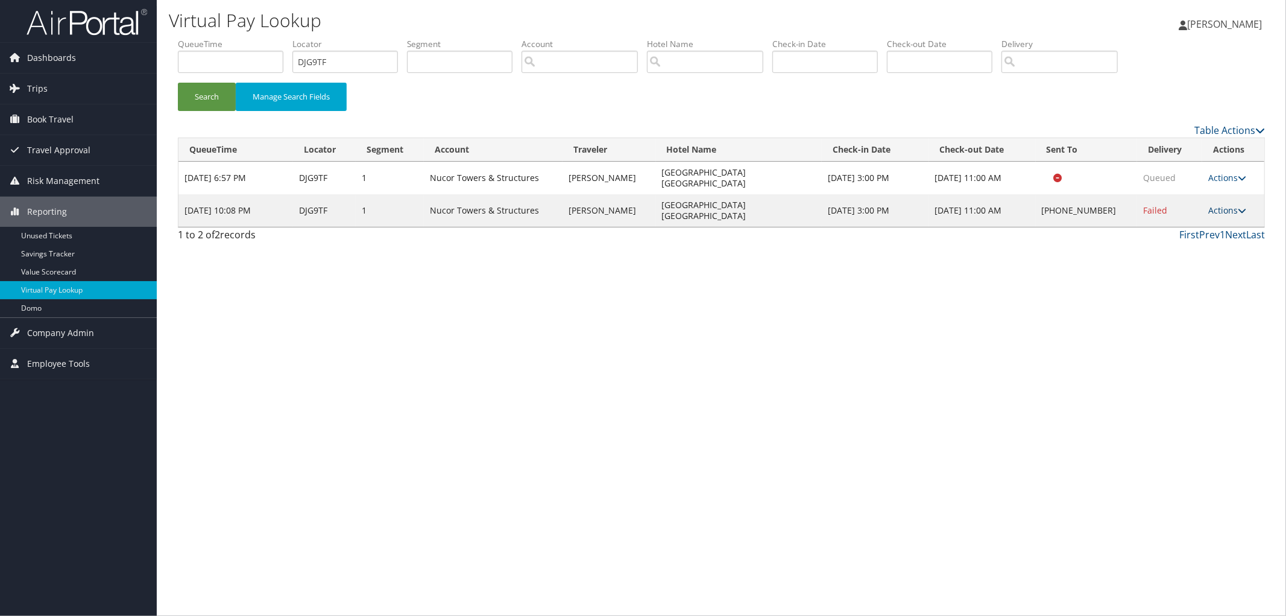
click at [1230, 204] on link "Actions" at bounding box center [1228, 209] width 38 height 11
click at [1222, 212] on link "Resend" at bounding box center [1190, 211] width 103 height 21
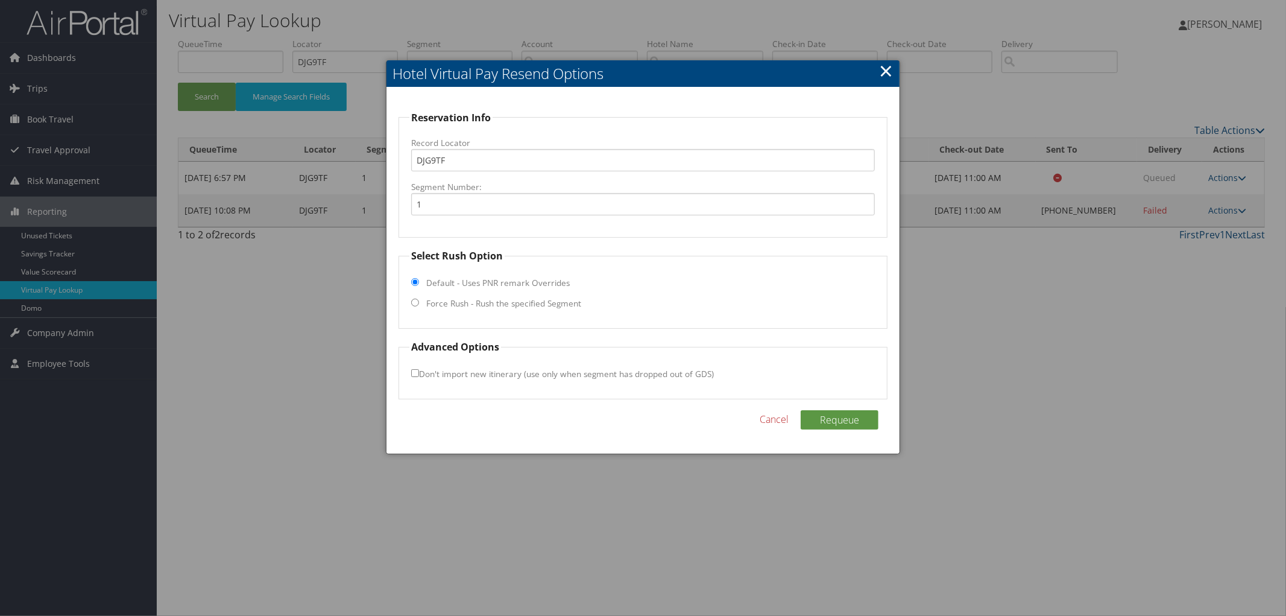
click at [498, 305] on label "Force Rush - Rush the specified Segment" at bounding box center [503, 303] width 155 height 12
click at [419, 305] on input "Force Rush - Rush the specified Segment" at bounding box center [415, 303] width 8 height 8
radio input "true"
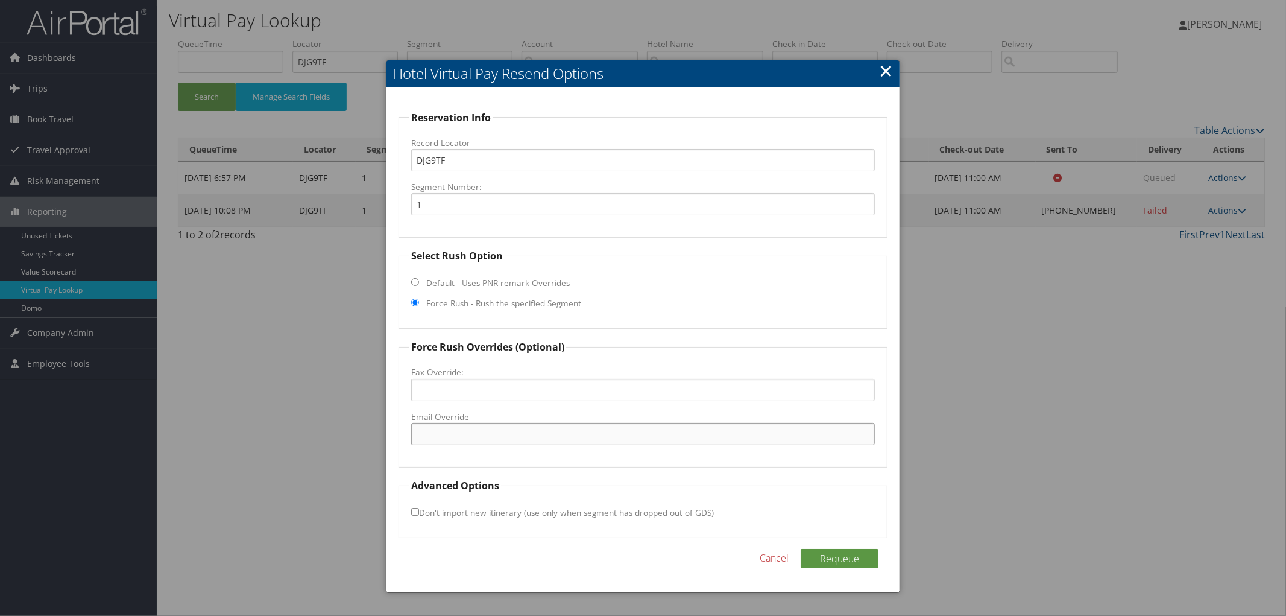
paste input "[EMAIL_ADDRESS][DOMAIN_NAME]"
type input "[EMAIL_ADDRESS][DOMAIN_NAME]"
click at [845, 560] on button "Requeue" at bounding box center [840, 558] width 78 height 19
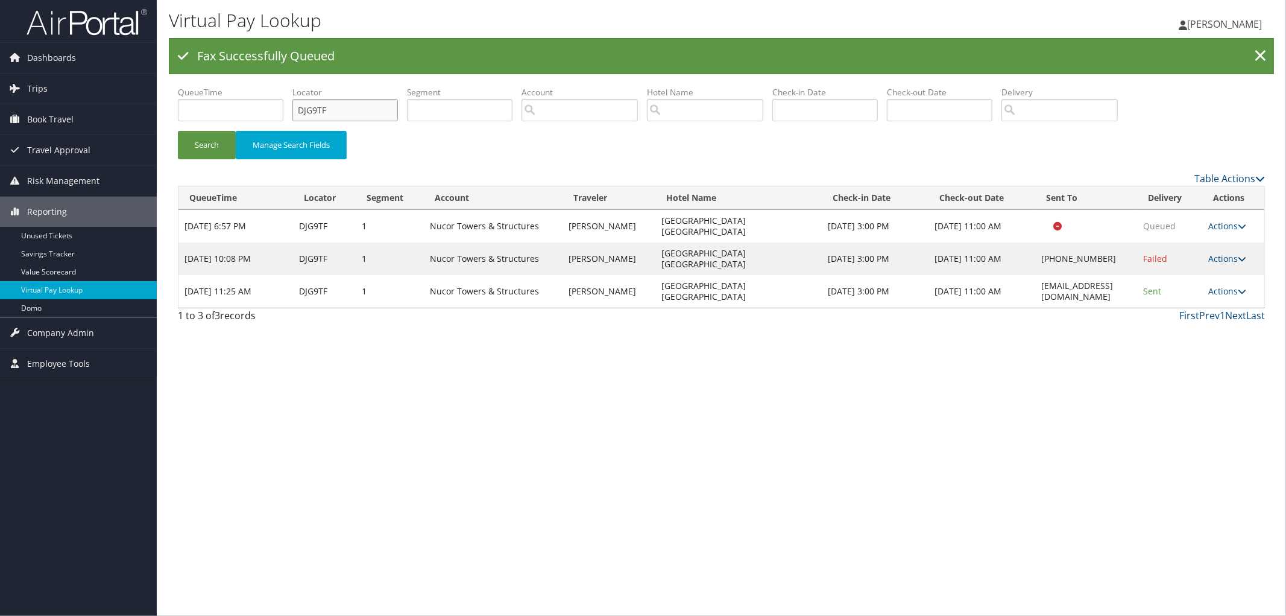
drag, startPoint x: 344, startPoint y: 110, endPoint x: 239, endPoint y: 124, distance: 105.9
click at [239, 86] on ul "QueueTime Locator DJG9TF Segment Account Traveler Hotel Name Check-in Date Chec…" at bounding box center [721, 86] width 1087 height 0
paste input "DGJMKC"
type input "DGJMKC"
click at [178, 131] on button "Search" at bounding box center [207, 145] width 58 height 28
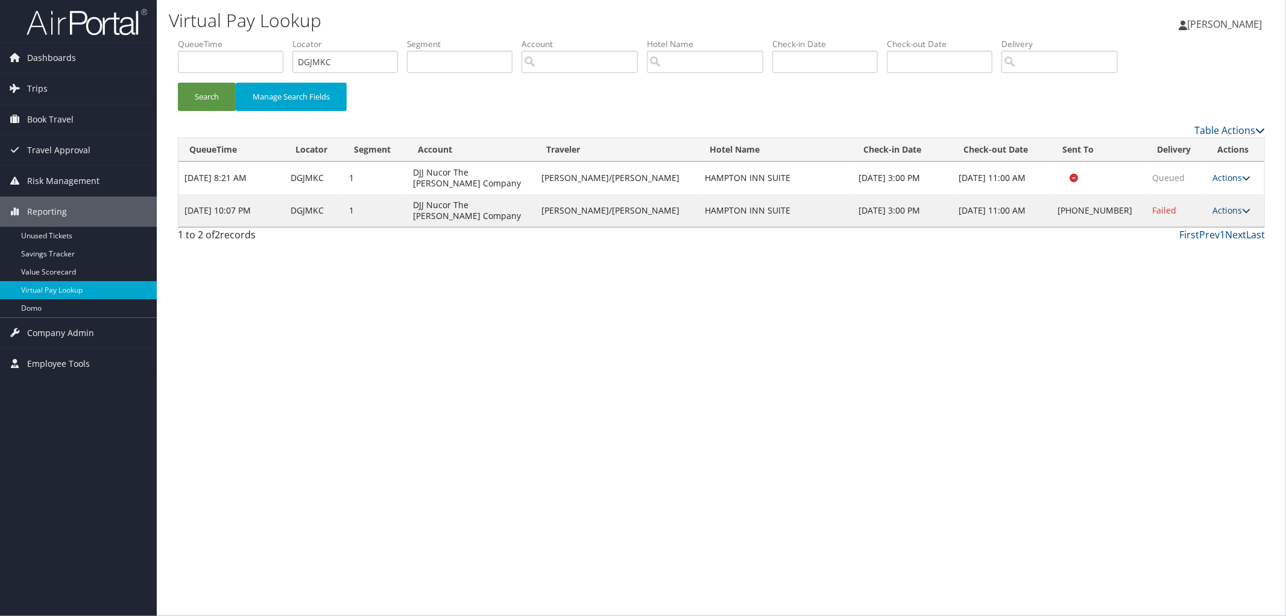
click at [1219, 262] on div "Virtual Pay Lookup [PERSON_NAME] [PERSON_NAME] My Settings Travel Agency Contac…" at bounding box center [722, 308] width 1130 height 616
click at [1117, 317] on div "Virtual Pay Lookup [PERSON_NAME] [PERSON_NAME] My Settings Travel Agency Contac…" at bounding box center [722, 308] width 1130 height 616
click at [1222, 211] on link "Actions" at bounding box center [1232, 209] width 38 height 11
click at [1201, 291] on link "View Itinerary" at bounding box center [1191, 289] width 103 height 21
click at [1217, 213] on link "Actions" at bounding box center [1232, 209] width 38 height 11
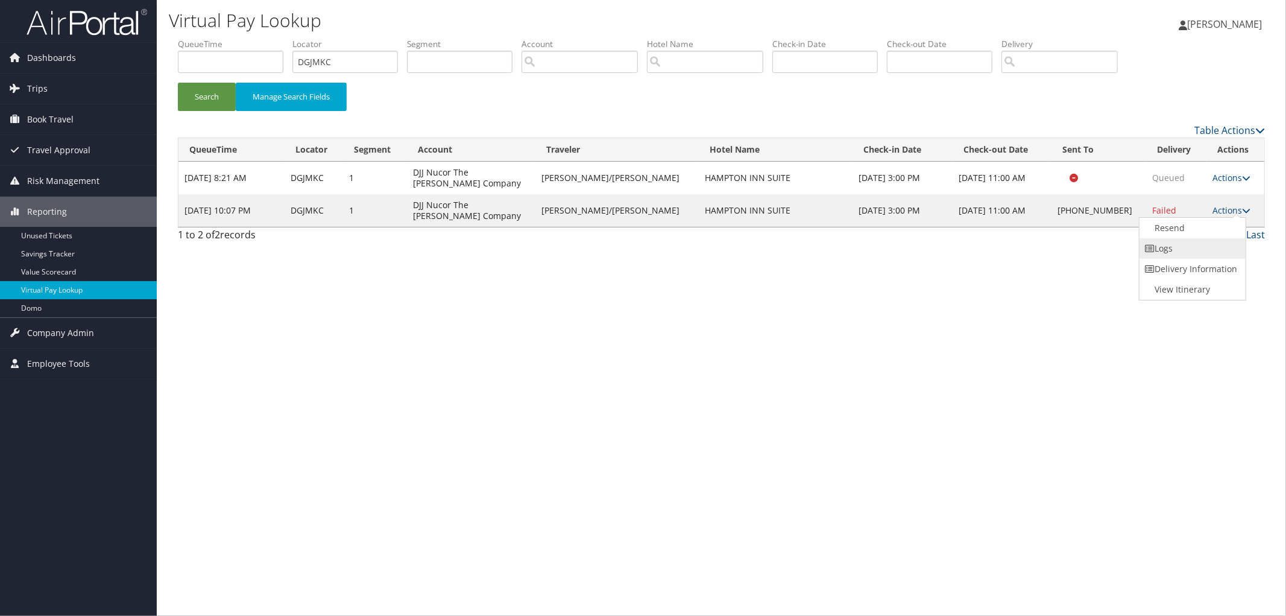
click at [1217, 238] on link "Logs" at bounding box center [1191, 248] width 103 height 21
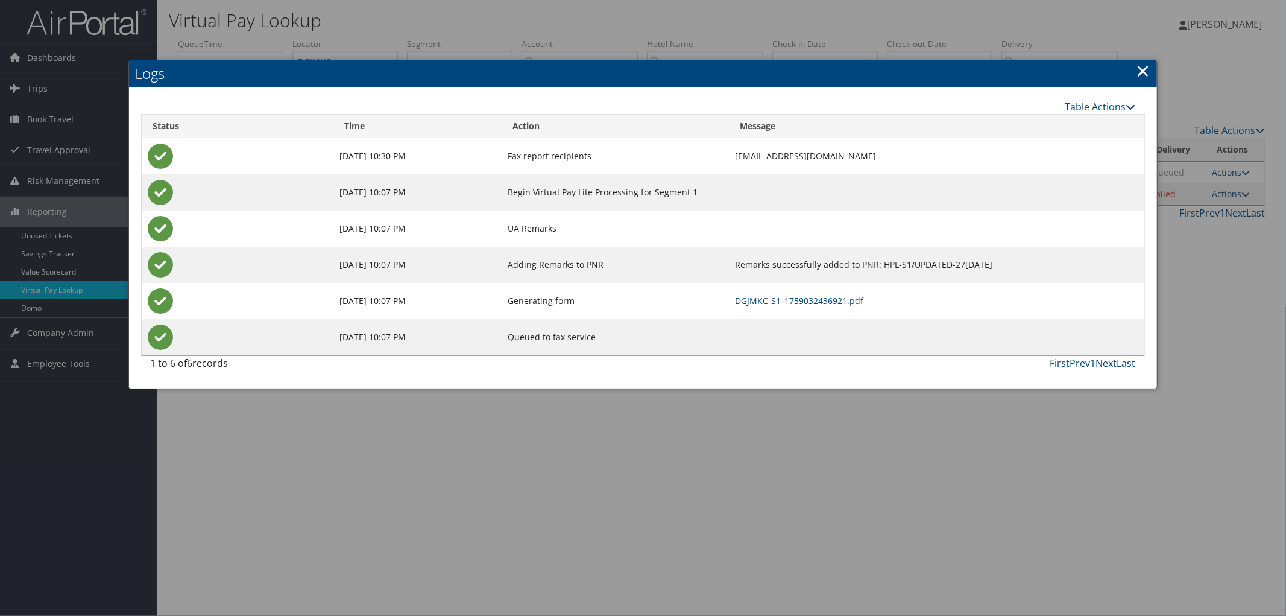
click at [1146, 69] on link "×" at bounding box center [1144, 70] width 14 height 24
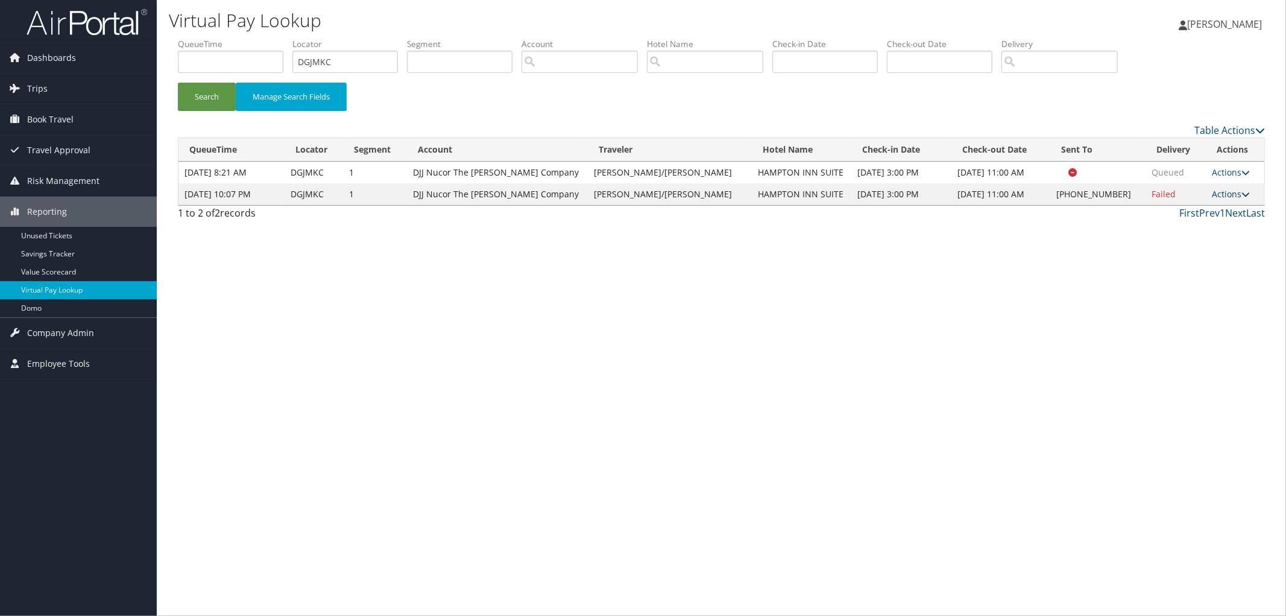
click at [1224, 195] on link "Actions" at bounding box center [1232, 193] width 38 height 11
click at [1209, 213] on link "Resend" at bounding box center [1191, 211] width 103 height 21
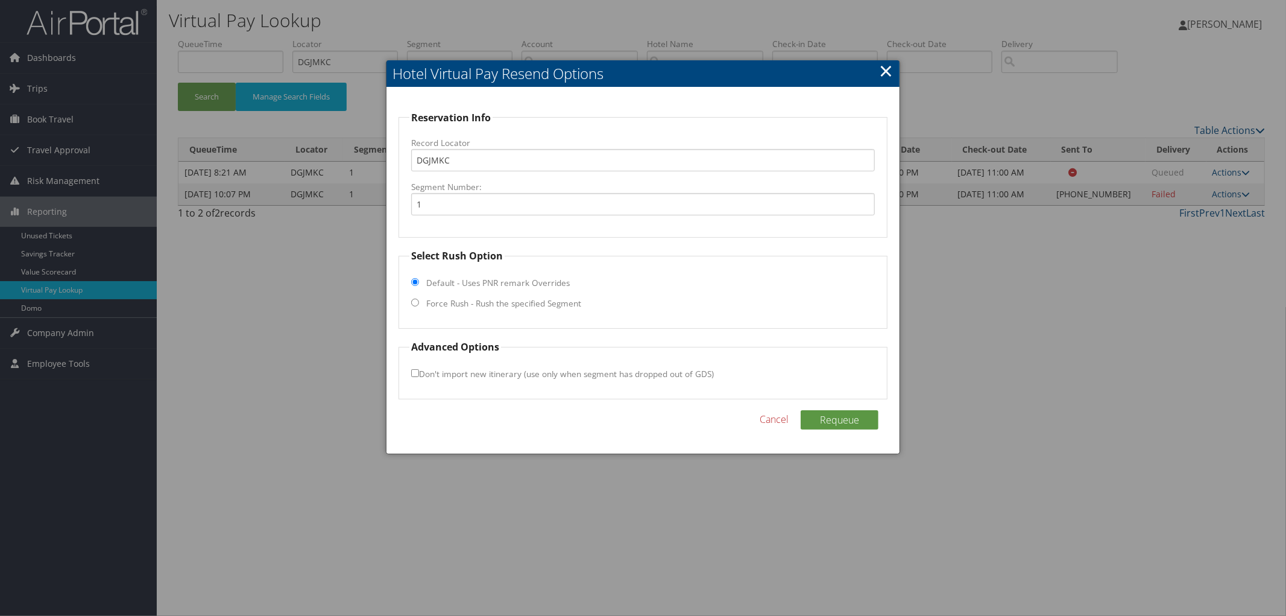
click at [450, 283] on label "Default - Uses PNR remark Overrides" at bounding box center [498, 283] width 144 height 12
click at [419, 283] on input "Default - Uses PNR remark Overrides" at bounding box center [415, 282] width 8 height 8
click at [453, 306] on label "Force Rush - Rush the specified Segment" at bounding box center [503, 303] width 155 height 12
click at [419, 306] on input "Force Rush - Rush the specified Segment" at bounding box center [415, 303] width 8 height 8
radio input "true"
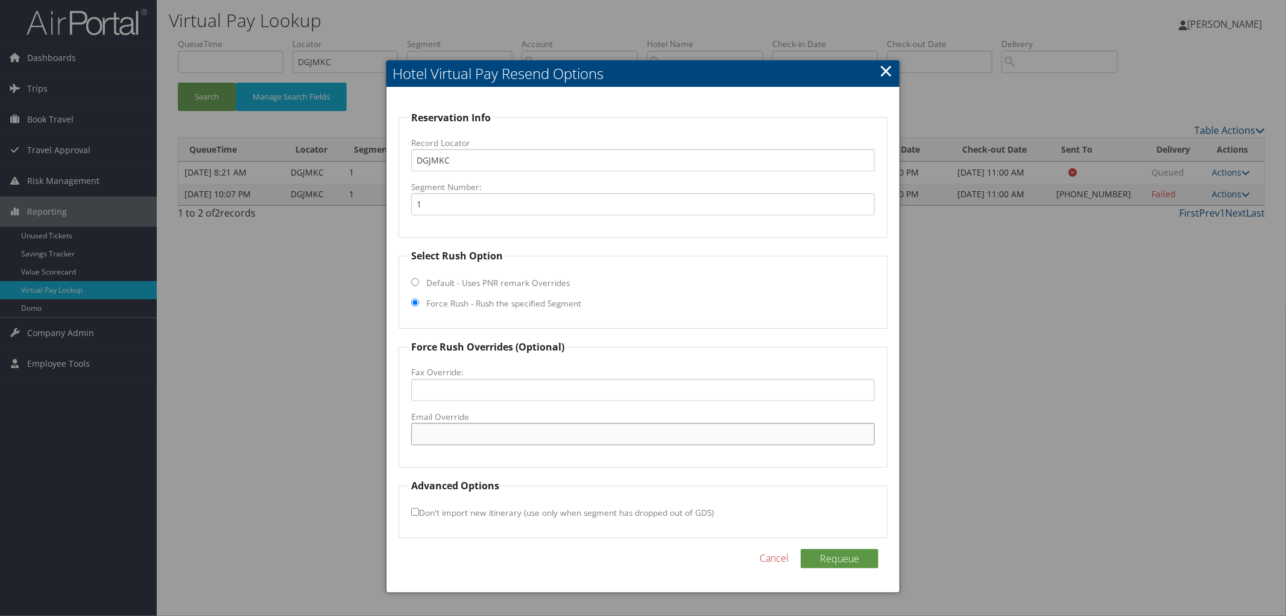
paste input "[EMAIL_ADDRESS][DOMAIN_NAME]"
type input "[EMAIL_ADDRESS][DOMAIN_NAME]"
click at [810, 552] on button "Requeue" at bounding box center [840, 558] width 78 height 19
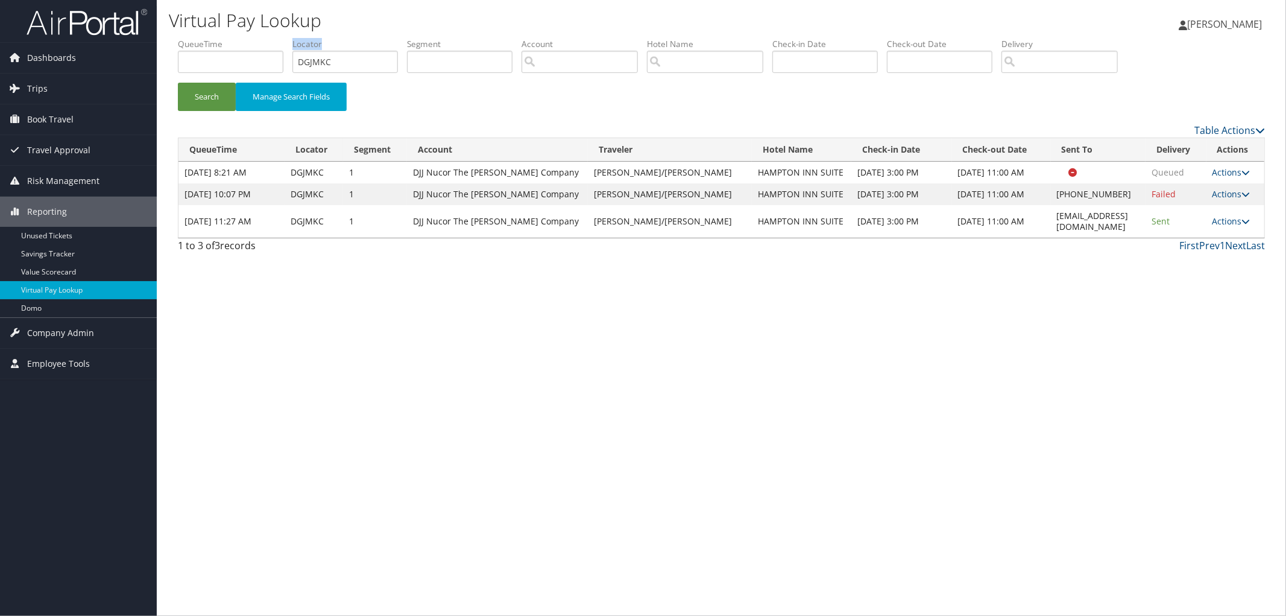
drag, startPoint x: 393, startPoint y: 47, endPoint x: 310, endPoint y: 76, distance: 87.5
click at [310, 63] on li "Locator DGJMKC" at bounding box center [349, 60] width 115 height 44
drag, startPoint x: 360, startPoint y: 57, endPoint x: 297, endPoint y: 57, distance: 63.3
click at [297, 38] on ul "QueueTime Locator DGJMKC Segment Account Traveler Hotel Name Check-in Date Chec…" at bounding box center [721, 38] width 1087 height 0
paste input "DKFN52"
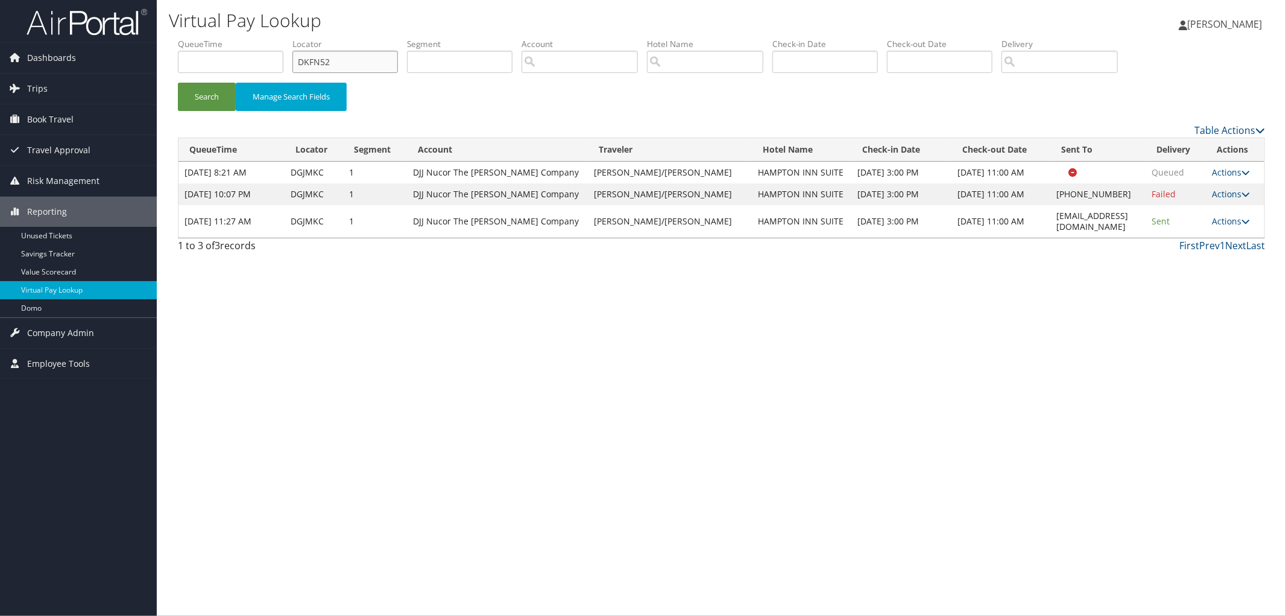
type input "DKFN52"
click at [178, 83] on button "Search" at bounding box center [207, 97] width 58 height 28
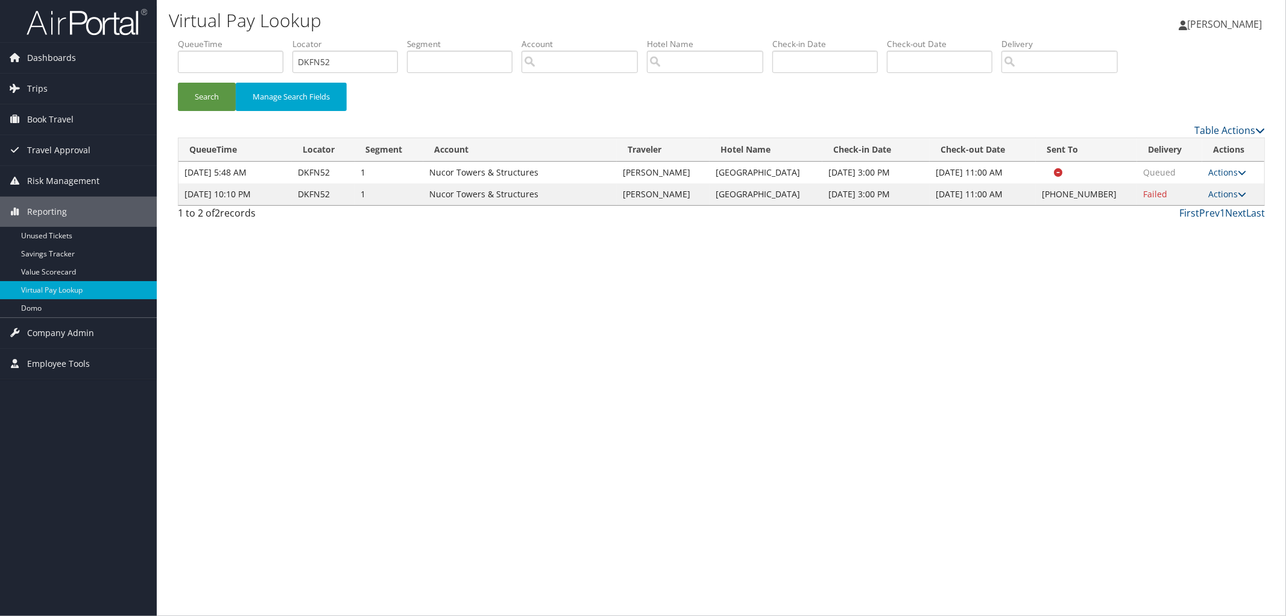
drag, startPoint x: 815, startPoint y: 220, endPoint x: 703, endPoint y: 211, distance: 112.5
click at [703, 205] on tr "[DATE] 10:10 PM DKFN52 1 Nucor Towers & Structures [PERSON_NAME] [PERSON_NAME][…" at bounding box center [722, 194] width 1086 height 22
copy tr "[GEOGRAPHIC_DATA]"
click at [1231, 200] on link "Actions" at bounding box center [1228, 193] width 38 height 11
click at [1222, 221] on link "Resend" at bounding box center [1190, 228] width 103 height 21
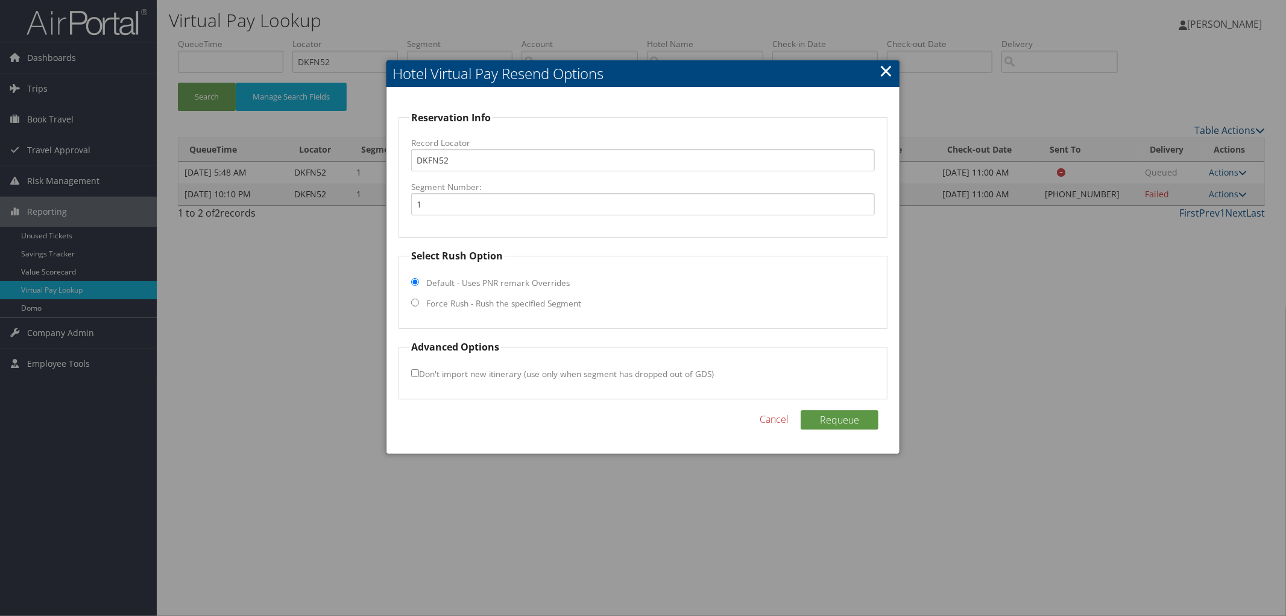
click at [444, 303] on label "Force Rush - Rush the specified Segment" at bounding box center [503, 303] width 155 height 12
click at [419, 303] on input "Force Rush - Rush the specified Segment" at bounding box center [415, 303] width 8 height 8
radio input "true"
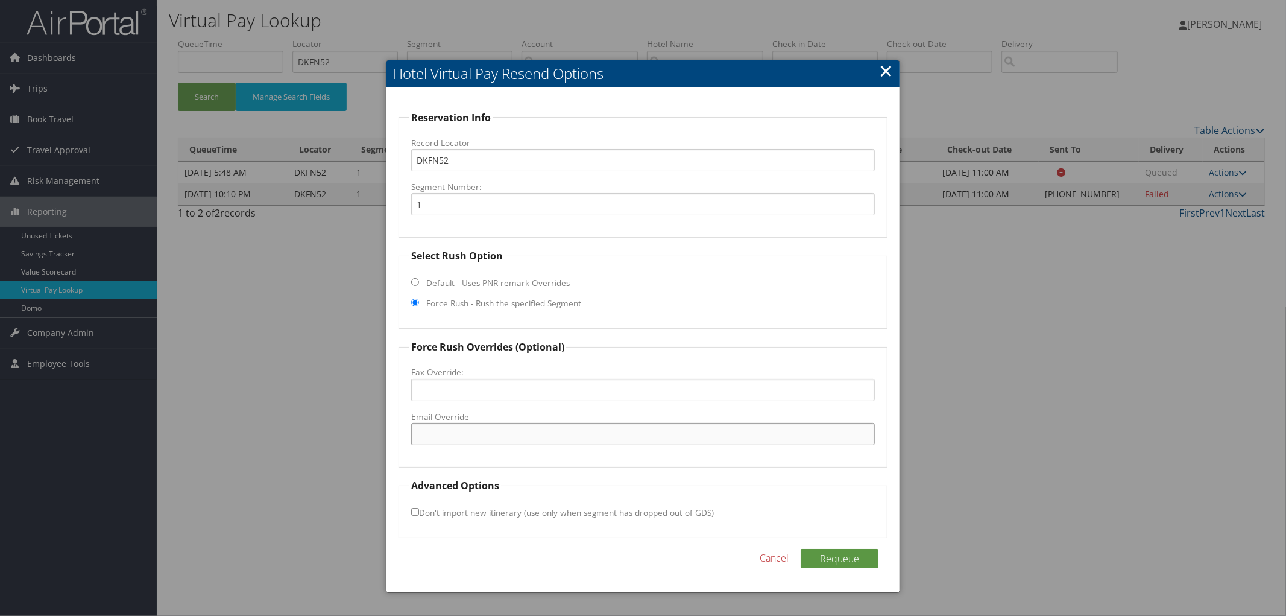
paste input "[EMAIL_ADDRESS][DOMAIN_NAME]"
type input "[EMAIL_ADDRESS][DOMAIN_NAME]"
click at [824, 552] on button "Requeue" at bounding box center [840, 558] width 78 height 19
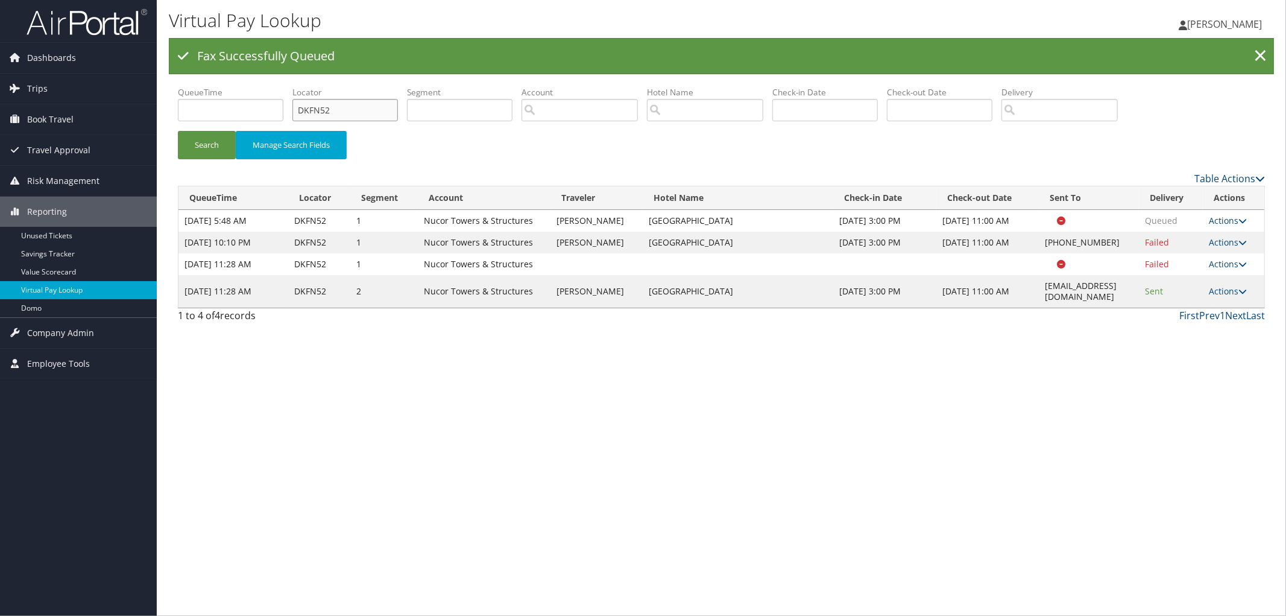
drag, startPoint x: 392, startPoint y: 116, endPoint x: 212, endPoint y: 116, distance: 179.7
click at [212, 86] on ul "QueueTime Locator DKFN52 Segment Account Traveler Hotel Name Check-in Date Chec…" at bounding box center [721, 86] width 1087 height 0
paste input "DDZD4W"
type input "DDZD4W"
click at [178, 131] on button "Search" at bounding box center [207, 145] width 58 height 28
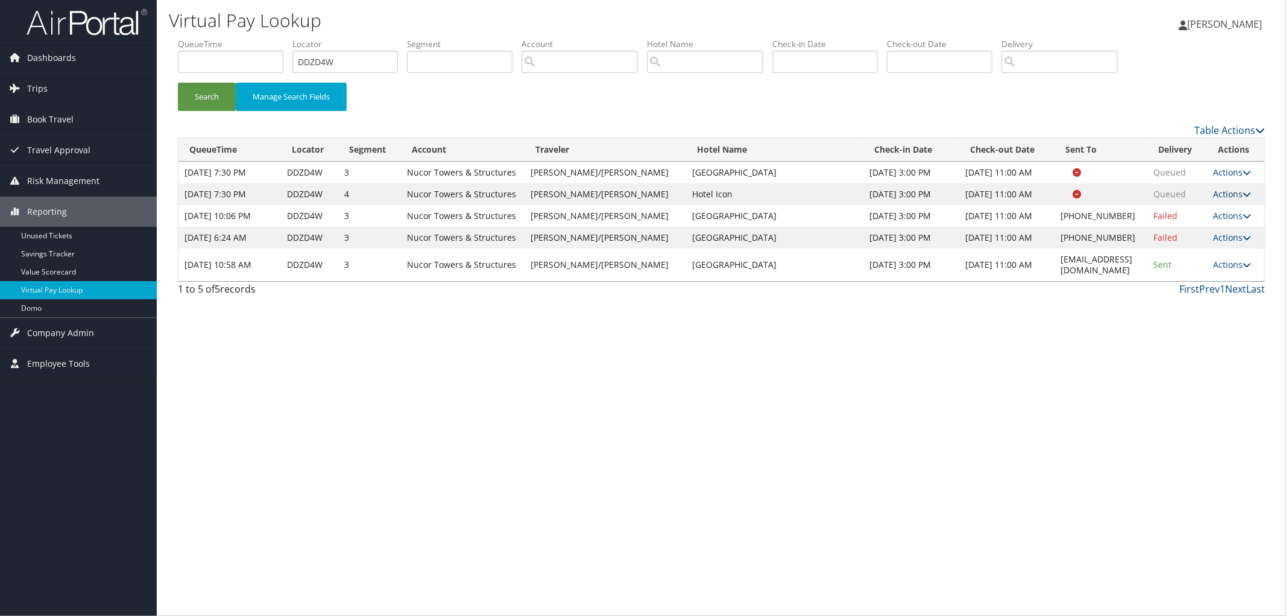
click at [1241, 200] on link "Actions" at bounding box center [1232, 193] width 38 height 11
click at [1216, 264] on link "View Itinerary" at bounding box center [1212, 269] width 76 height 21
click at [1226, 200] on link "Actions" at bounding box center [1232, 193] width 38 height 11
click at [1222, 223] on link "Resend" at bounding box center [1212, 228] width 76 height 21
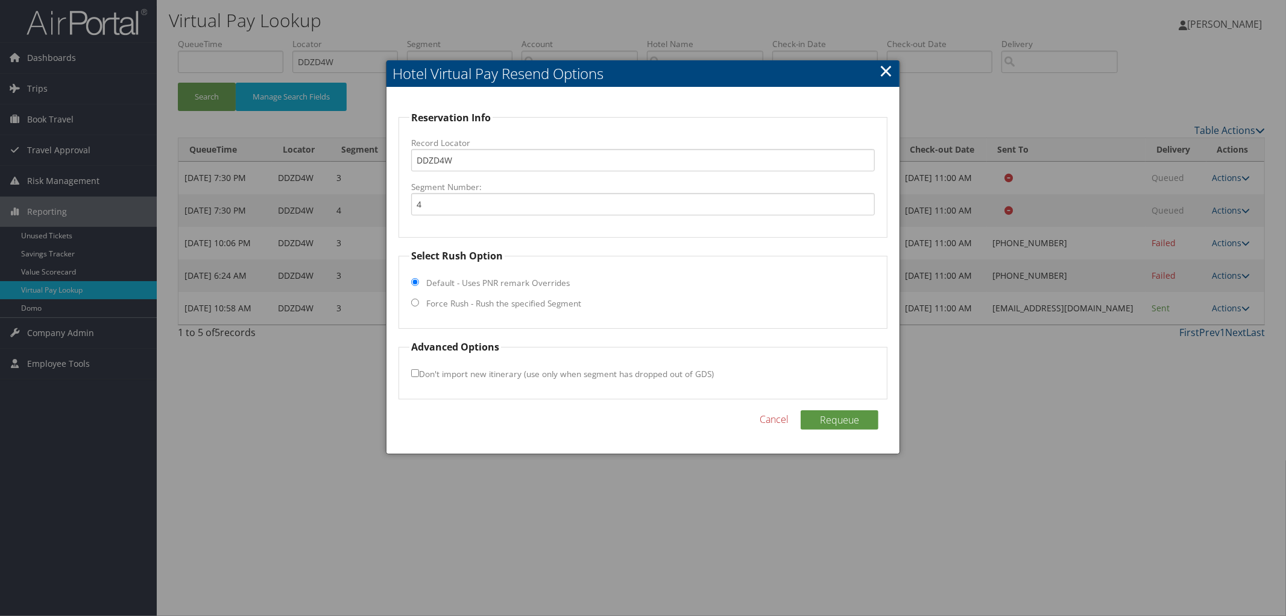
click at [443, 302] on label "Force Rush - Rush the specified Segment" at bounding box center [503, 303] width 155 height 12
click at [419, 302] on input "Force Rush - Rush the specified Segment" at bounding box center [415, 303] width 8 height 8
radio input "true"
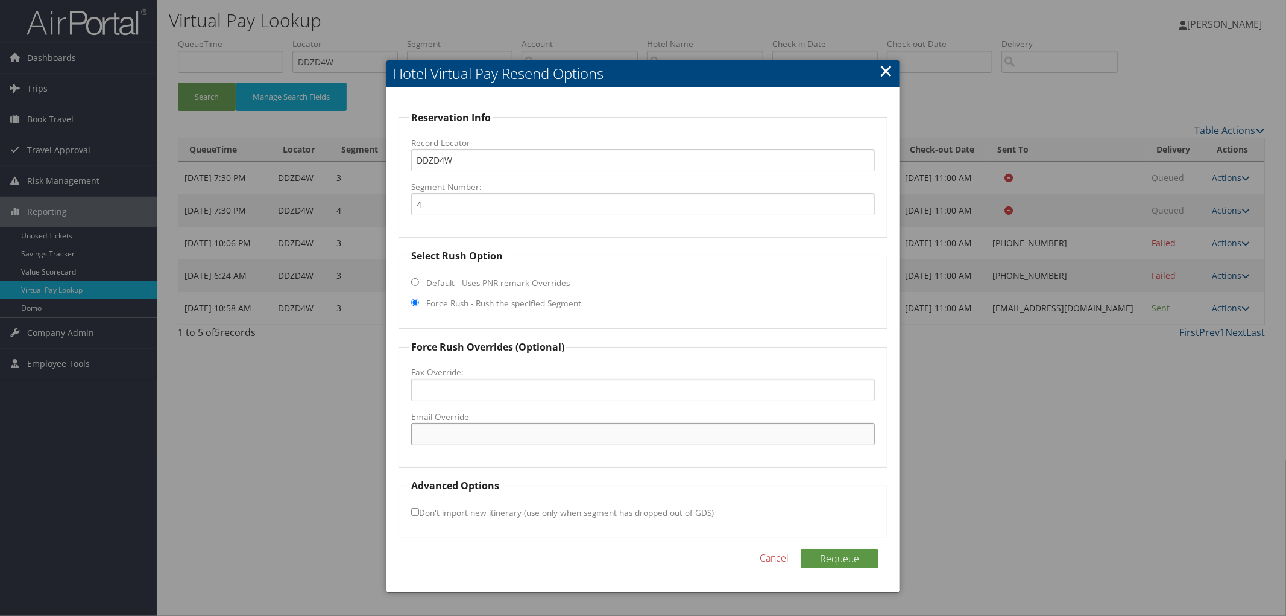
paste input "[EMAIL_ADDRESS][DOMAIN_NAME]"
type input "[EMAIL_ADDRESS][DOMAIN_NAME]"
click at [815, 567] on button "Requeue" at bounding box center [840, 558] width 78 height 19
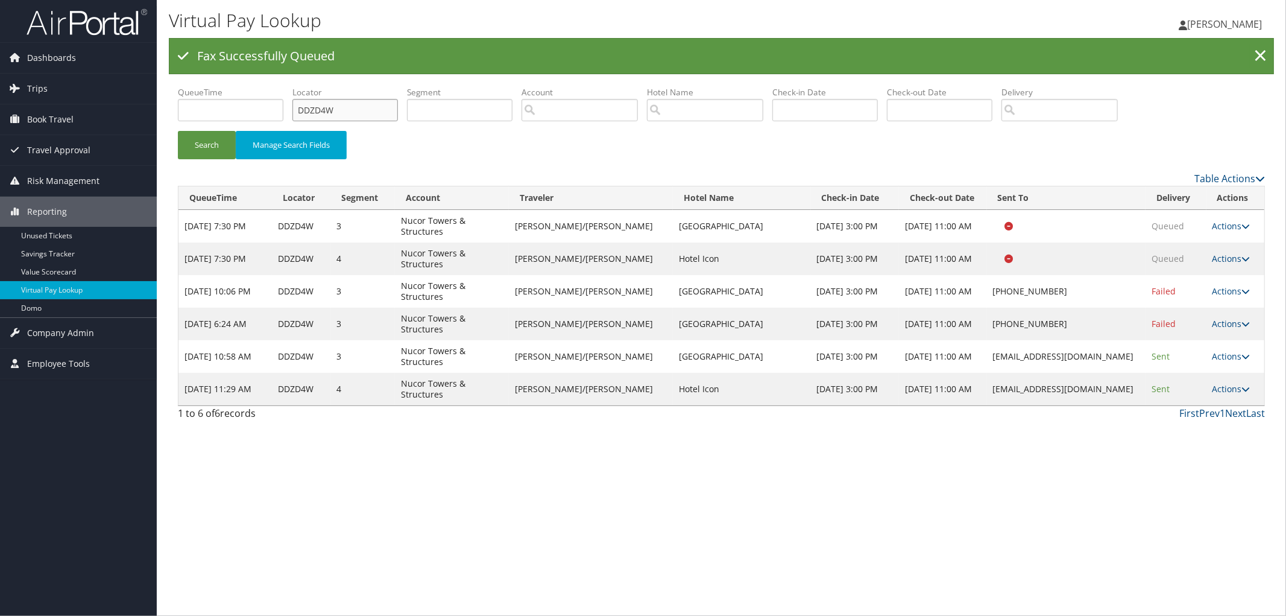
click at [344, 101] on input "DDZD4W" at bounding box center [345, 110] width 106 height 22
drag, startPoint x: 347, startPoint y: 113, endPoint x: 302, endPoint y: 119, distance: 45.7
click at [304, 119] on form "QueueTime Locator DDZD4W Segment Account Traveler Hotel Name Check-in Date Chec…" at bounding box center [721, 128] width 1087 height 84
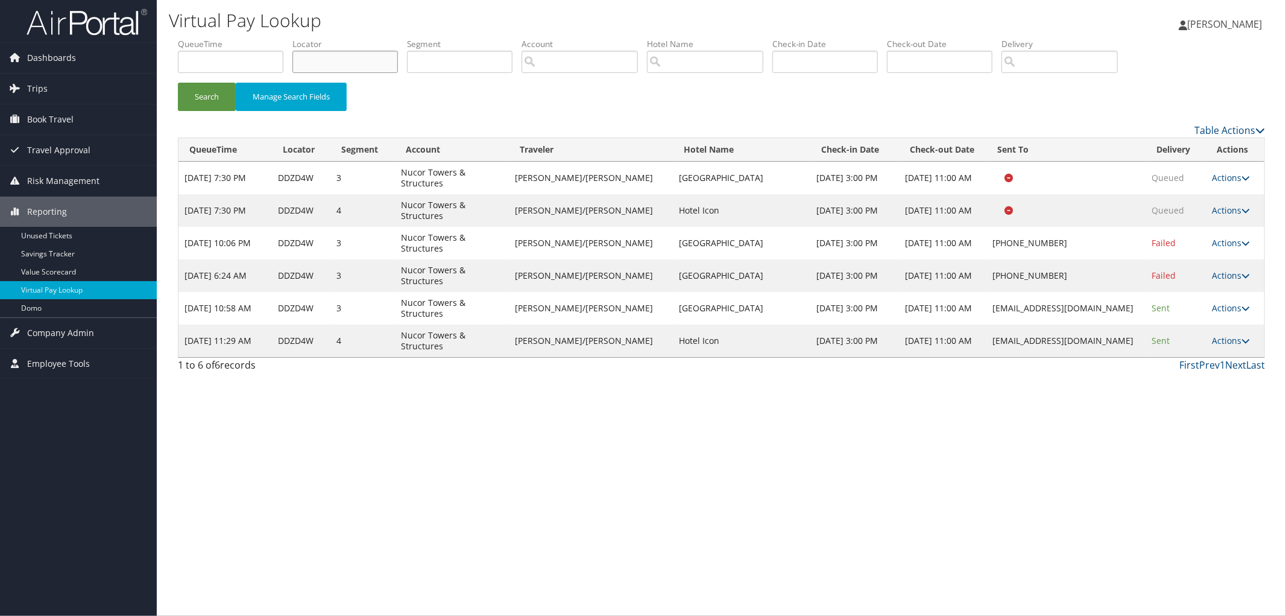
paste input "D83FL5"
type input "D83FL5"
click at [178, 83] on button "Search" at bounding box center [207, 97] width 58 height 28
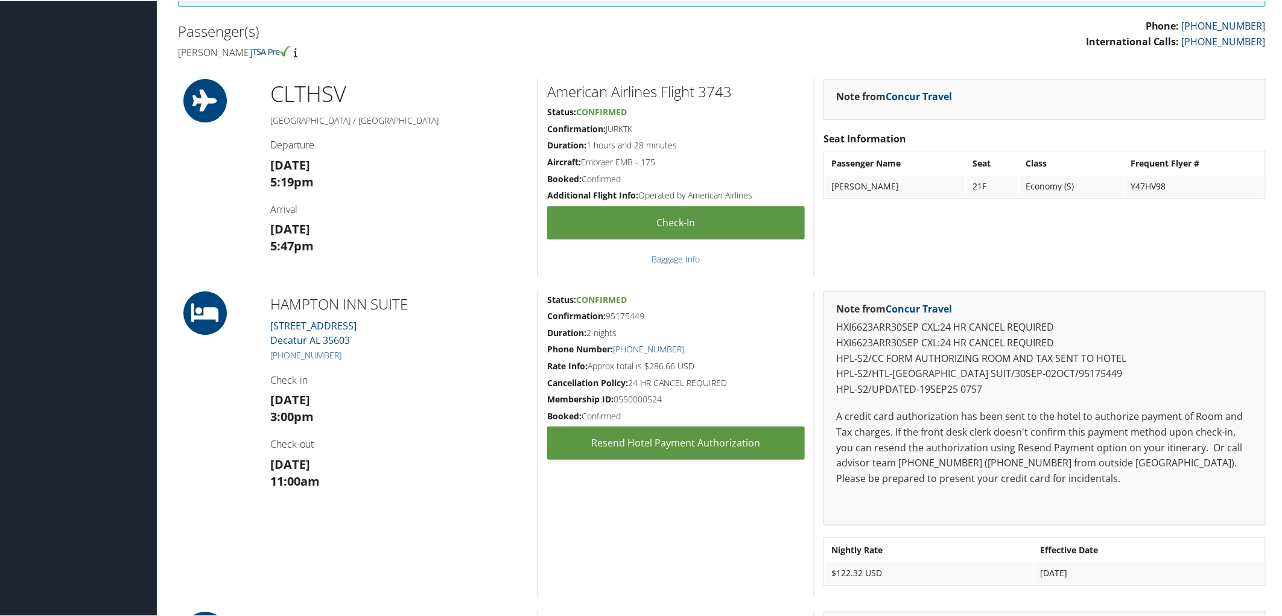
scroll to position [536, 0]
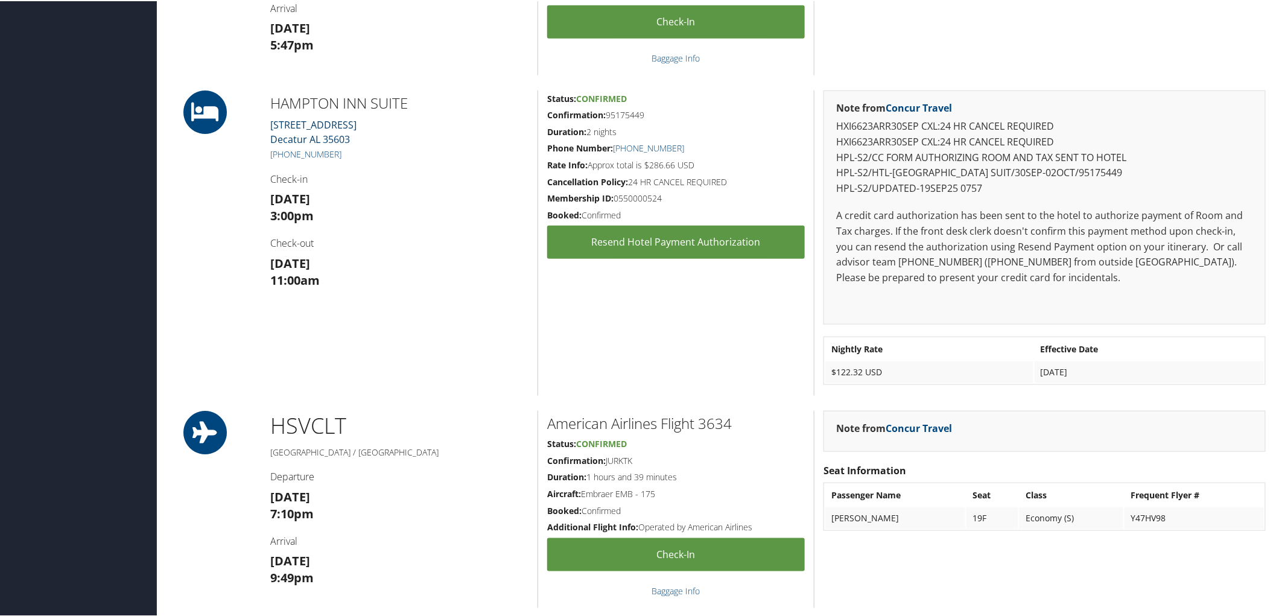
click at [323, 125] on link "1205 Courtyard Circle Decatur AL 35603" at bounding box center [313, 131] width 86 height 28
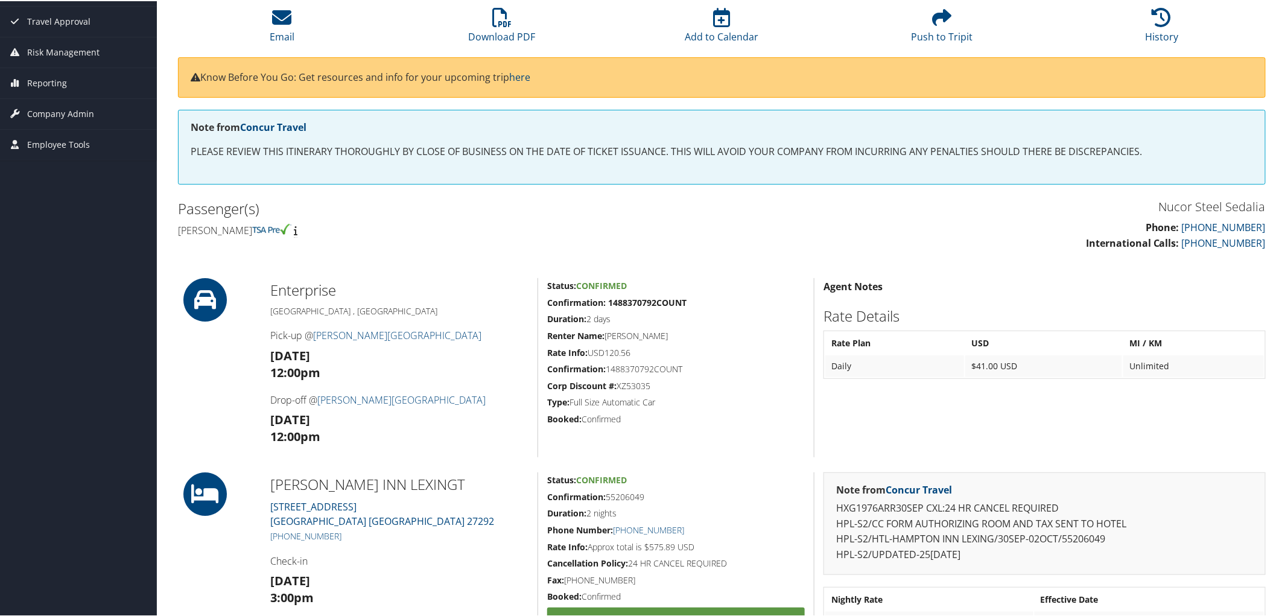
scroll to position [344, 0]
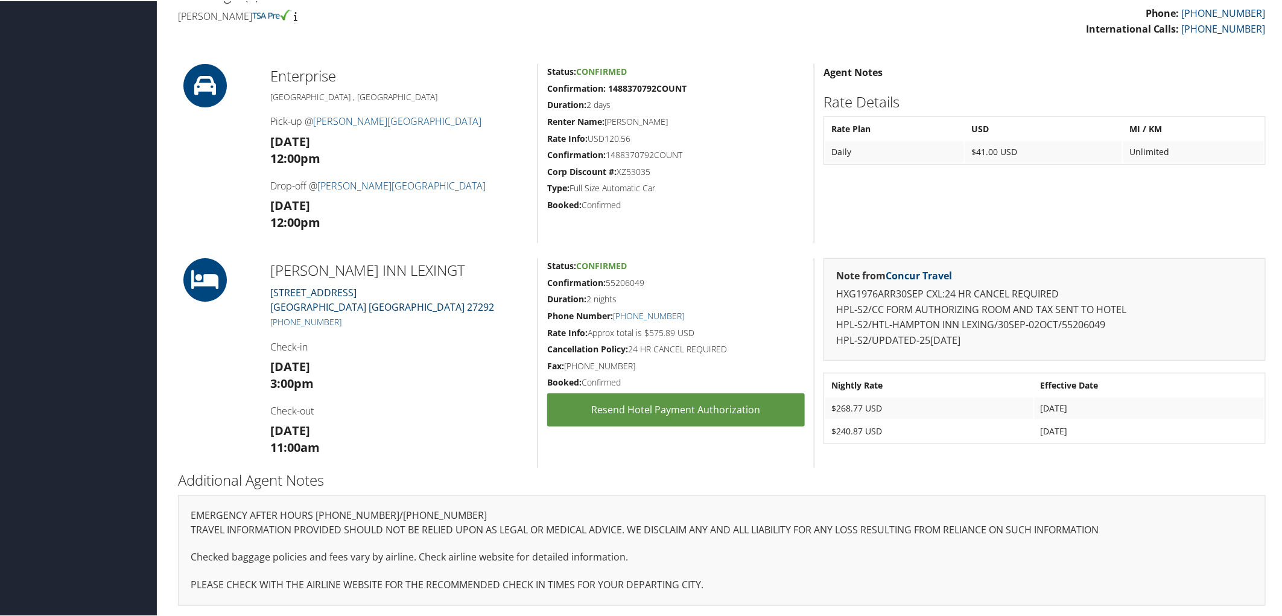
click at [311, 290] on link "1245 Fairview Drive Lexington NC 27292" at bounding box center [382, 299] width 224 height 28
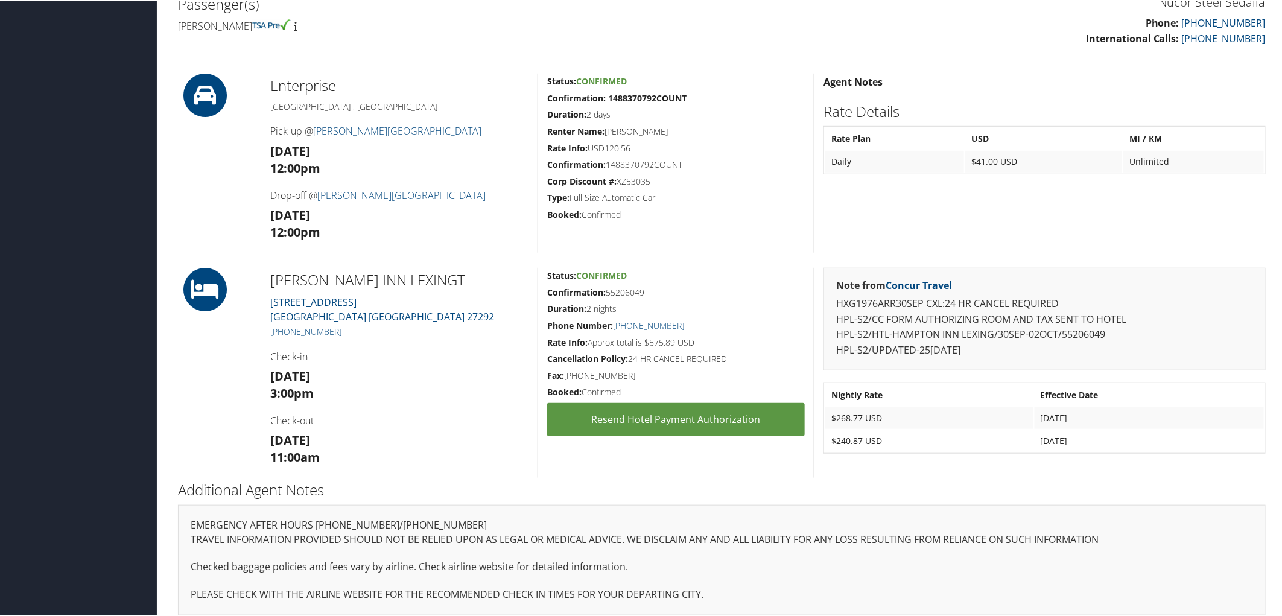
scroll to position [344, 0]
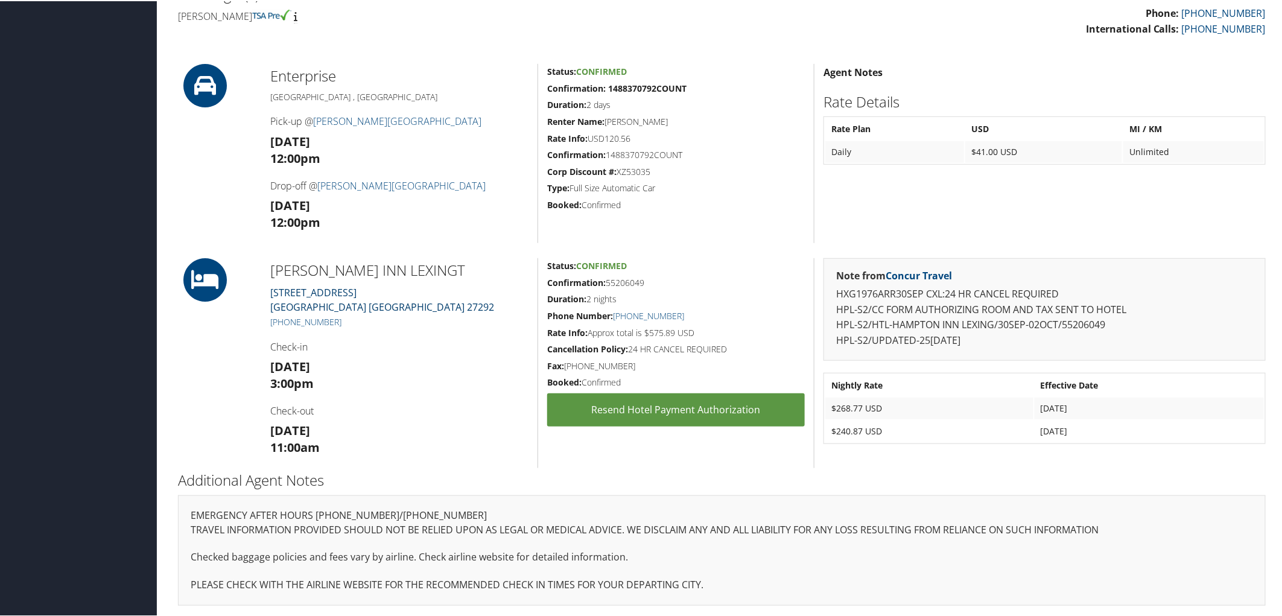
click at [330, 288] on link "1245 Fairview Drive Lexington NC 27292" at bounding box center [382, 299] width 224 height 28
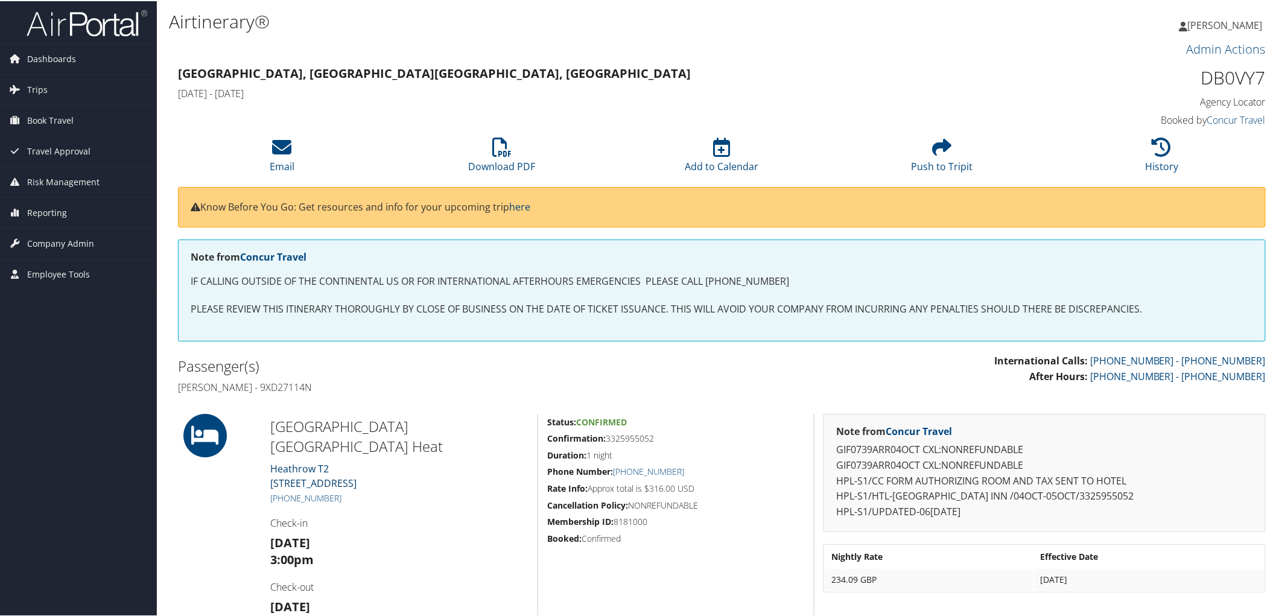
click at [305, 461] on link "Heathrow T2 Heathrow TW6 1AH" at bounding box center [313, 475] width 86 height 28
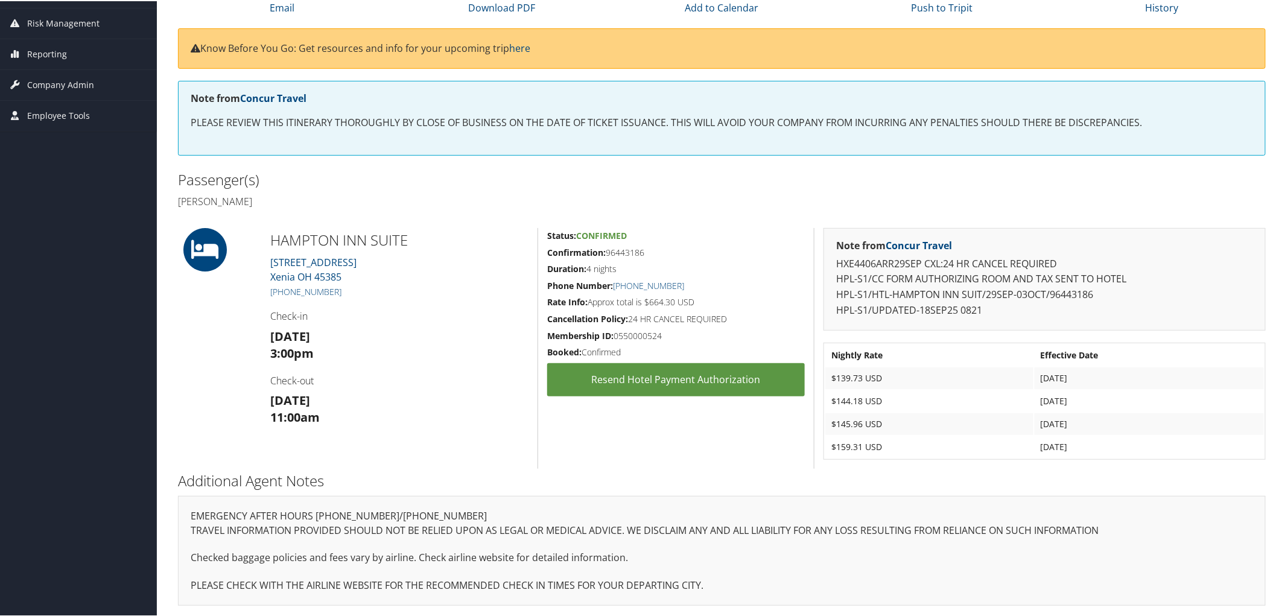
scroll to position [159, 0]
click at [335, 262] on link "[STREET_ADDRESS]" at bounding box center [313, 268] width 86 height 28
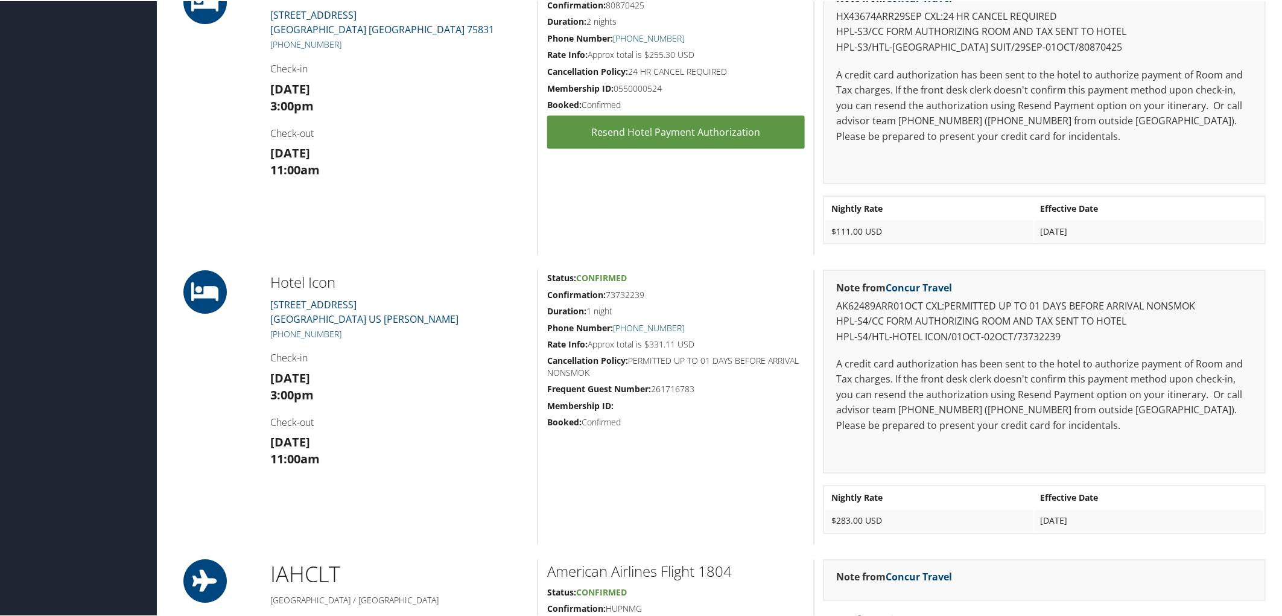
scroll to position [804, 0]
click at [326, 303] on link "[STREET_ADDRESS] [PERSON_NAME]" at bounding box center [364, 310] width 188 height 28
